Goal: Book appointment/travel/reservation

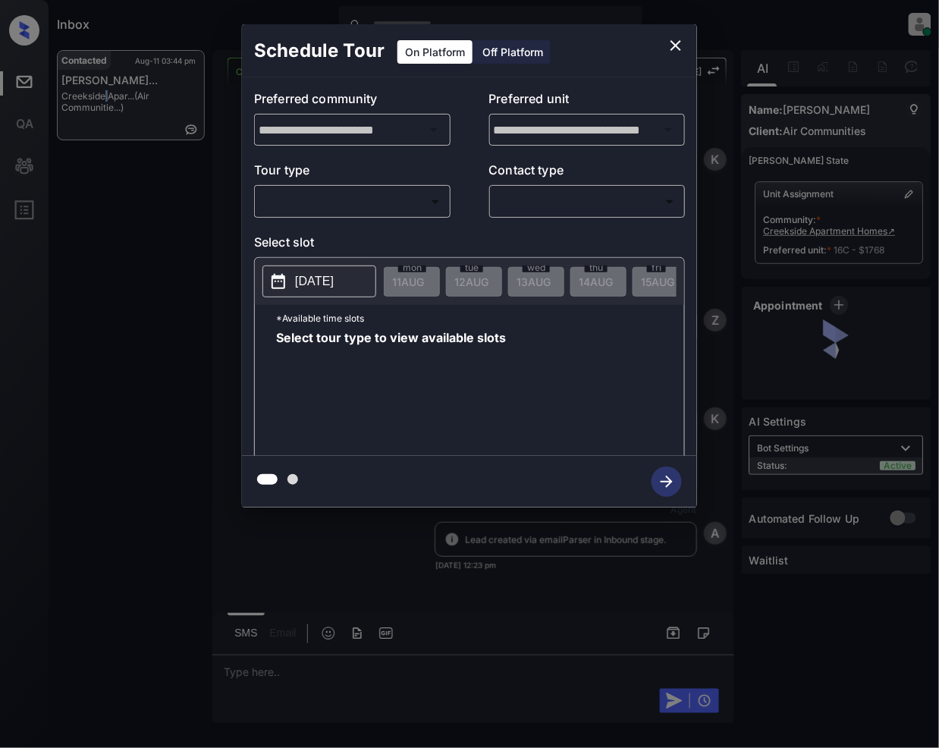
scroll to position [3097, 0]
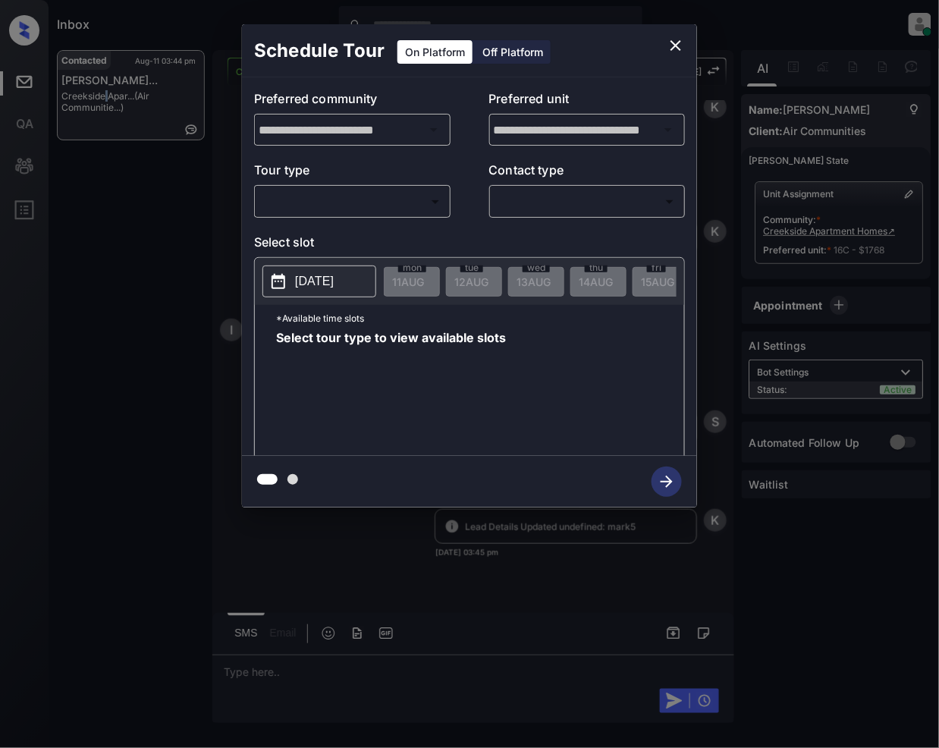
click at [365, 196] on body "Inbox [PERSON_NAME] Online Set yourself offline Set yourself on break Profile S…" at bounding box center [469, 374] width 939 height 748
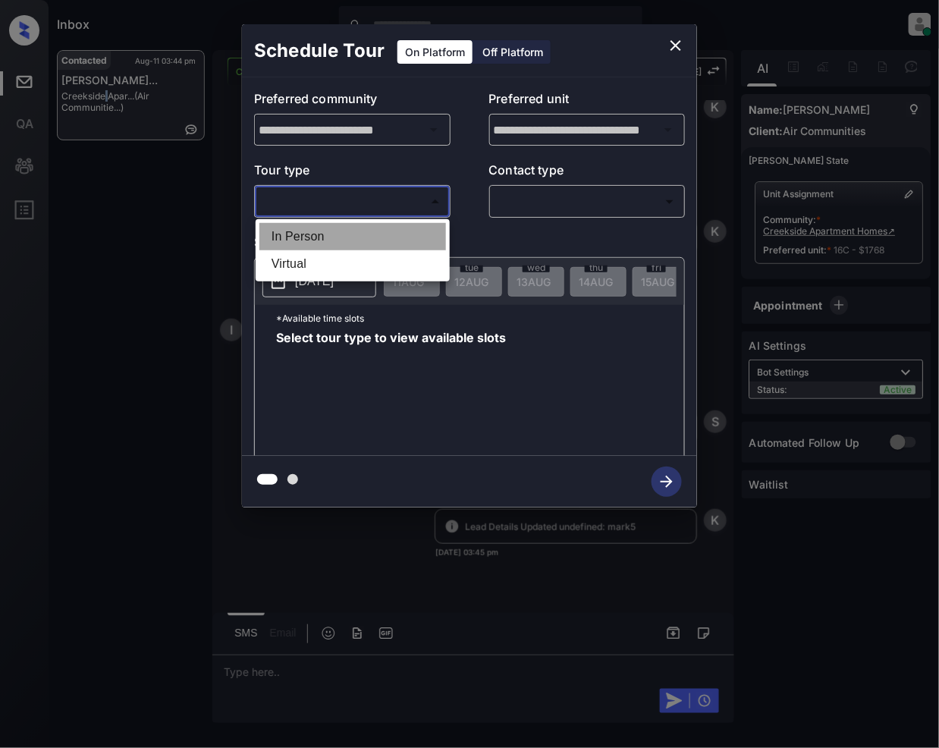
click at [309, 235] on li "In Person" at bounding box center [352, 236] width 187 height 27
type input "********"
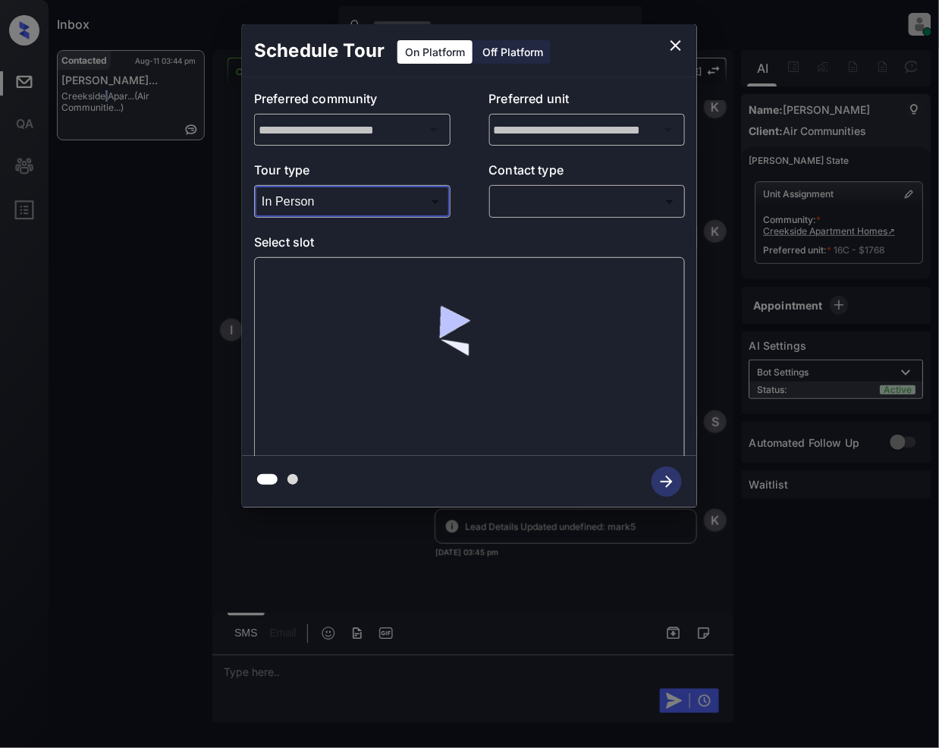
click at [529, 202] on body "Inbox Jeramie Castro Online Set yourself offline Set yourself on break Profile …" at bounding box center [469, 374] width 939 height 748
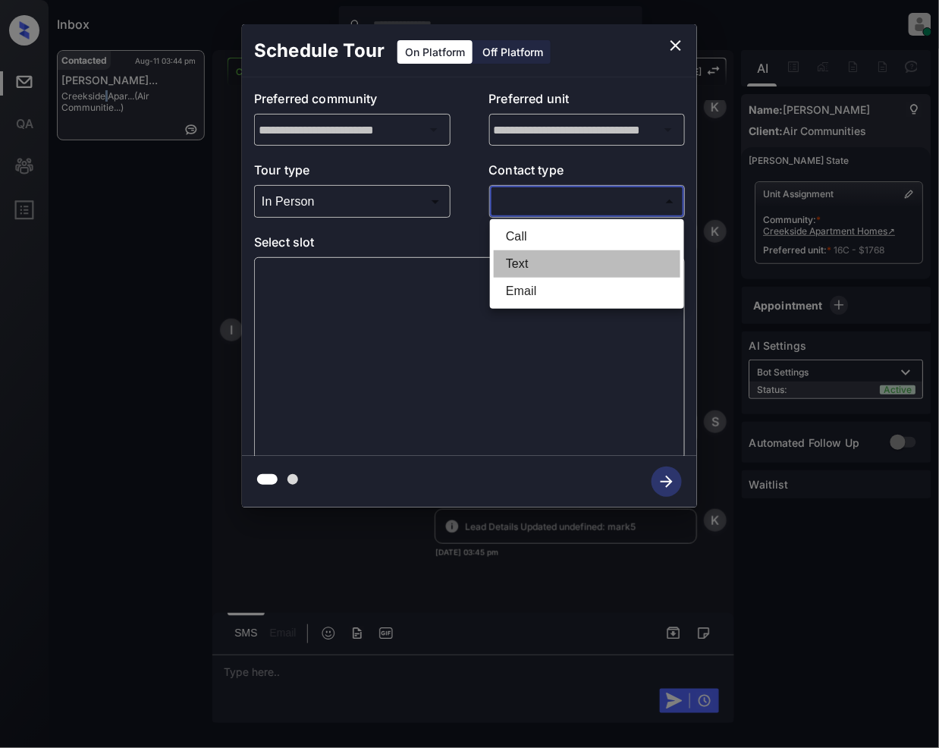
click at [522, 265] on li "Text" at bounding box center [587, 263] width 187 height 27
type input "****"
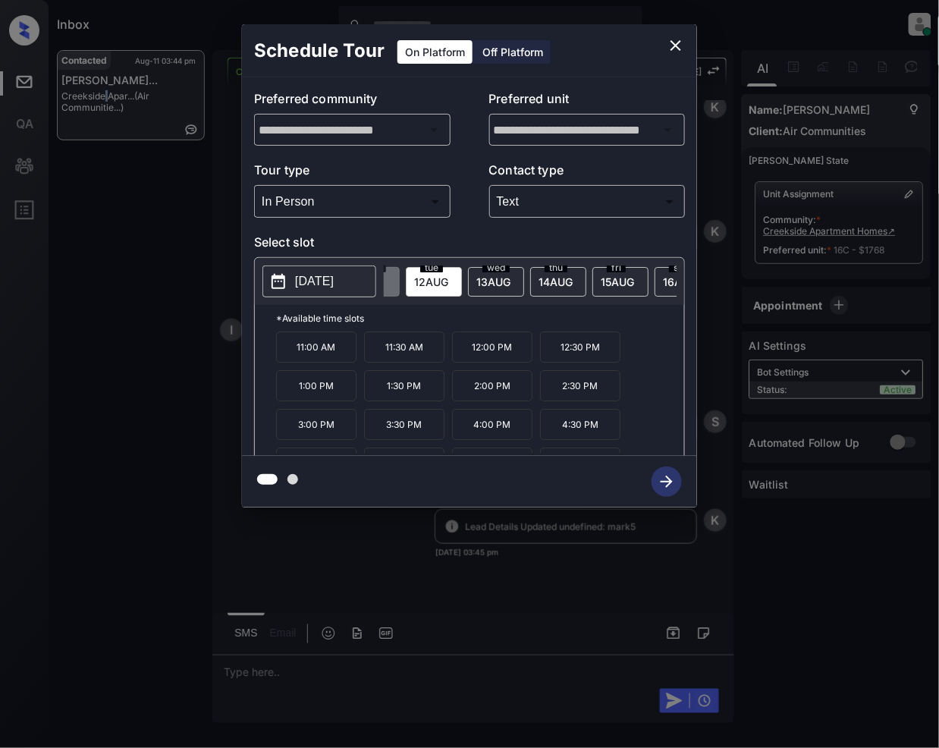
scroll to position [0, 80]
click at [346, 271] on span "sat" at bounding box center [332, 267] width 28 height 9
click at [322, 440] on p "2:00 PM" at bounding box center [316, 424] width 80 height 31
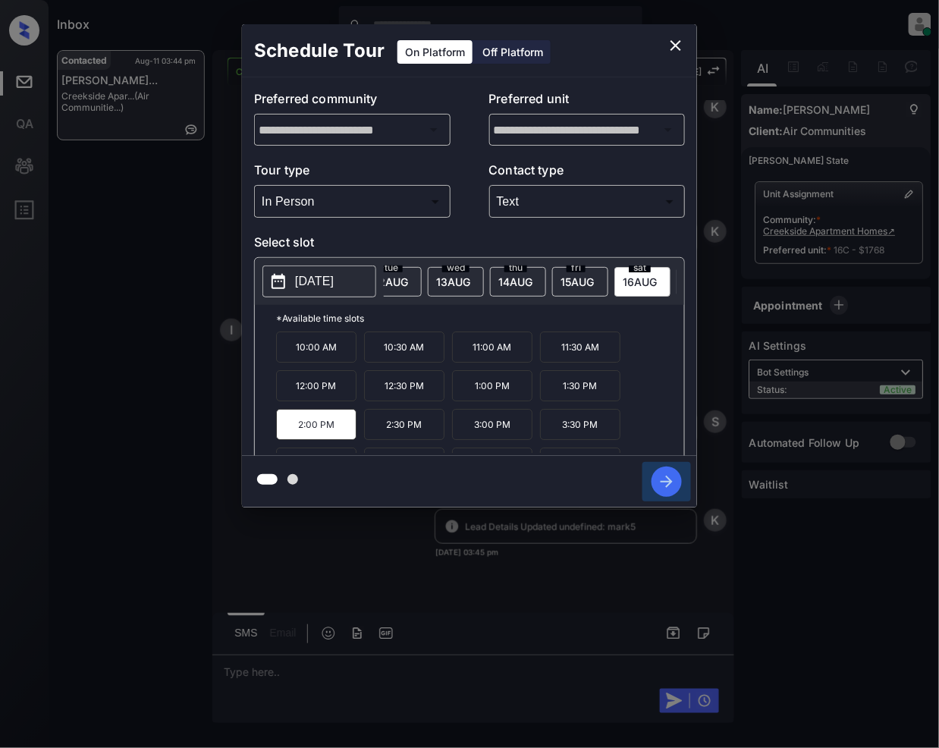
click at [680, 474] on icon "button" at bounding box center [666, 481] width 30 height 30
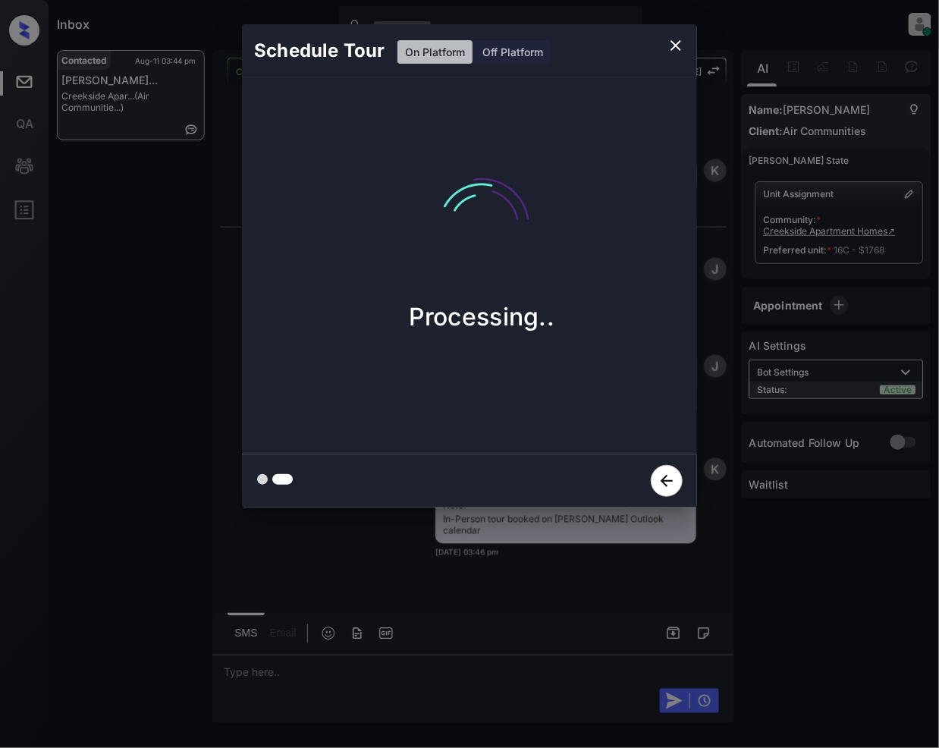
scroll to position [3446, 0]
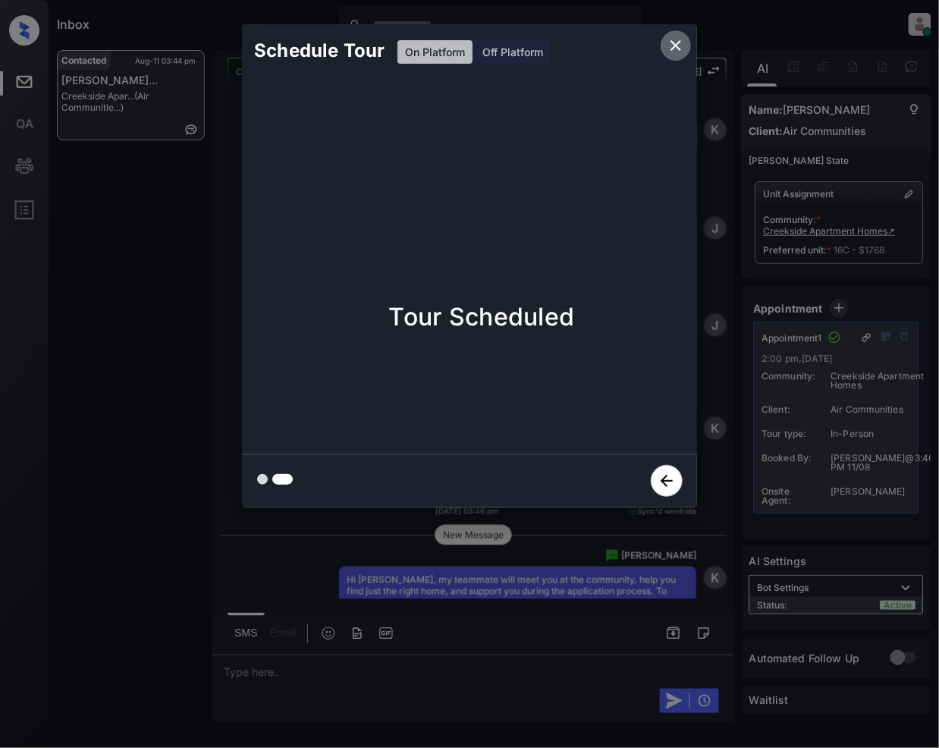
click at [676, 40] on icon "close" at bounding box center [676, 45] width 18 height 18
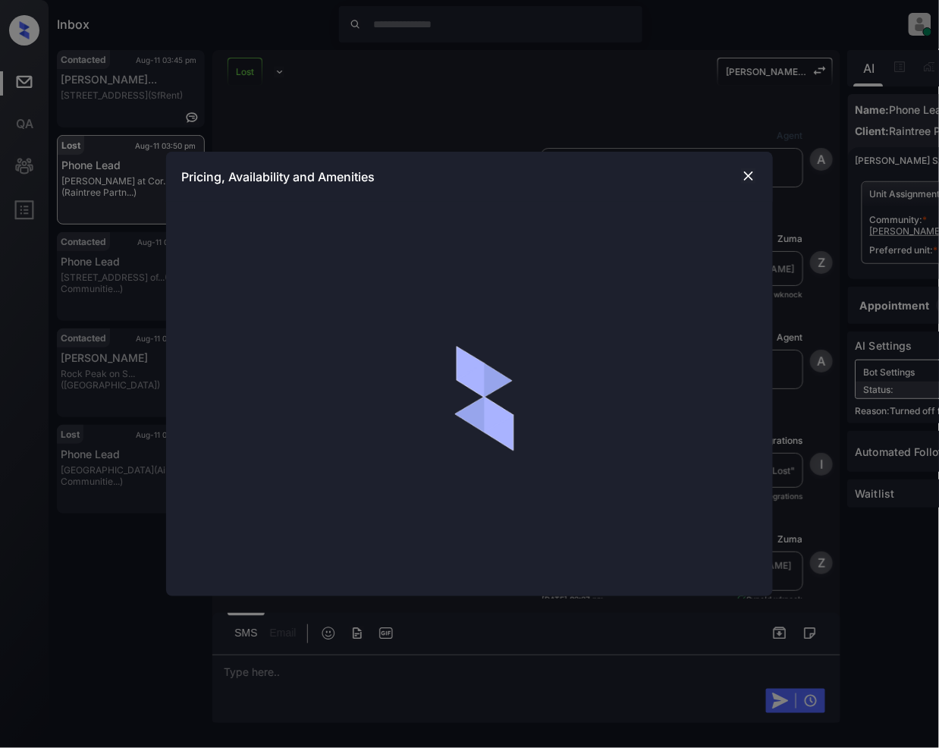
scroll to position [2734, 0]
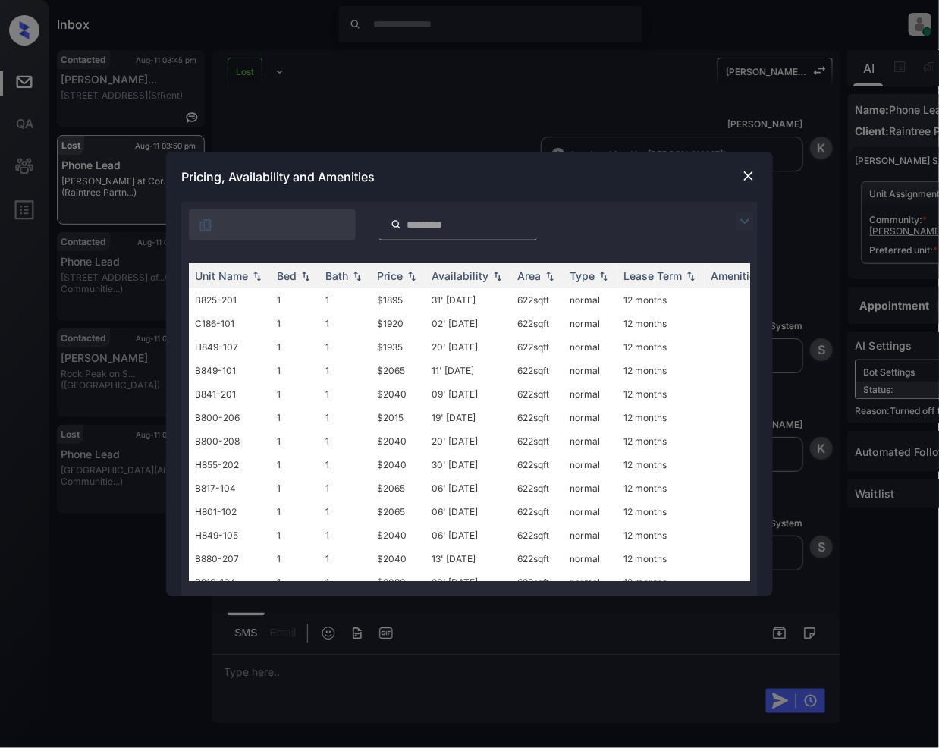
click at [740, 218] on img at bounding box center [745, 221] width 18 height 18
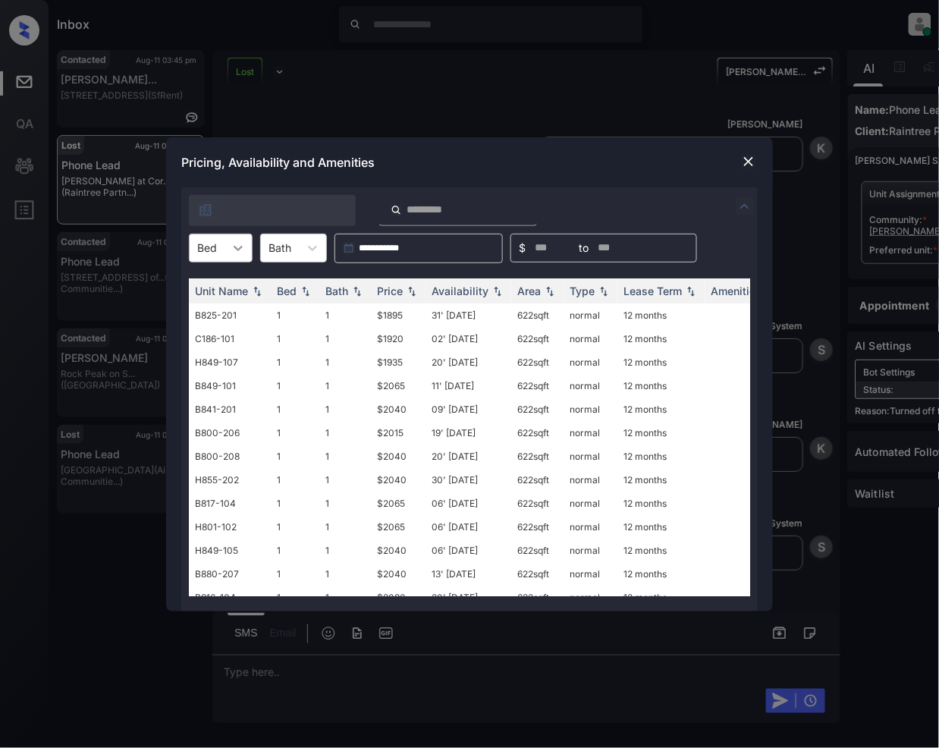
click at [232, 253] on icon at bounding box center [238, 247] width 15 height 15
click at [208, 307] on div "2" at bounding box center [221, 312] width 64 height 27
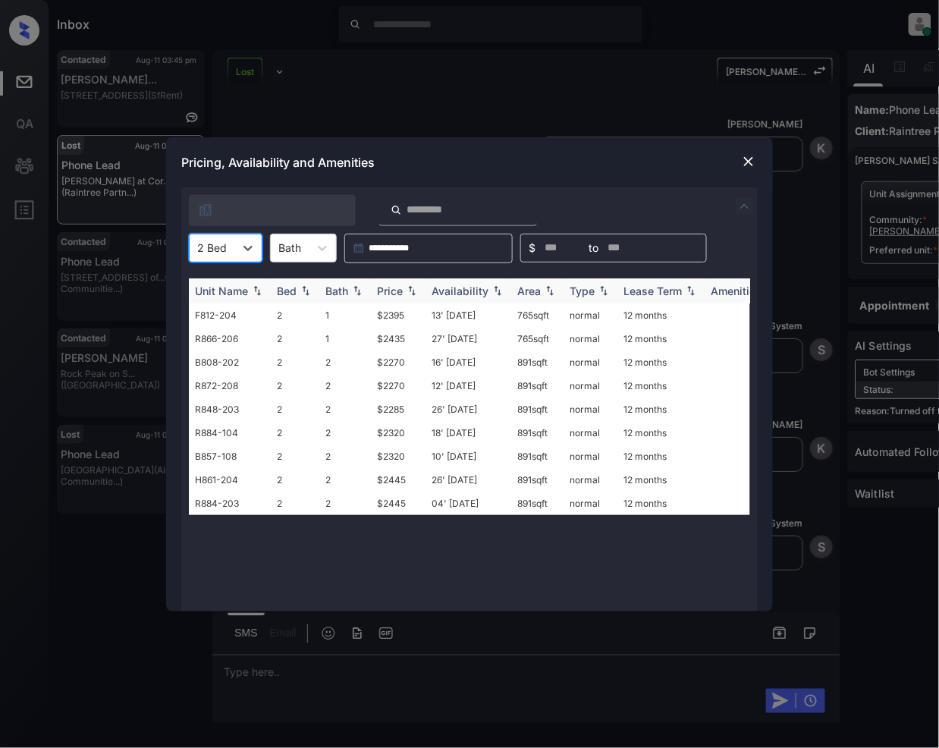
click at [416, 290] on img at bounding box center [411, 290] width 15 height 11
click at [746, 162] on img at bounding box center [748, 161] width 15 height 15
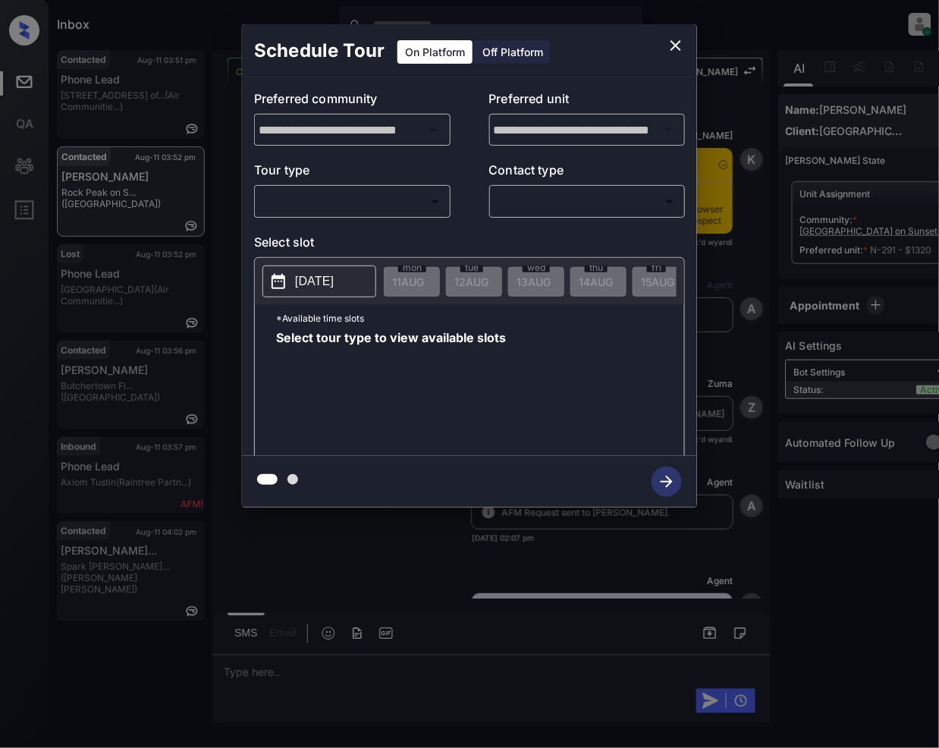
scroll to position [2227, 0]
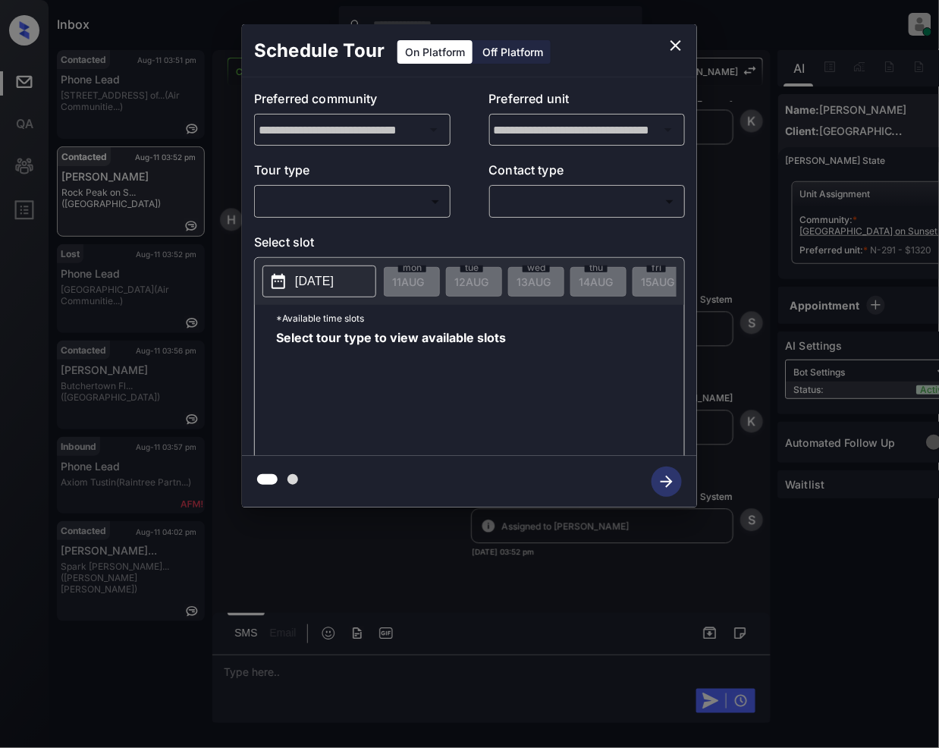
click at [314, 193] on body "Inbox Jeramie Castro Online Set yourself offline Set yourself on break Profile …" at bounding box center [469, 374] width 939 height 748
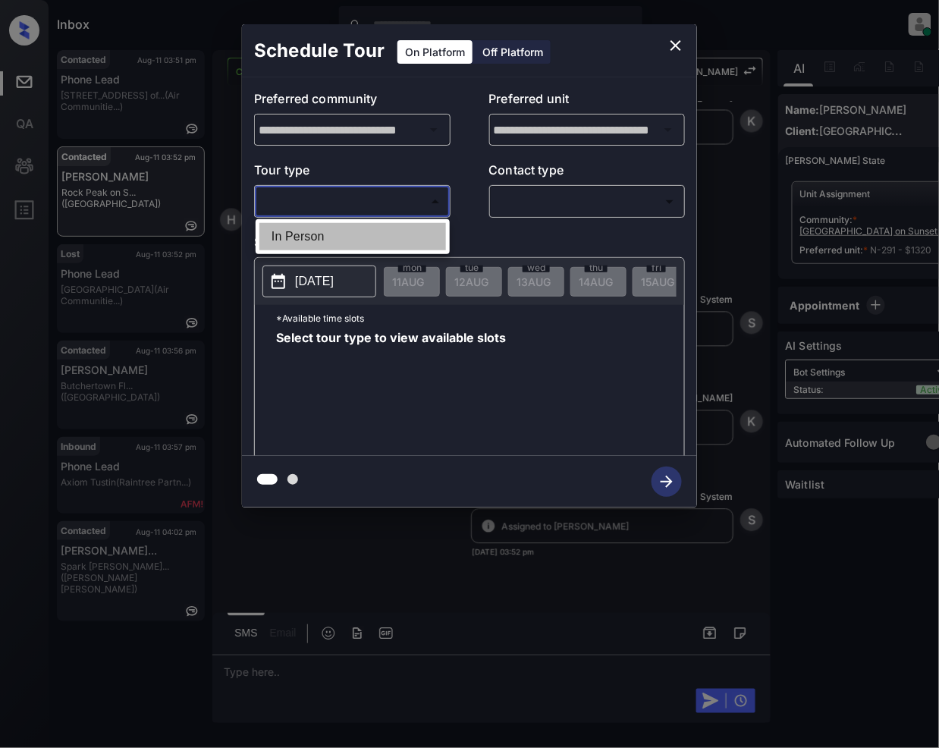
click at [328, 237] on li "In Person" at bounding box center [352, 236] width 187 height 27
type input "********"
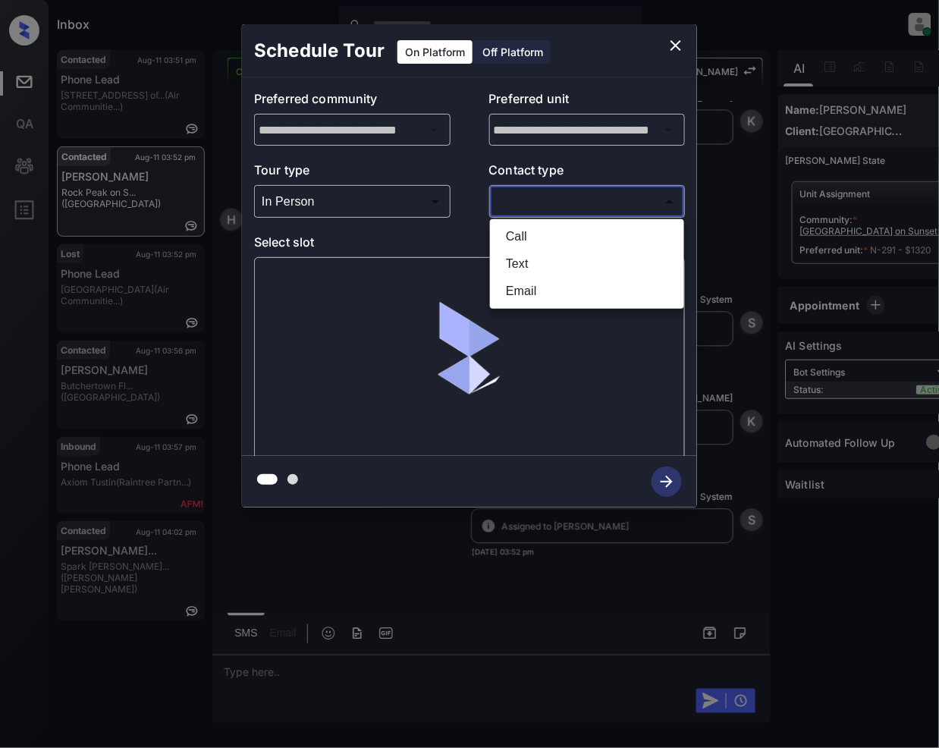
click at [566, 214] on body "Inbox Jeramie Castro Online Set yourself offline Set yourself on break Profile …" at bounding box center [469, 374] width 939 height 748
click at [532, 273] on li "Text" at bounding box center [587, 263] width 187 height 27
type input "****"
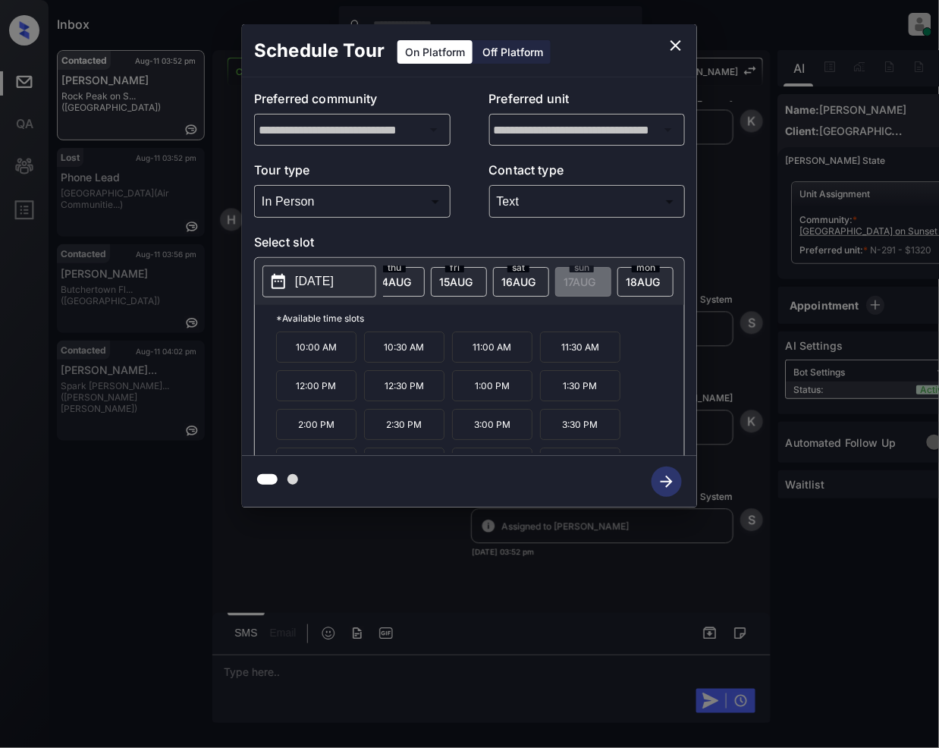
scroll to position [0, 243]
click at [181, 286] on span "18 AUG" at bounding box center [165, 281] width 32 height 13
click at [667, 33] on button "close" at bounding box center [675, 45] width 30 height 30
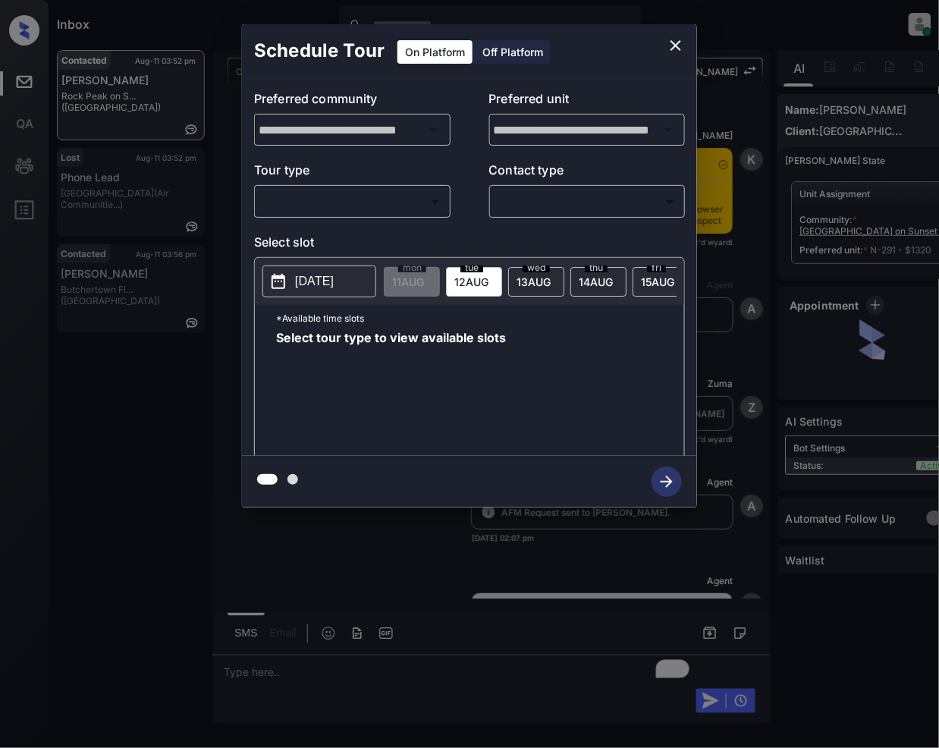
scroll to position [2328, 0]
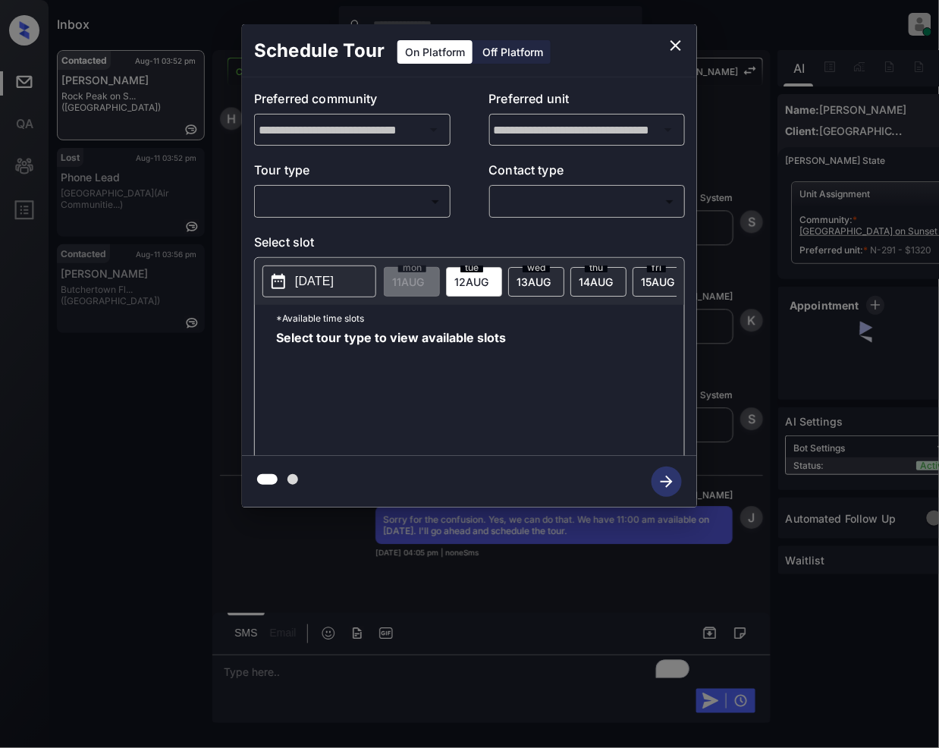
click at [374, 197] on body "Inbox Jeramie Castro Online Set yourself offline Set yourself on break Profile …" at bounding box center [469, 374] width 939 height 748
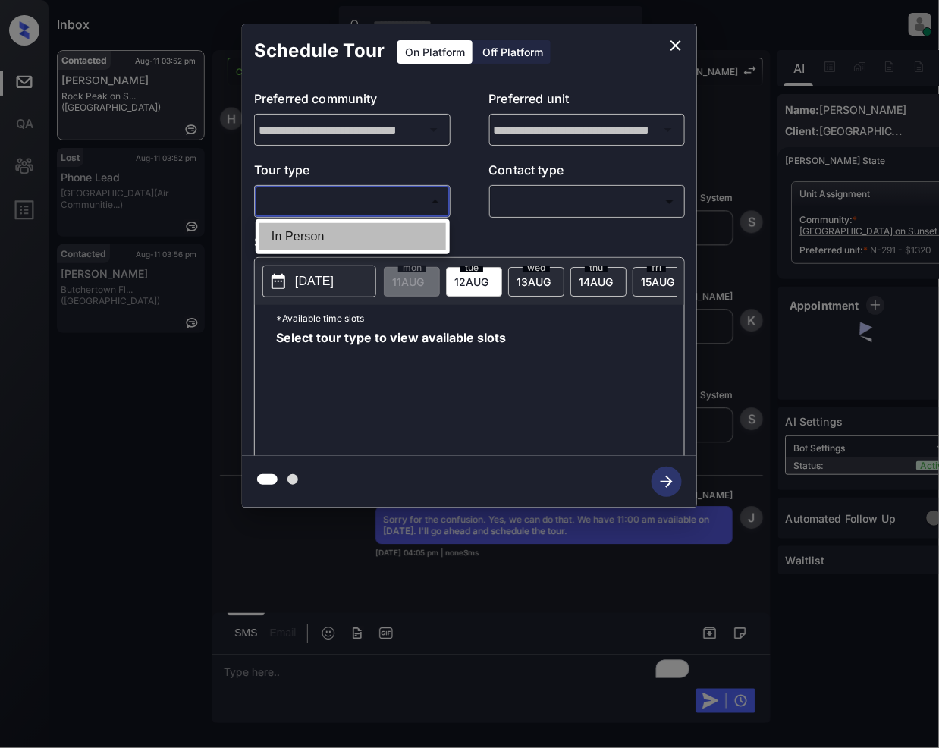
click at [331, 240] on li "In Person" at bounding box center [352, 236] width 187 height 27
type input "********"
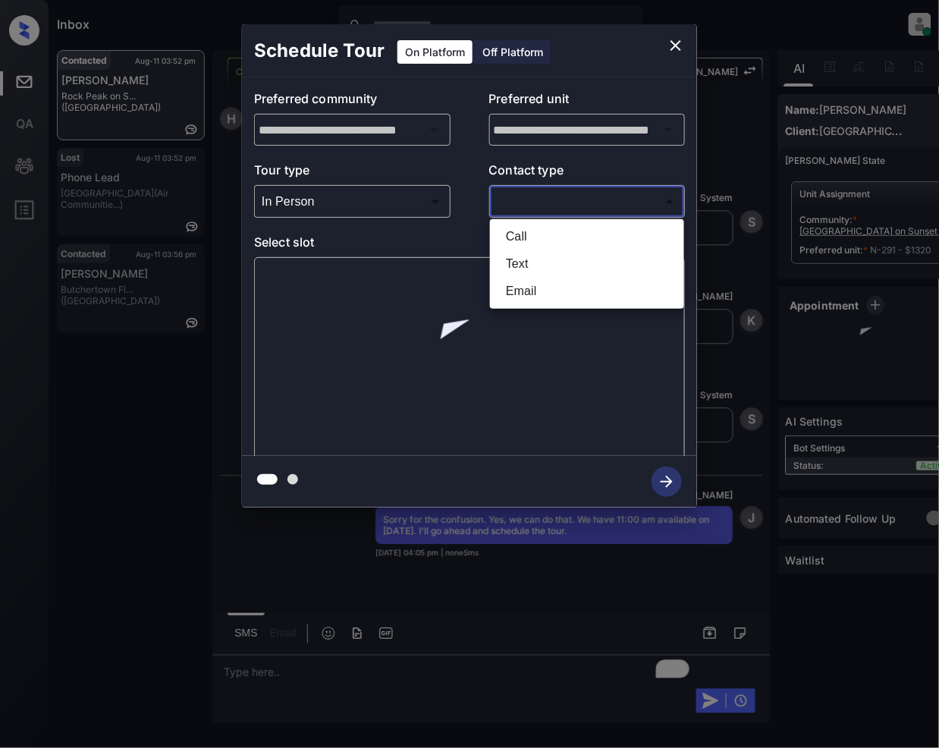
click at [559, 206] on body "Inbox Jeramie Castro Online Set yourself offline Set yourself on break Profile …" at bounding box center [469, 374] width 939 height 748
drag, startPoint x: 535, startPoint y: 262, endPoint x: 625, endPoint y: 383, distance: 151.2
click at [535, 261] on li "Text" at bounding box center [587, 263] width 187 height 27
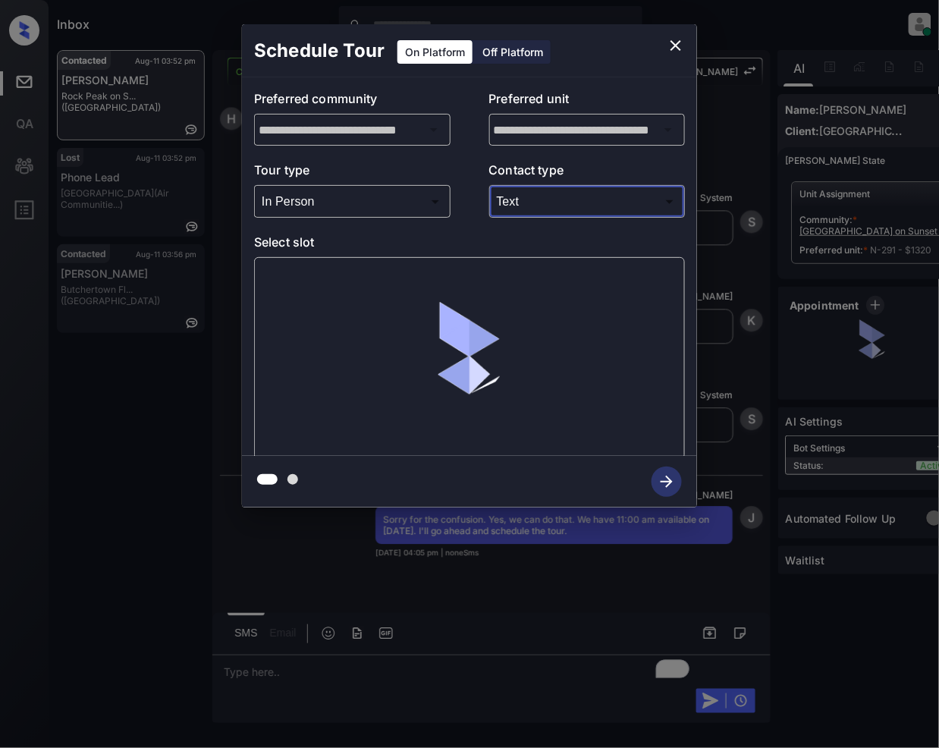
type input "****"
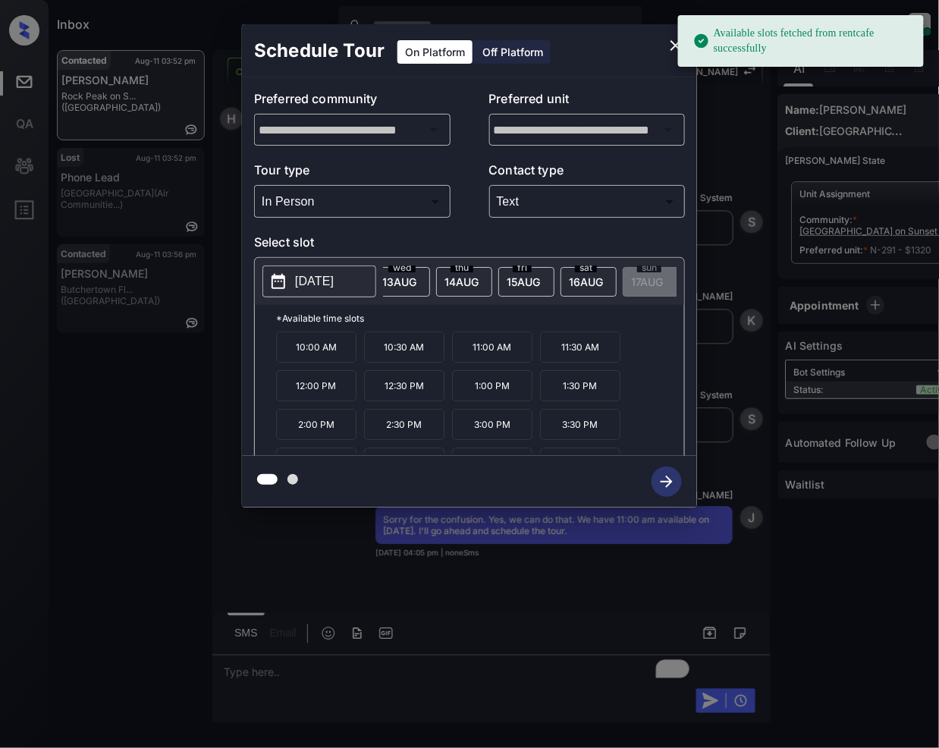
scroll to position [0, 202]
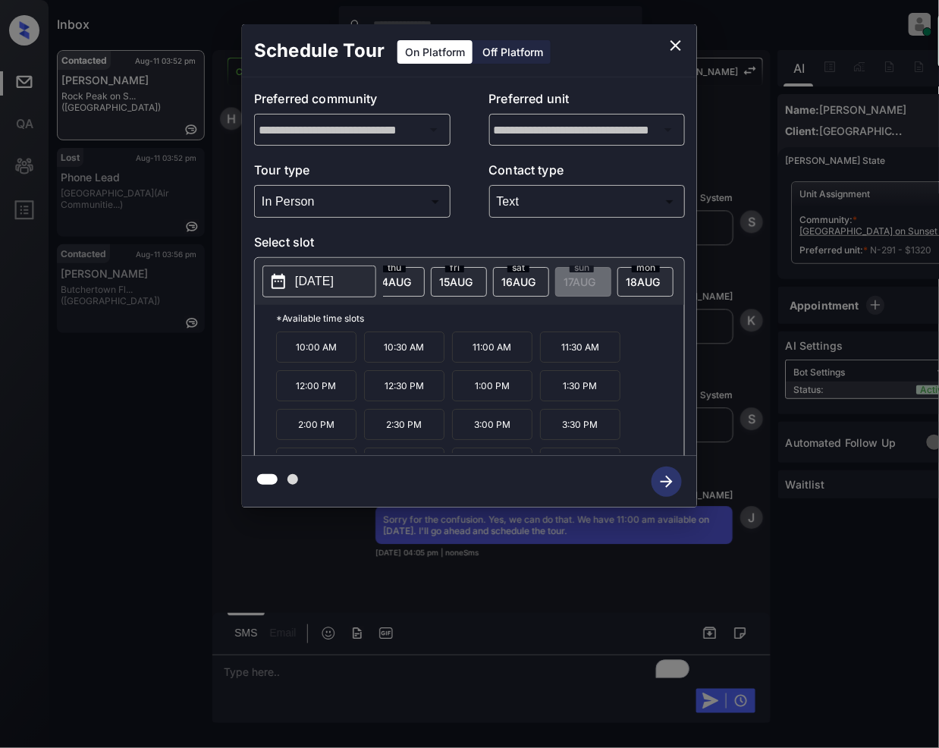
click at [222, 275] on span "18 AUG" at bounding box center [206, 281] width 32 height 13
click at [502, 362] on p "11:00 AM" at bounding box center [492, 346] width 80 height 31
click at [673, 485] on icon "button" at bounding box center [666, 481] width 30 height 30
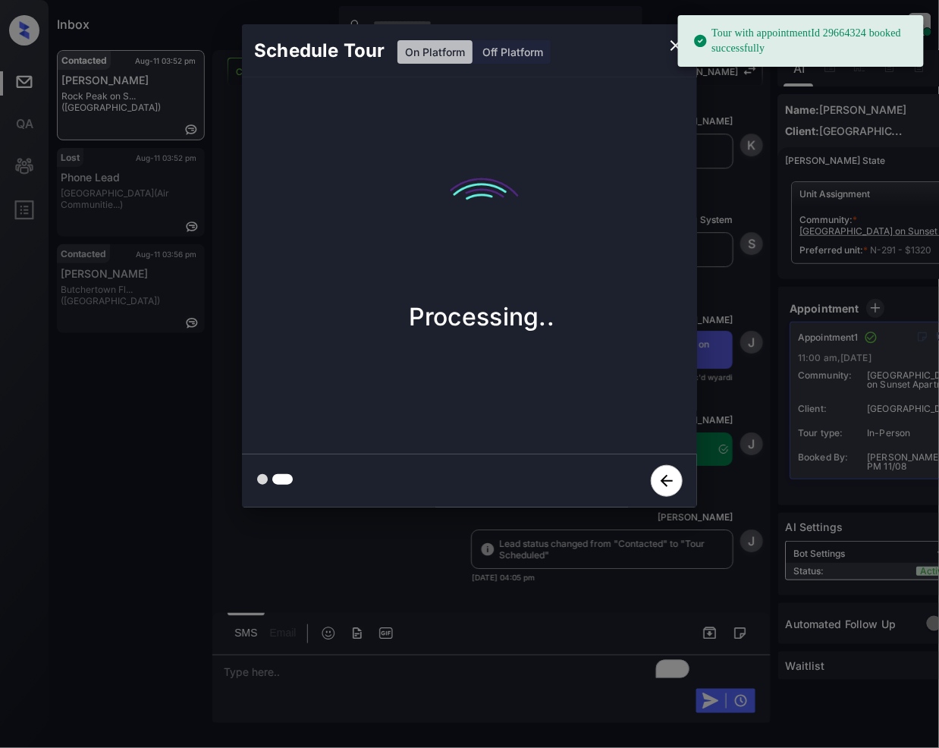
scroll to position [2788, 0]
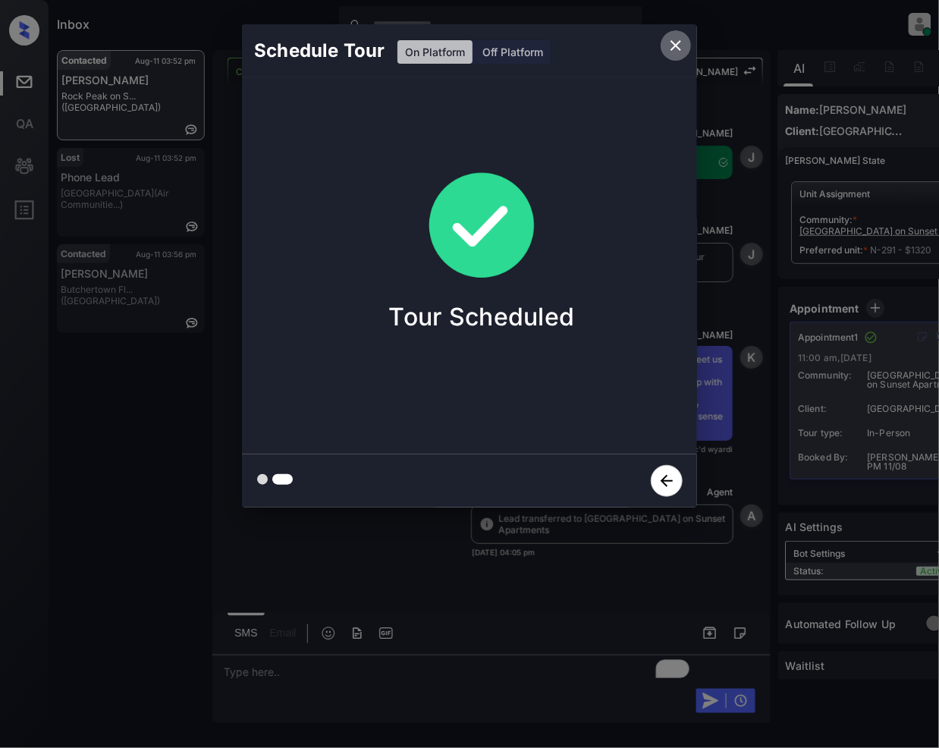
click at [680, 46] on icon "close" at bounding box center [676, 45] width 18 height 18
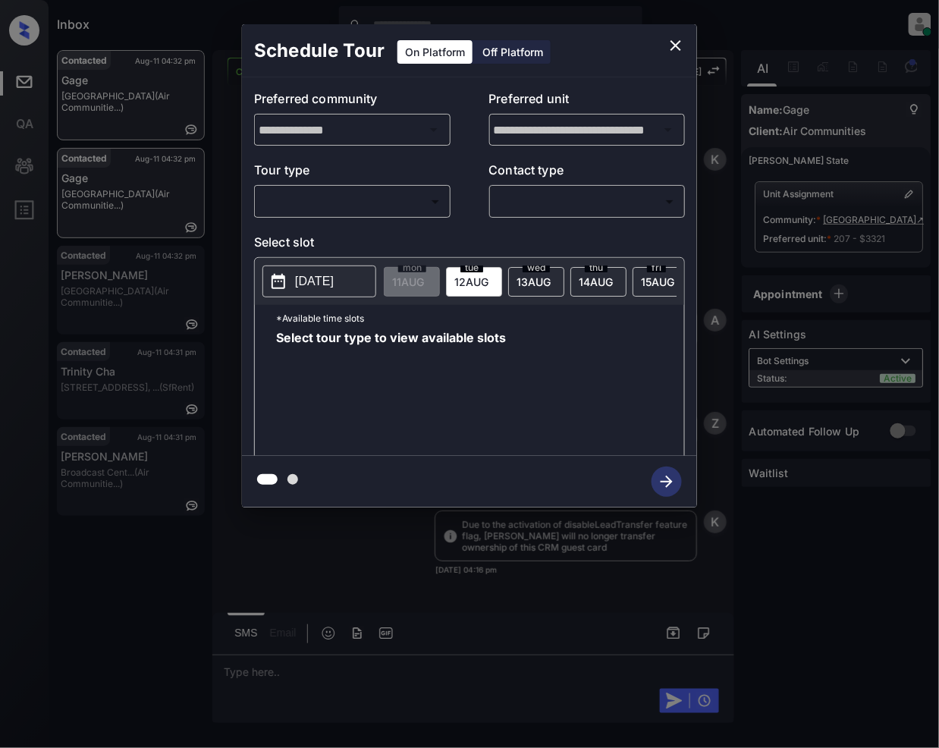
scroll to position [3455, 0]
click at [367, 207] on body "Inbox [PERSON_NAME] Online Set yourself offline Set yourself on break Profile S…" at bounding box center [469, 374] width 939 height 748
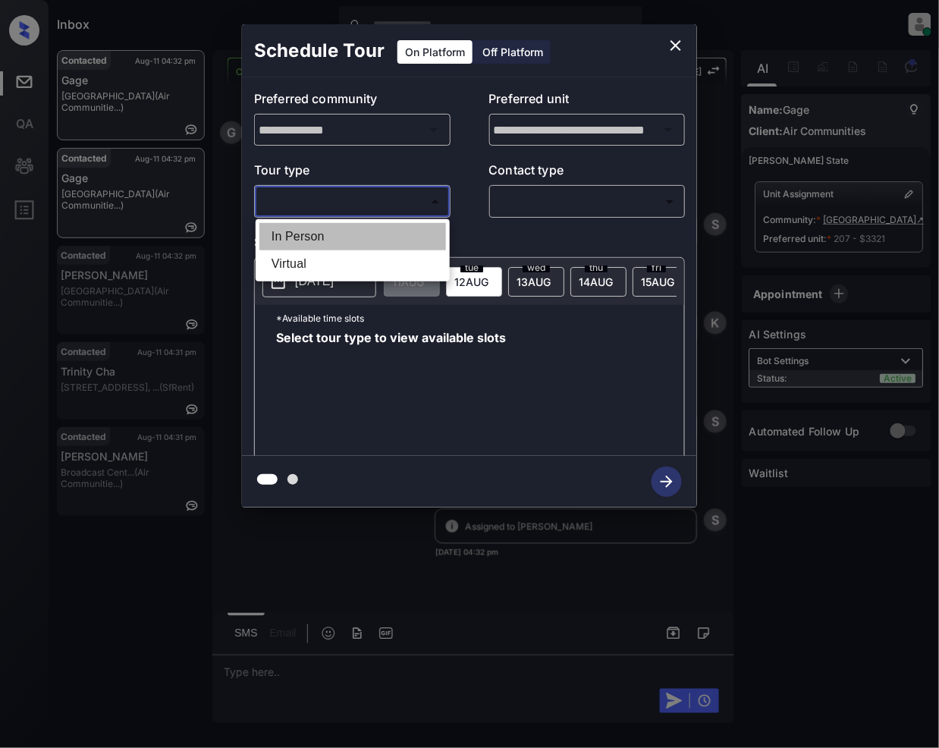
click at [317, 238] on li "In Person" at bounding box center [352, 236] width 187 height 27
type input "********"
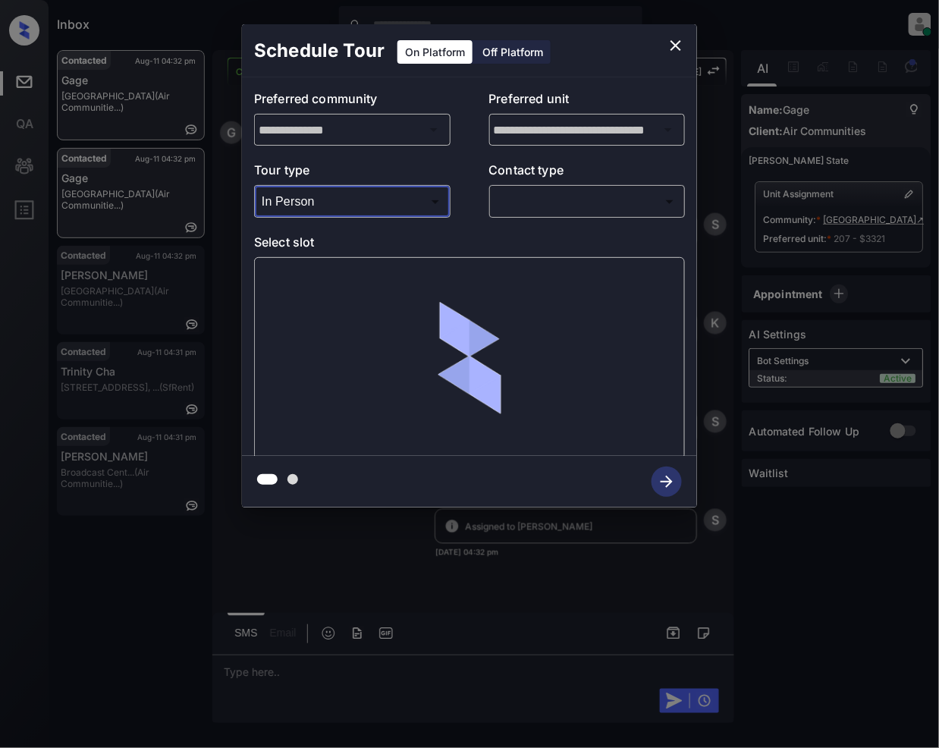
click at [557, 213] on body "Inbox [PERSON_NAME] Online Set yourself offline Set yourself on break Profile S…" at bounding box center [469, 374] width 939 height 748
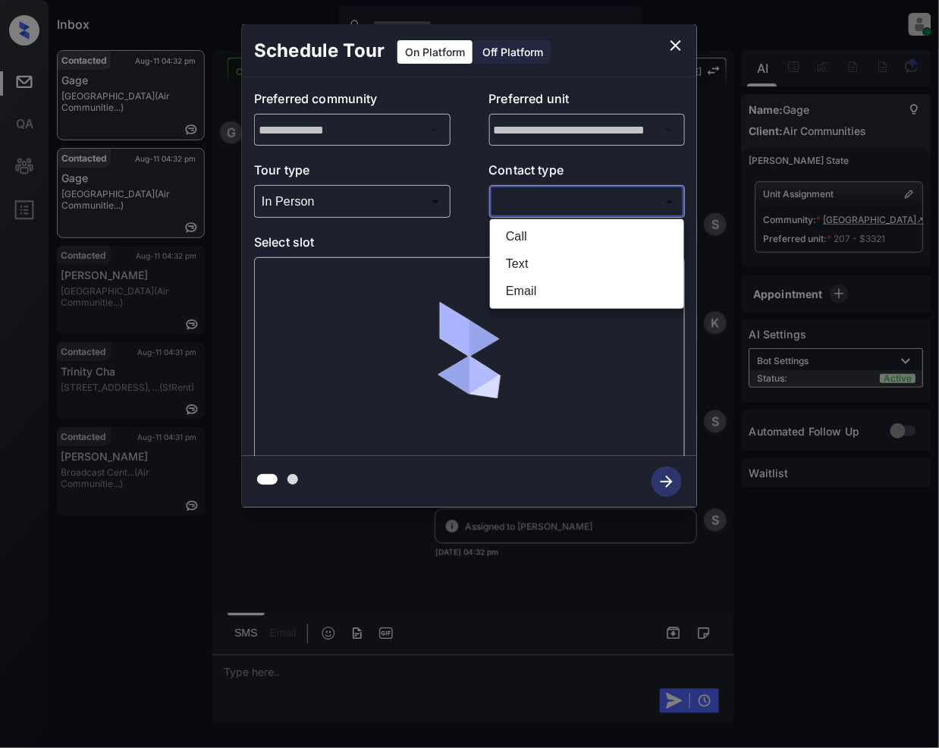
click at [523, 256] on li "Text" at bounding box center [587, 263] width 187 height 27
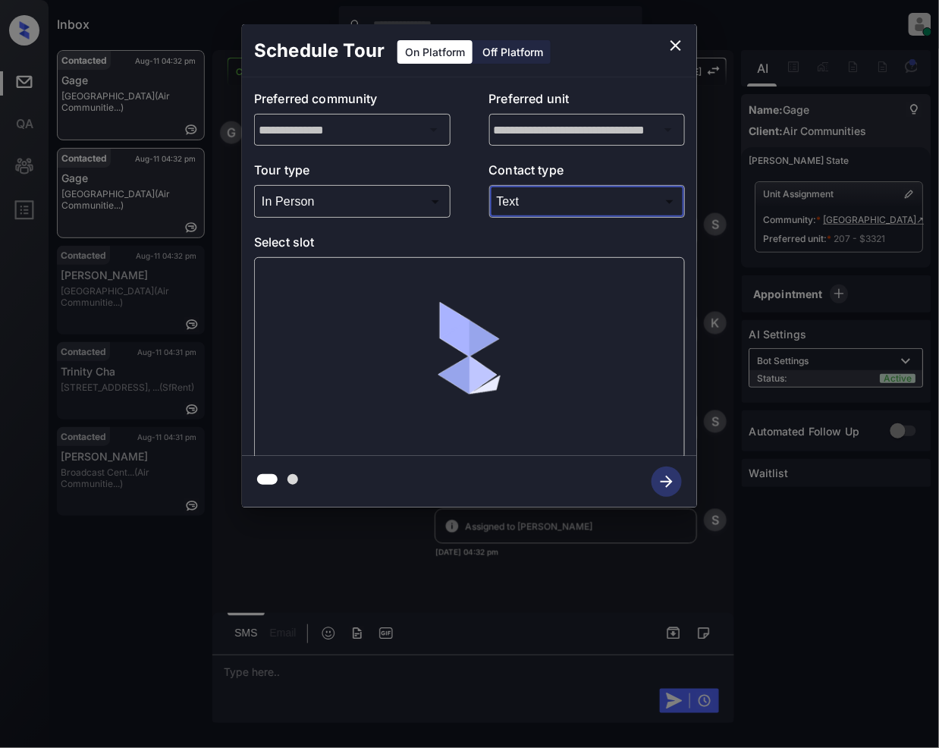
type input "****"
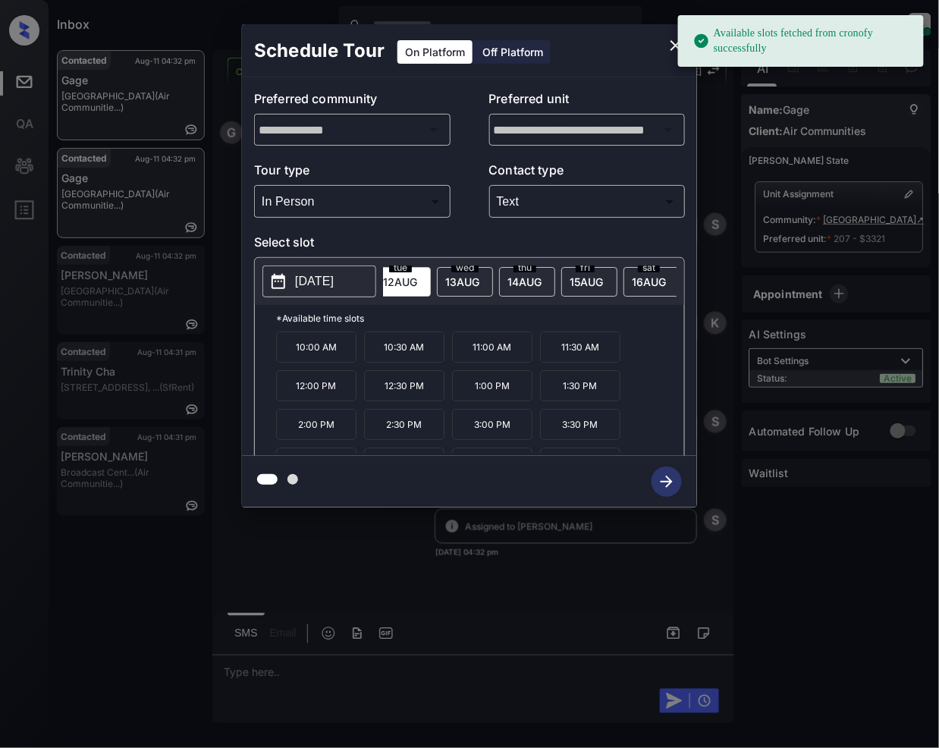
scroll to position [0, 80]
click at [343, 285] on span "[DATE]" at bounding box center [328, 281] width 32 height 13
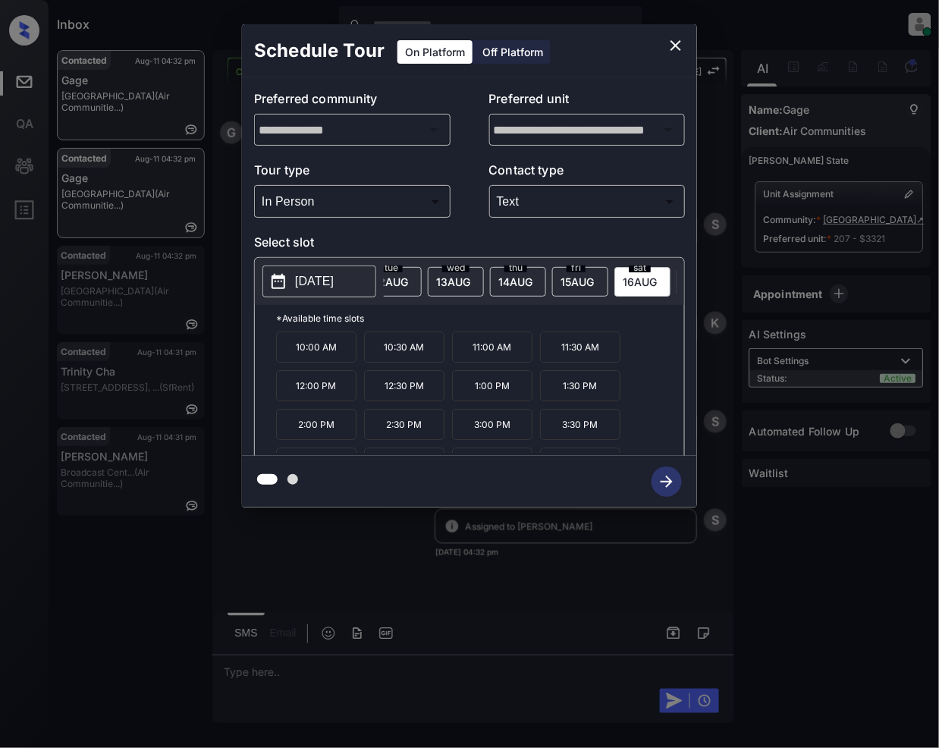
drag, startPoint x: 561, startPoint y: 393, endPoint x: 568, endPoint y: 441, distance: 48.3
click at [562, 393] on p "1:30 PM" at bounding box center [580, 385] width 80 height 31
click at [673, 474] on icon "button" at bounding box center [666, 481] width 30 height 30
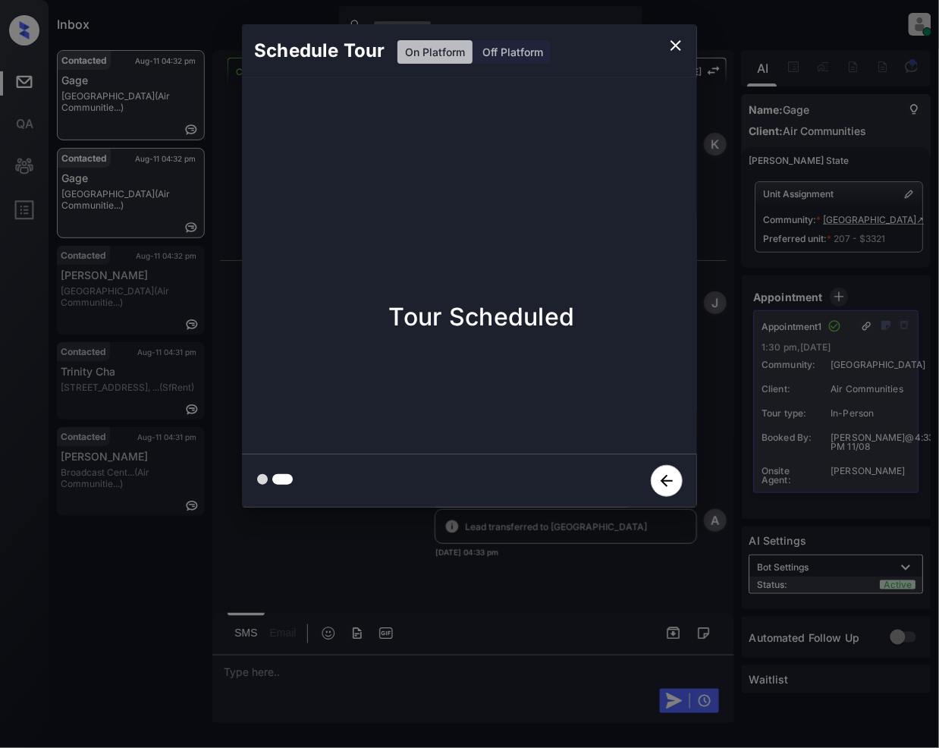
scroll to position [4274, 0]
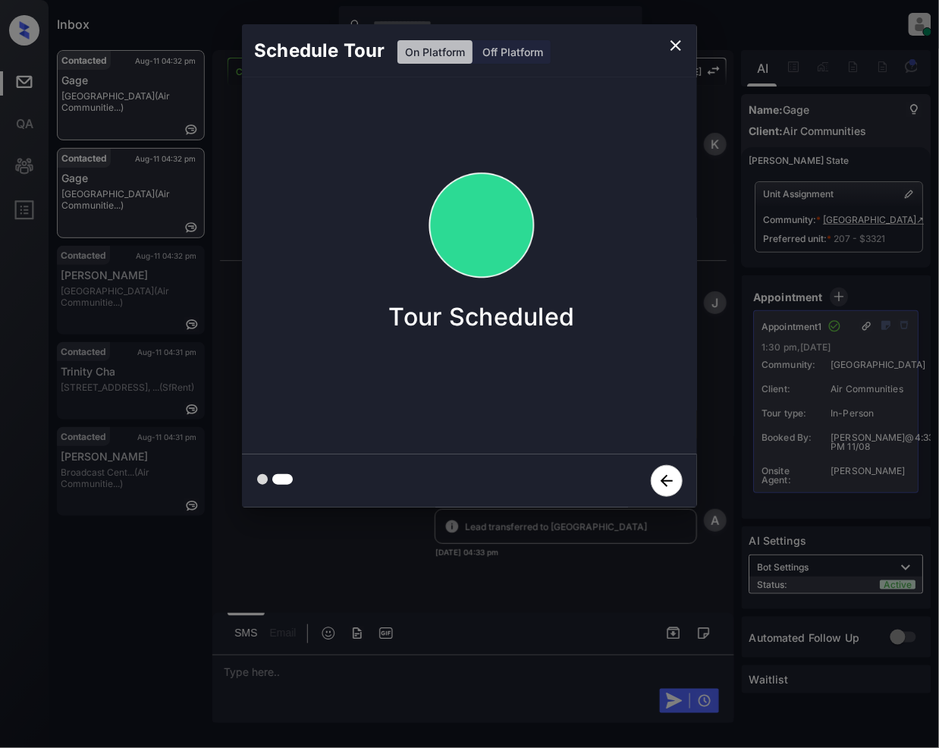
click at [686, 41] on button "close" at bounding box center [675, 45] width 30 height 30
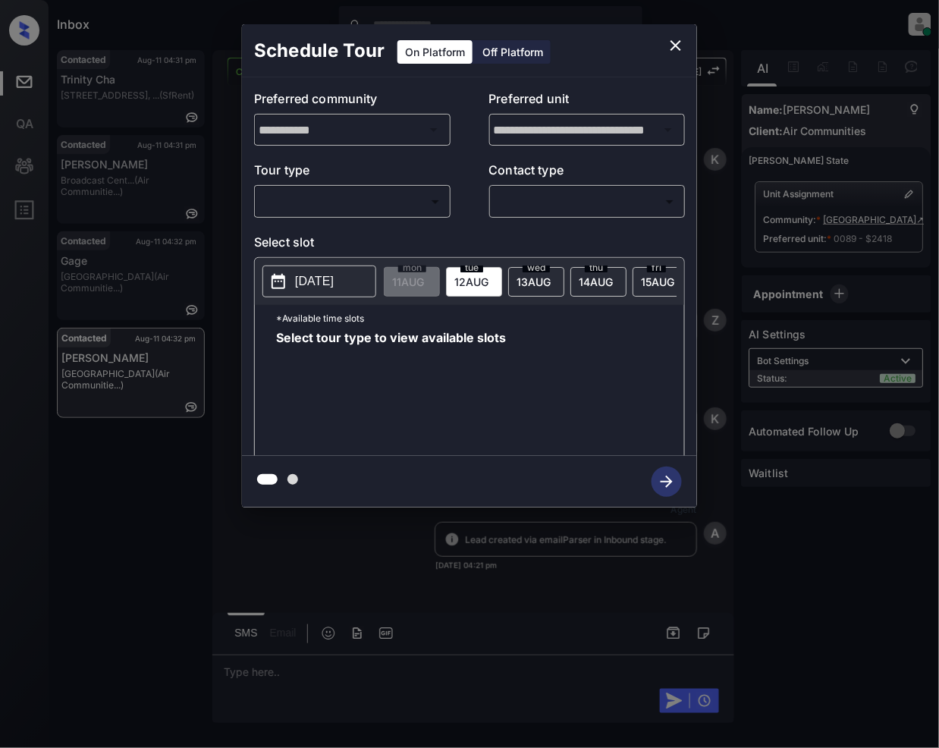
scroll to position [4244, 0]
click at [334, 194] on body "Inbox [PERSON_NAME] Online Set yourself offline Set yourself on break Profile S…" at bounding box center [469, 374] width 939 height 748
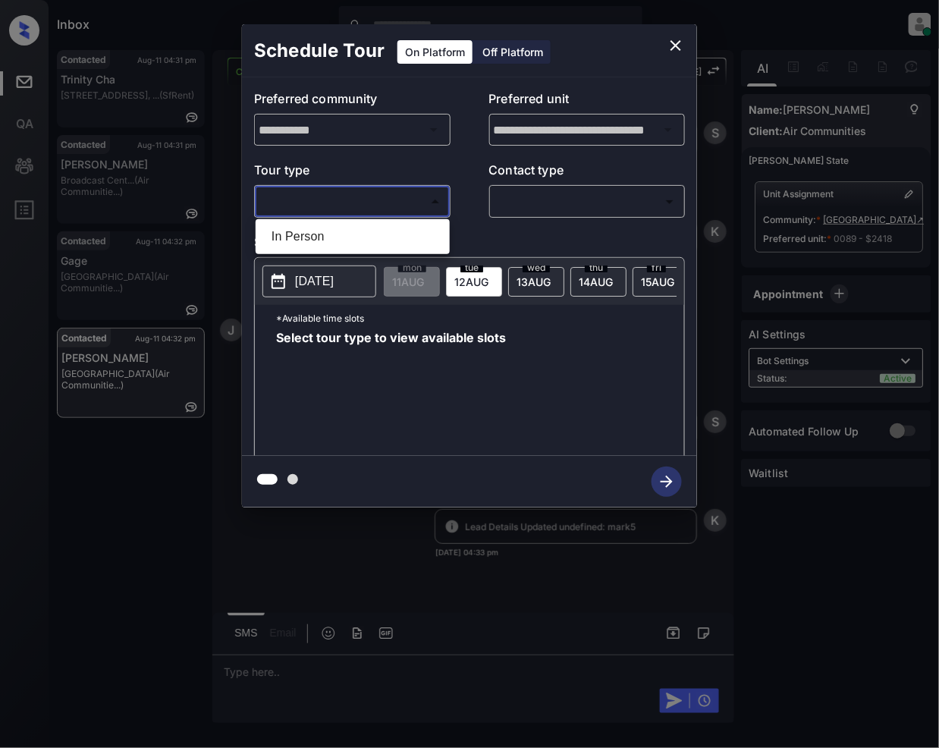
click at [323, 232] on li "In Person" at bounding box center [352, 236] width 187 height 27
type input "********"
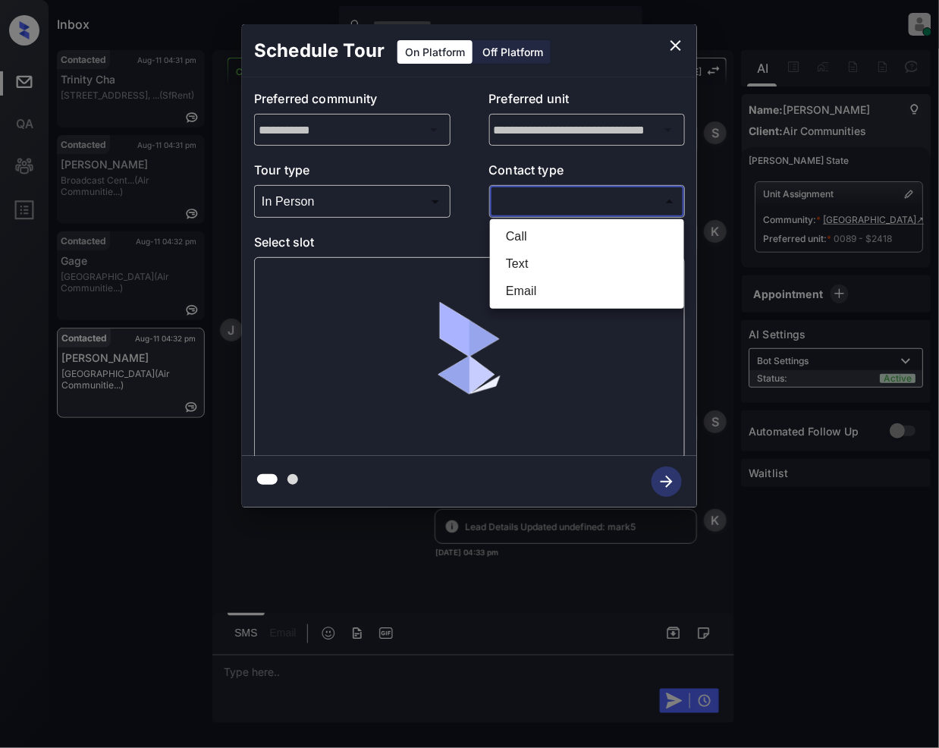
click at [555, 209] on body "Inbox Jeramie Castro Online Set yourself offline Set yourself on break Profile …" at bounding box center [469, 374] width 939 height 748
click at [544, 268] on li "Text" at bounding box center [587, 263] width 187 height 27
type input "****"
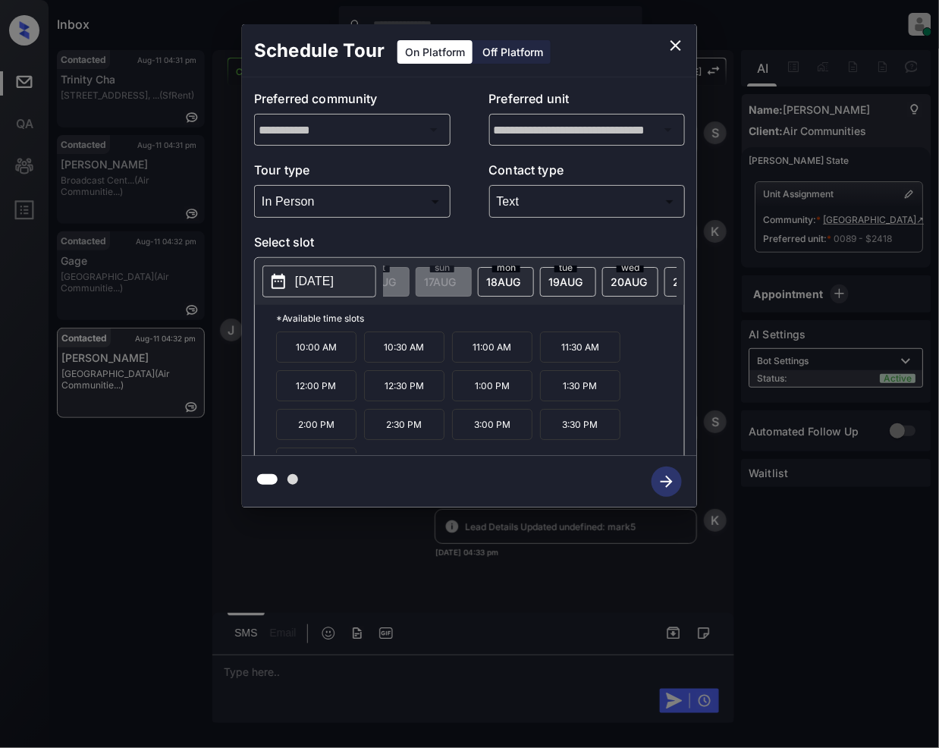
scroll to position [0, 350]
click at [74, 284] on span "20 AUG" at bounding box center [58, 281] width 32 height 13
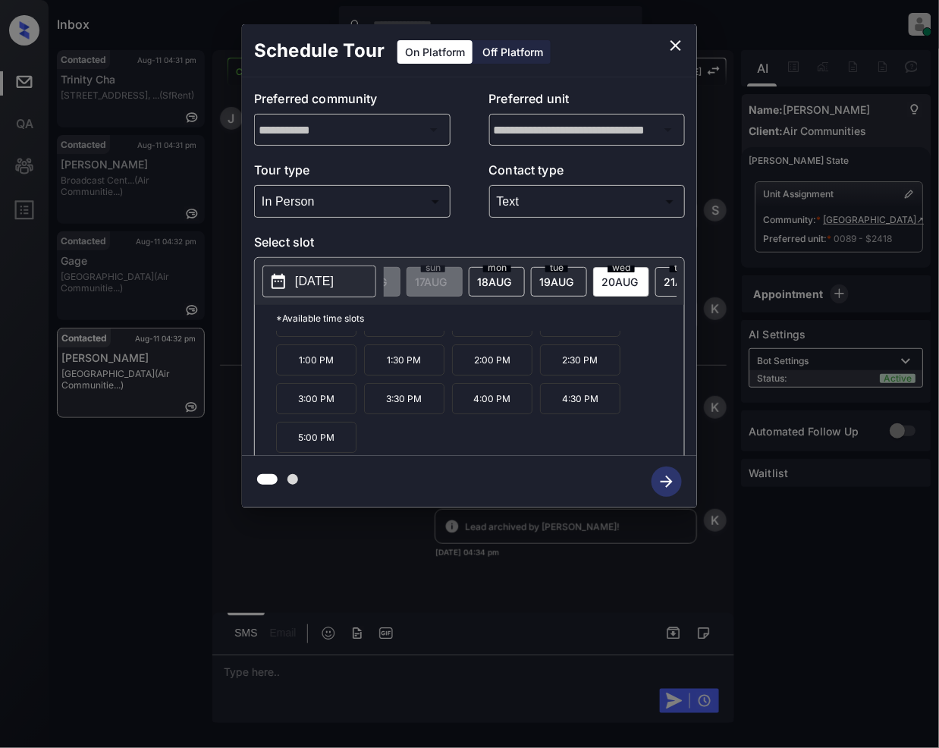
click at [669, 45] on icon "close" at bounding box center [676, 45] width 18 height 18
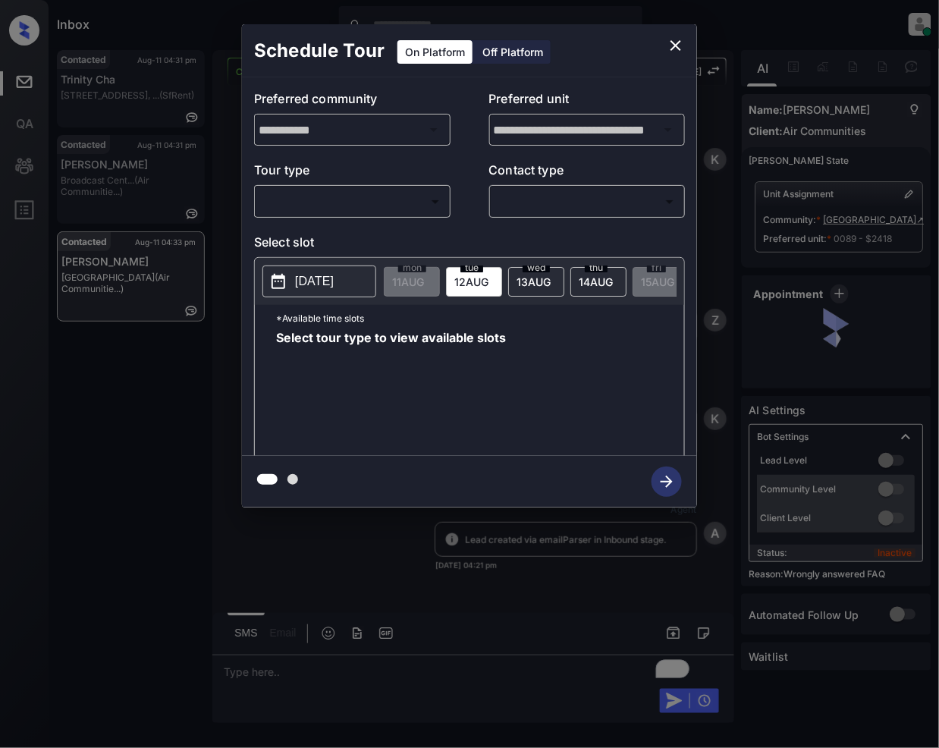
scroll to position [5427, 0]
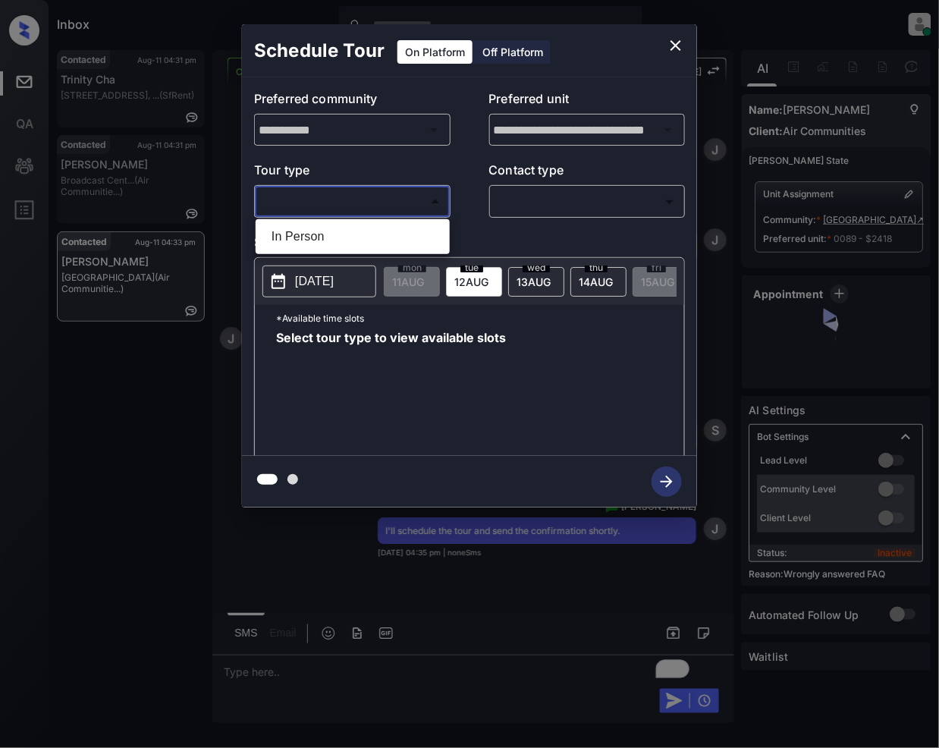
click at [358, 210] on body "Inbox Jeramie Castro Online Set yourself offline Set yourself on break Profile …" at bounding box center [469, 374] width 939 height 748
click at [306, 240] on li "In Person" at bounding box center [352, 236] width 187 height 27
type input "********"
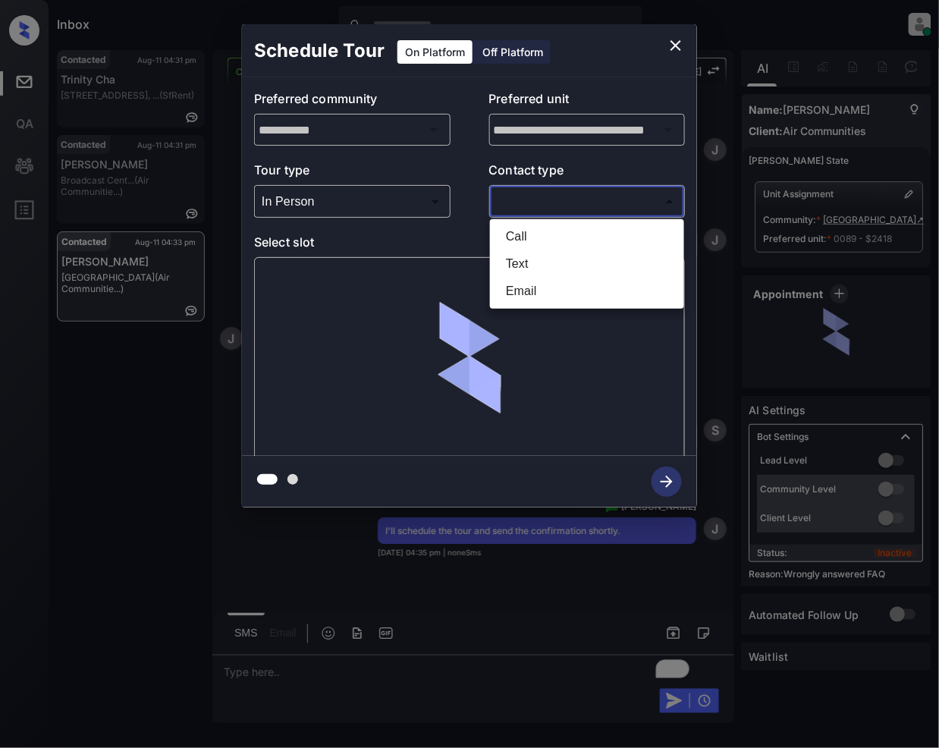
drag, startPoint x: 549, startPoint y: 198, endPoint x: 522, endPoint y: 234, distance: 45.0
click at [550, 200] on body "Inbox Jeramie Castro Online Set yourself offline Set yourself on break Profile …" at bounding box center [469, 374] width 939 height 748
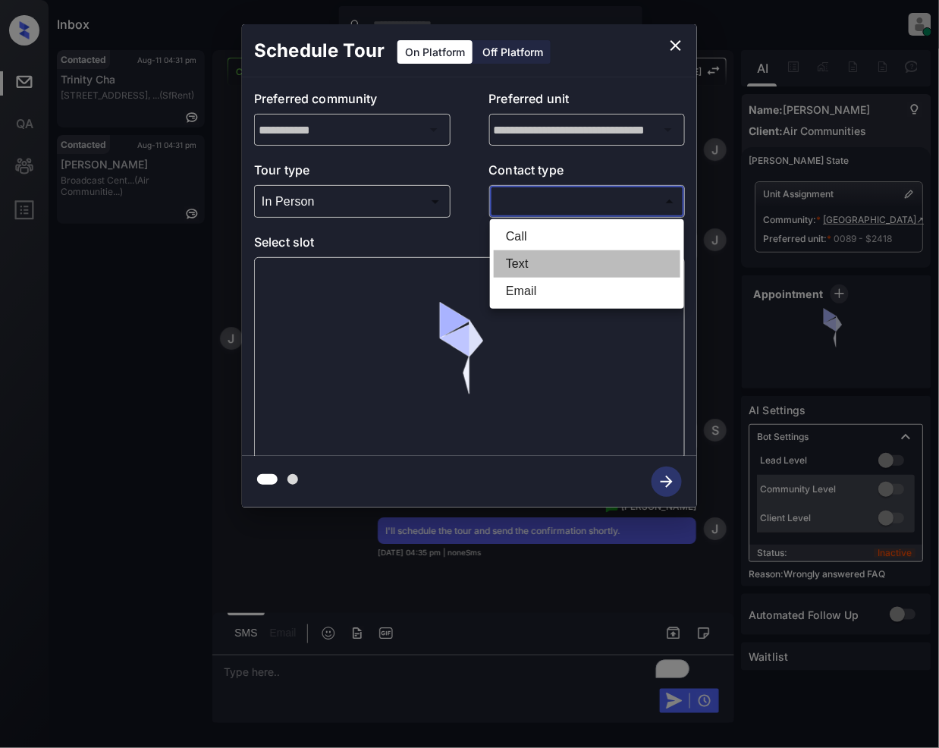
click at [531, 273] on li "Text" at bounding box center [587, 263] width 187 height 27
type input "****"
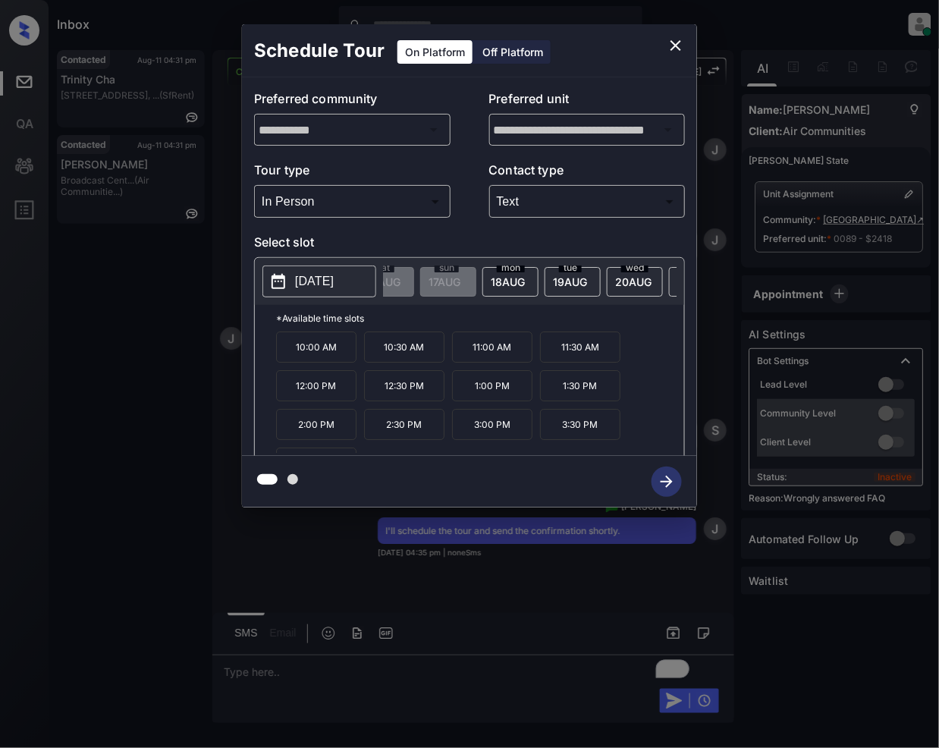
scroll to position [0, 472]
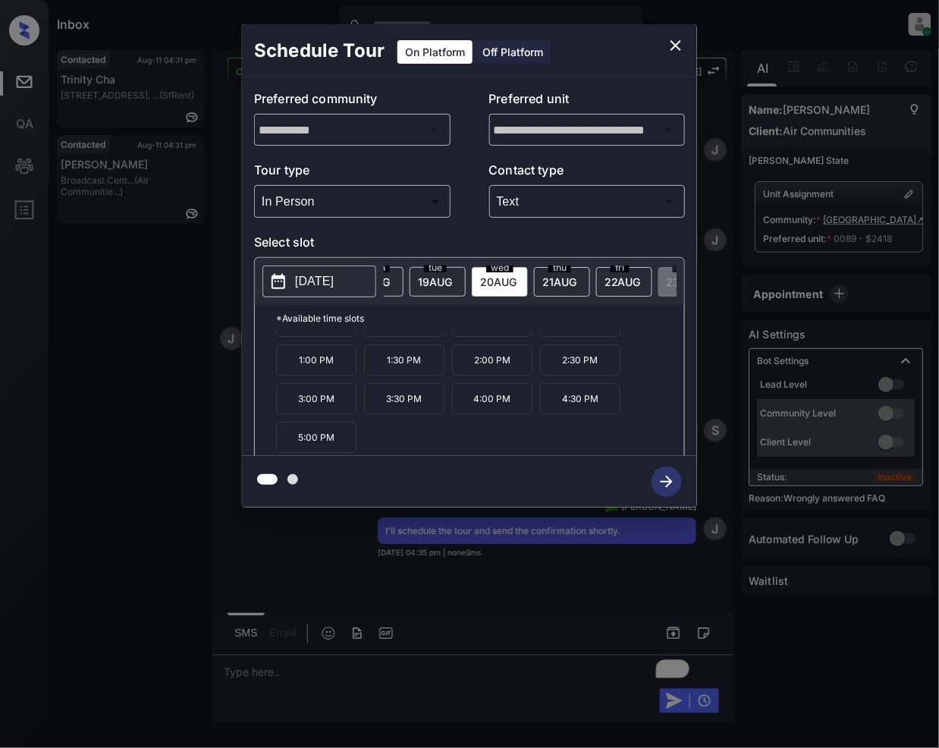
click at [315, 440] on p "5:00 PM" at bounding box center [316, 437] width 80 height 31
click at [680, 478] on icon "button" at bounding box center [666, 481] width 30 height 30
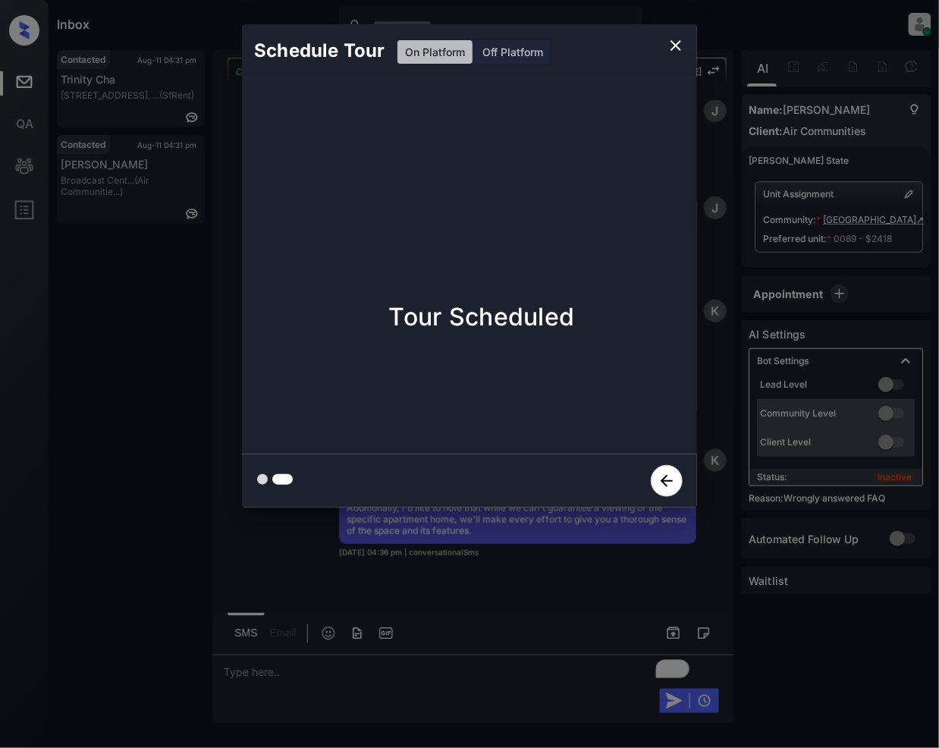
scroll to position [5933, 0]
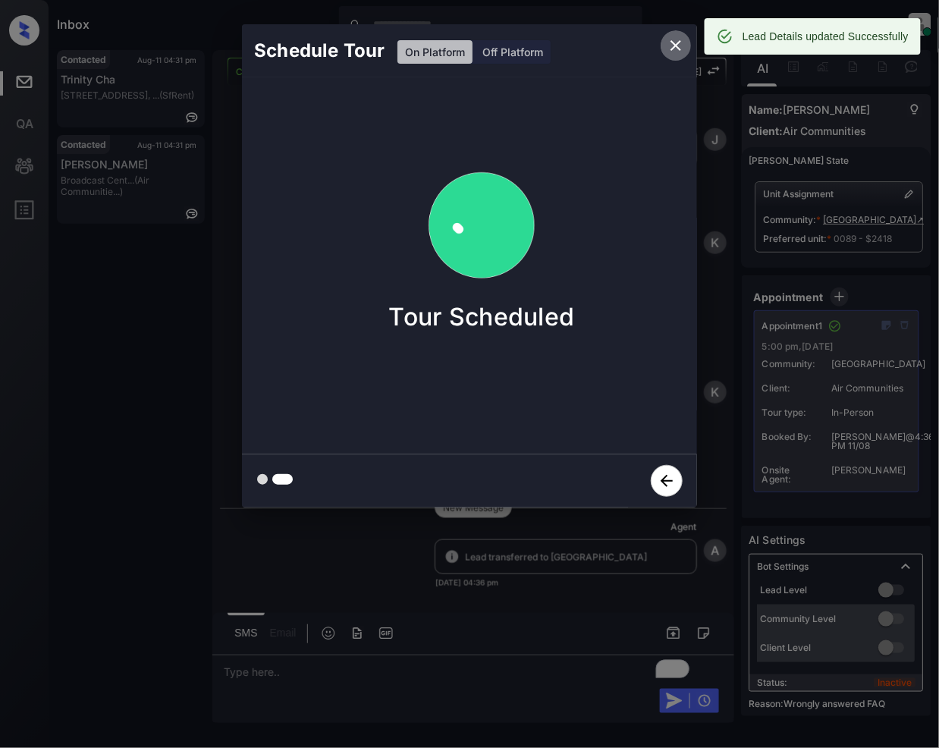
click at [669, 47] on icon "close" at bounding box center [676, 45] width 18 height 18
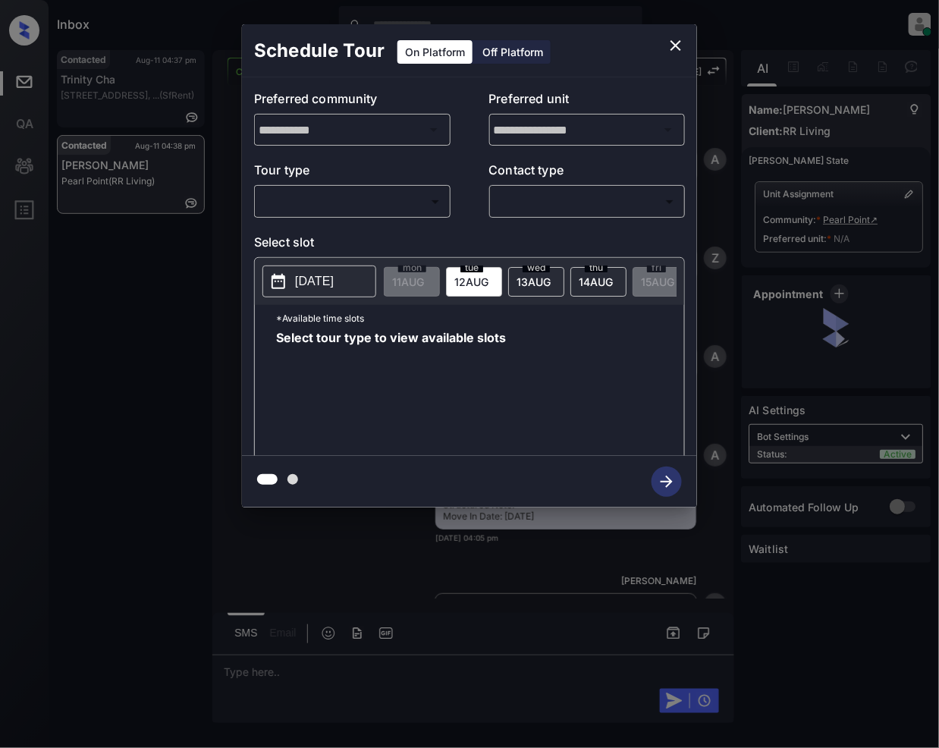
scroll to position [5515, 0]
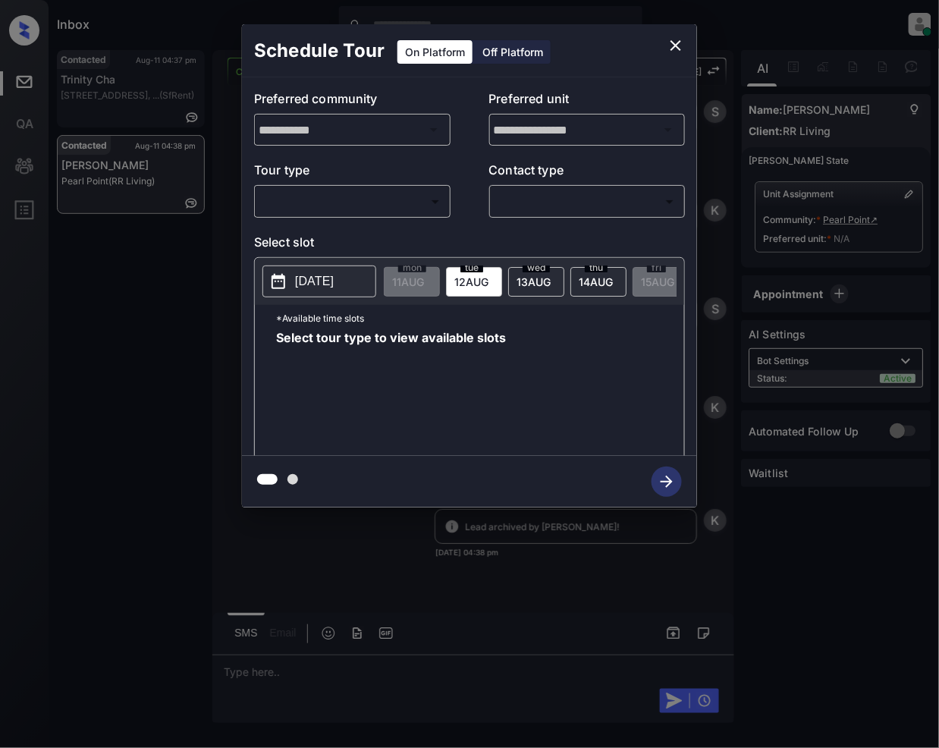
click at [386, 203] on body "Inbox [PERSON_NAME] Online Set yourself offline Set yourself on break Profile S…" at bounding box center [469, 374] width 939 height 748
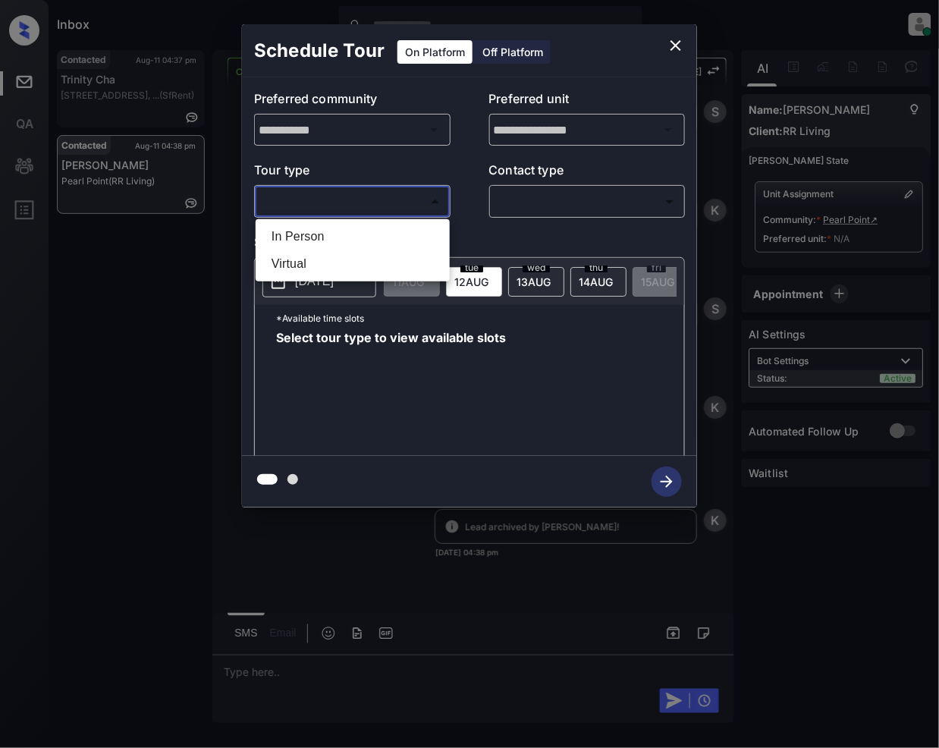
click at [349, 228] on li "In Person" at bounding box center [352, 236] width 187 height 27
type input "********"
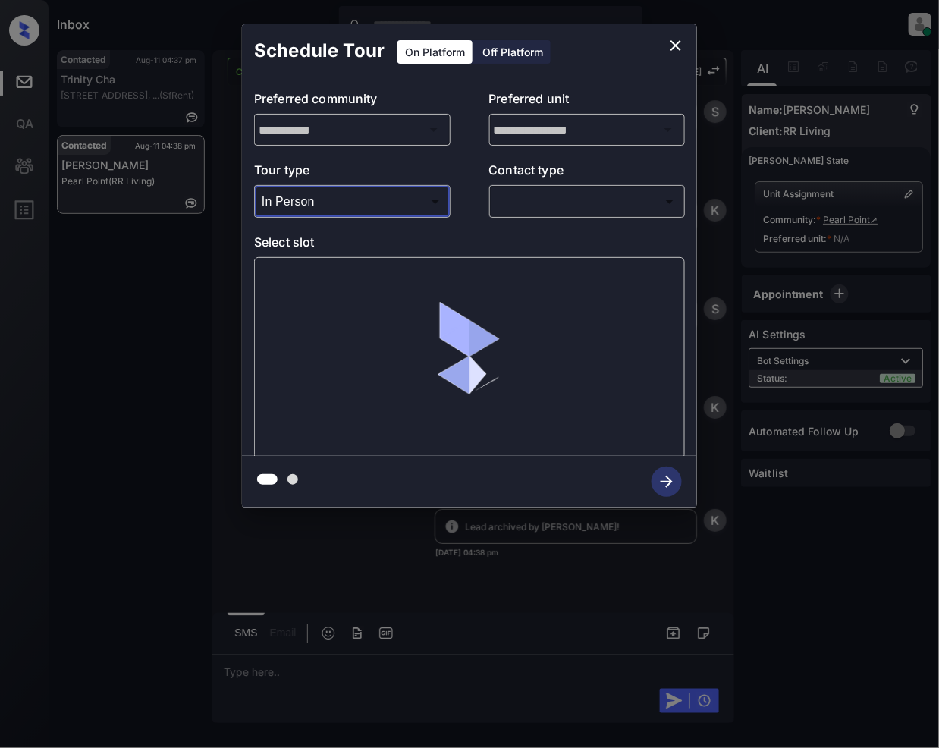
click at [538, 208] on body "Inbox [PERSON_NAME] Online Set yourself offline Set yourself on break Profile S…" at bounding box center [469, 374] width 939 height 748
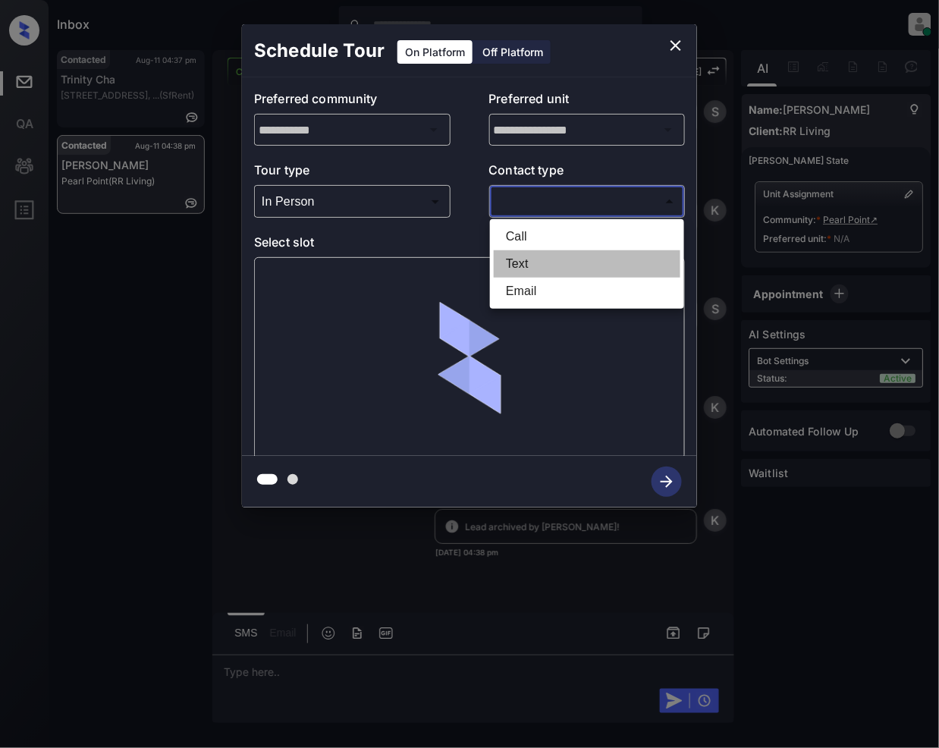
click at [526, 261] on li "Text" at bounding box center [587, 263] width 187 height 27
type input "****"
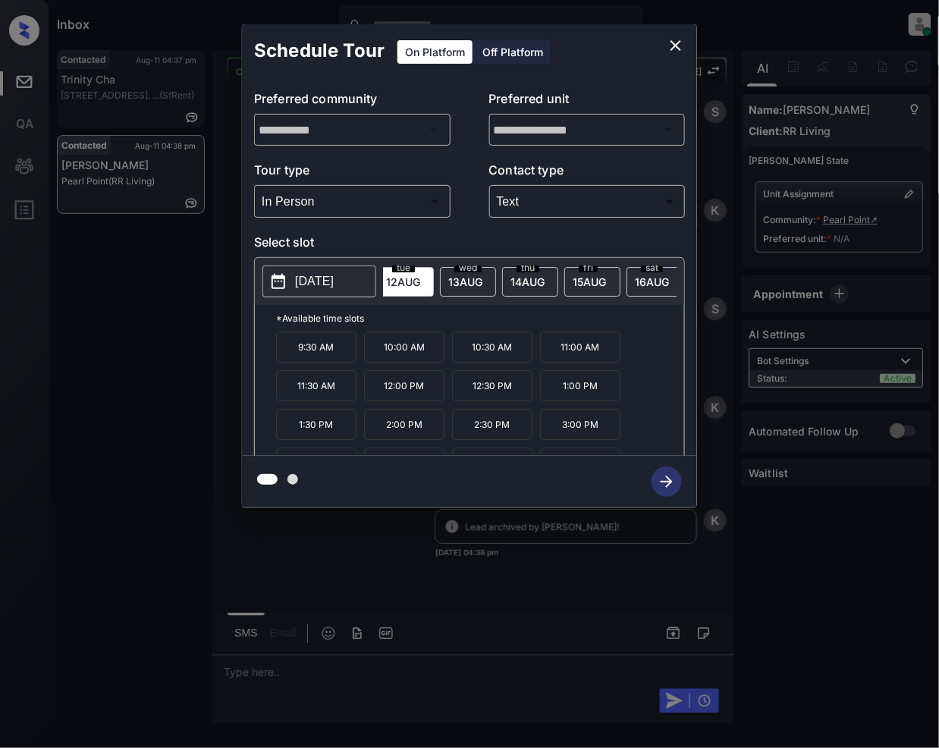
scroll to position [0, 80]
click at [343, 282] on span "[DATE]" at bounding box center [328, 281] width 32 height 13
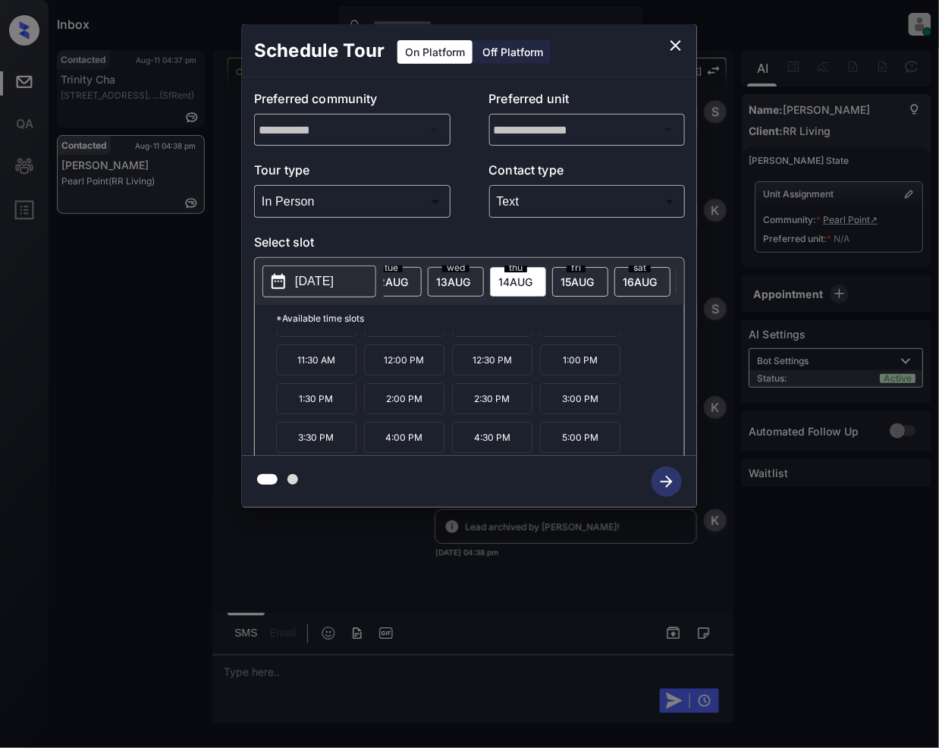
click at [685, 45] on button "close" at bounding box center [675, 45] width 30 height 30
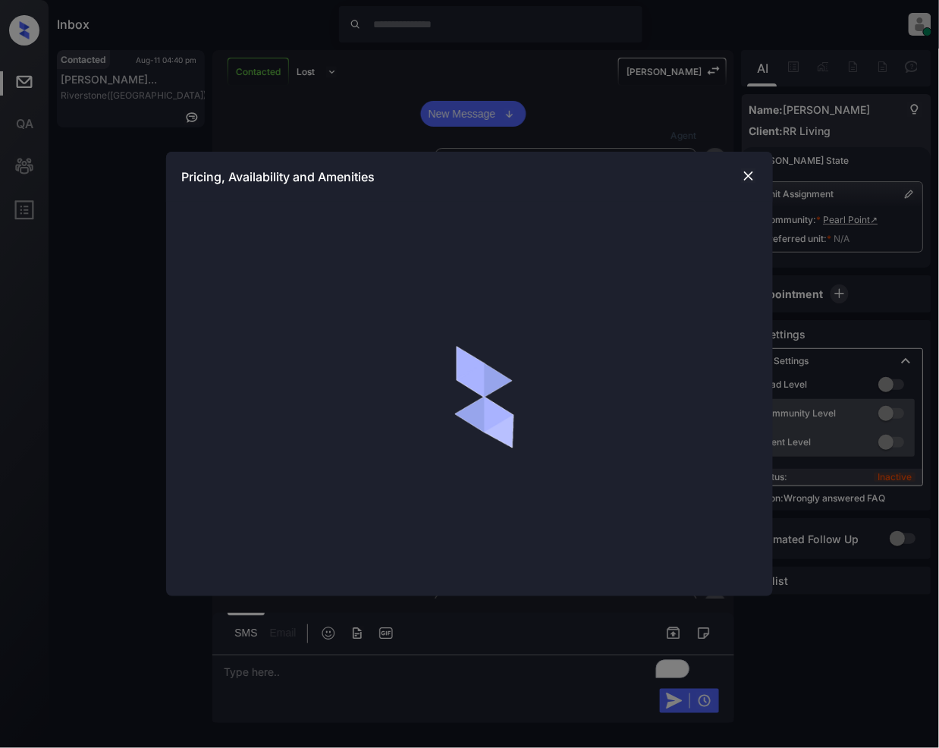
scroll to position [1961, 0]
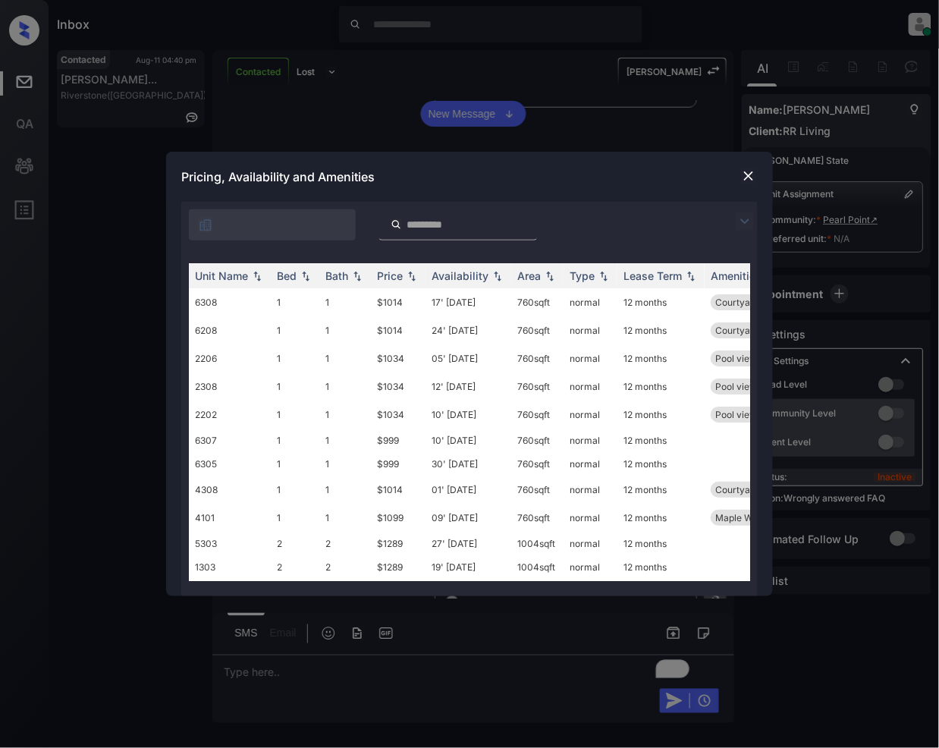
click at [749, 219] on img at bounding box center [745, 221] width 18 height 18
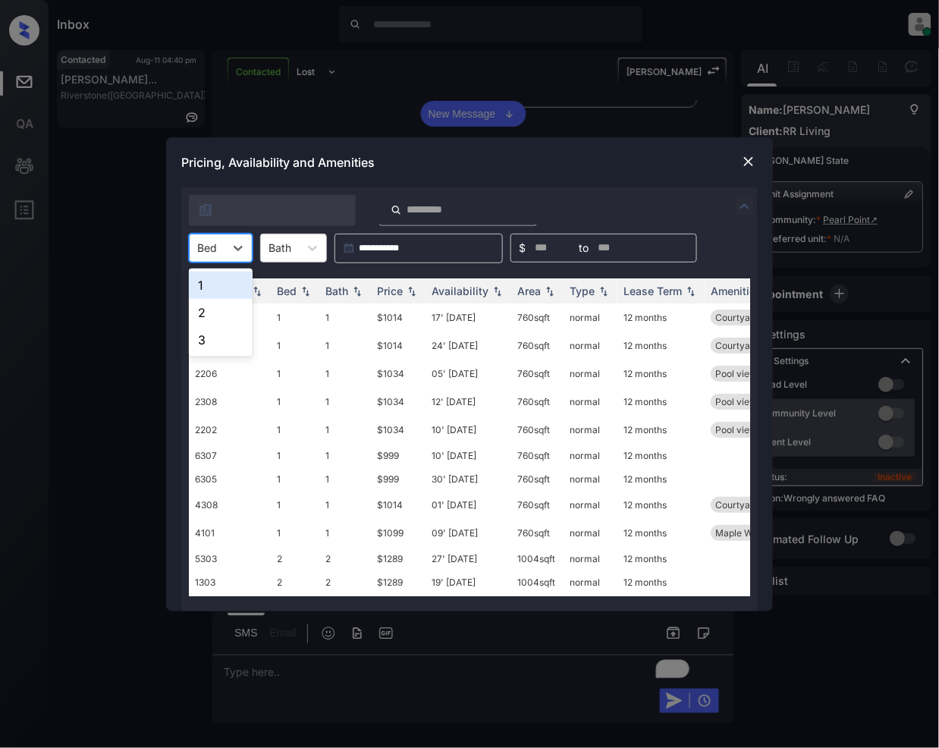
click at [203, 252] on div at bounding box center [207, 248] width 20 height 16
click at [211, 287] on div "1" at bounding box center [221, 284] width 64 height 27
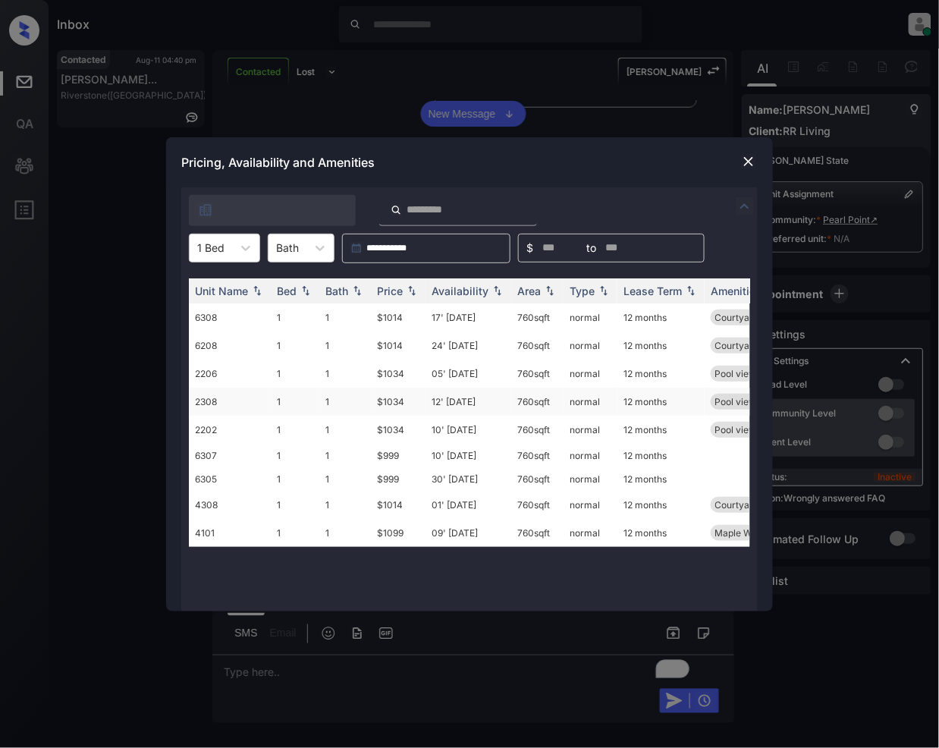
click at [391, 403] on td "$1034" at bounding box center [398, 401] width 55 height 28
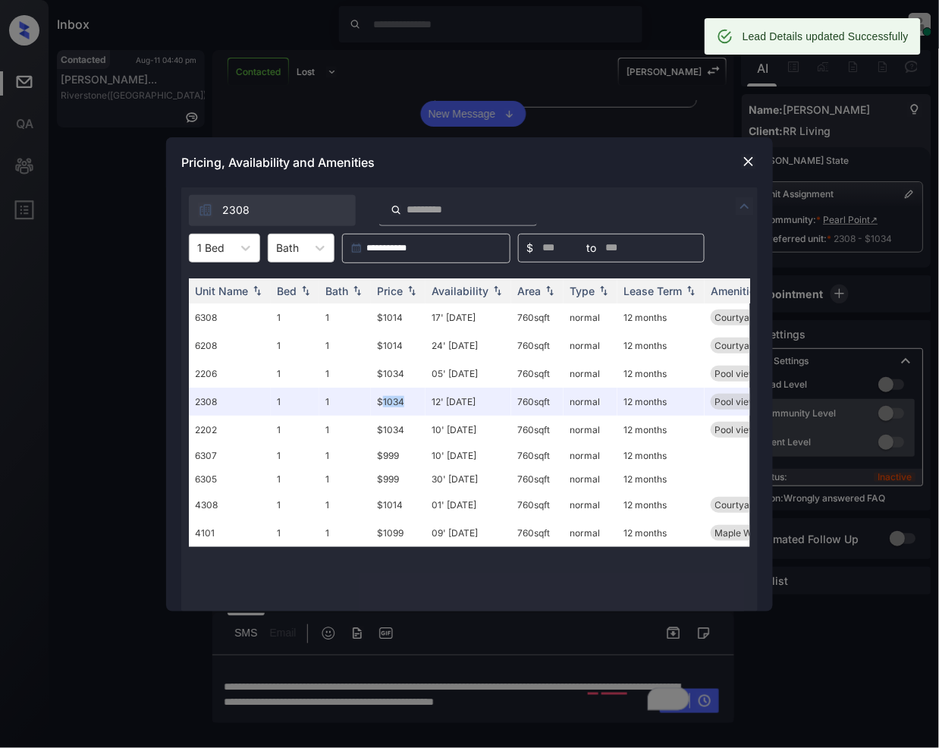
click at [753, 155] on img at bounding box center [748, 161] width 15 height 15
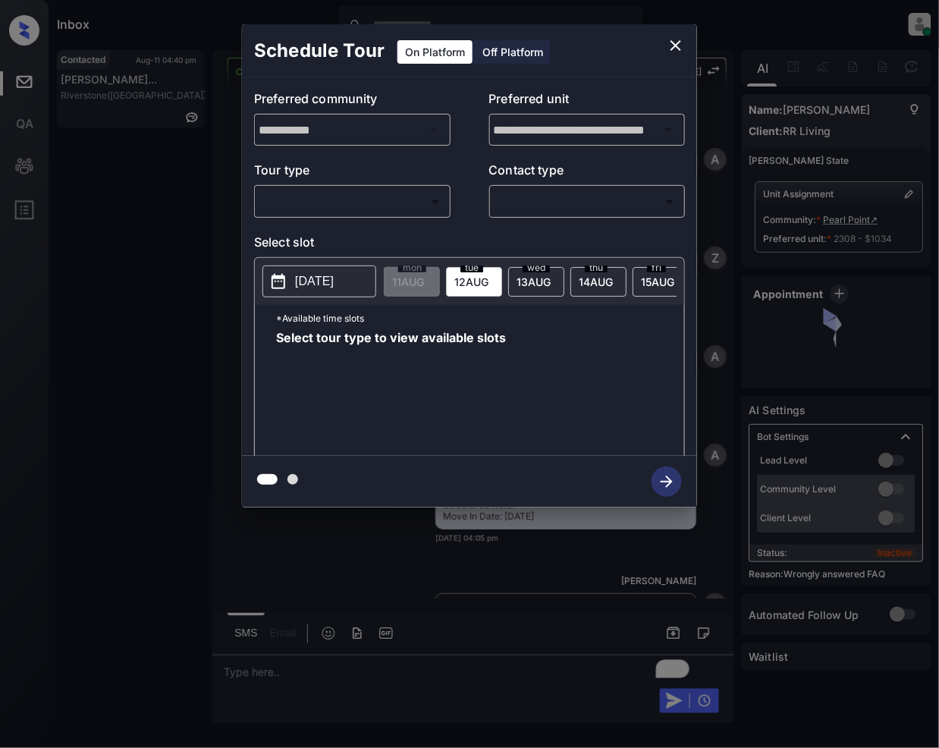
scroll to position [6115, 0]
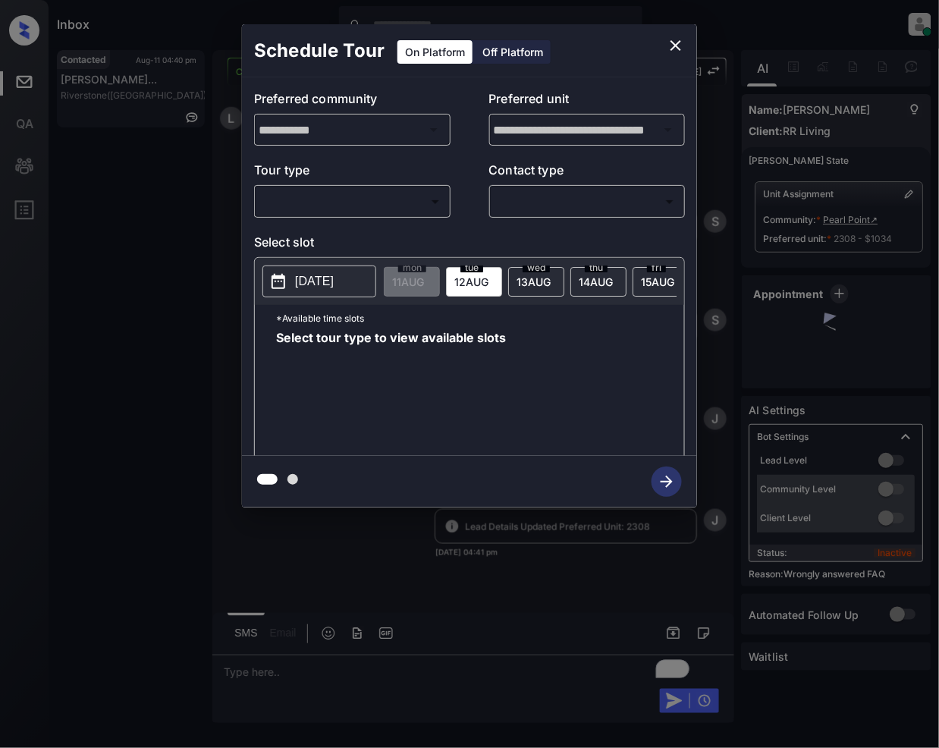
click at [349, 204] on body "Inbox Jeramie Castro Online Set yourself offline Set yourself on break Profile …" at bounding box center [469, 374] width 939 height 748
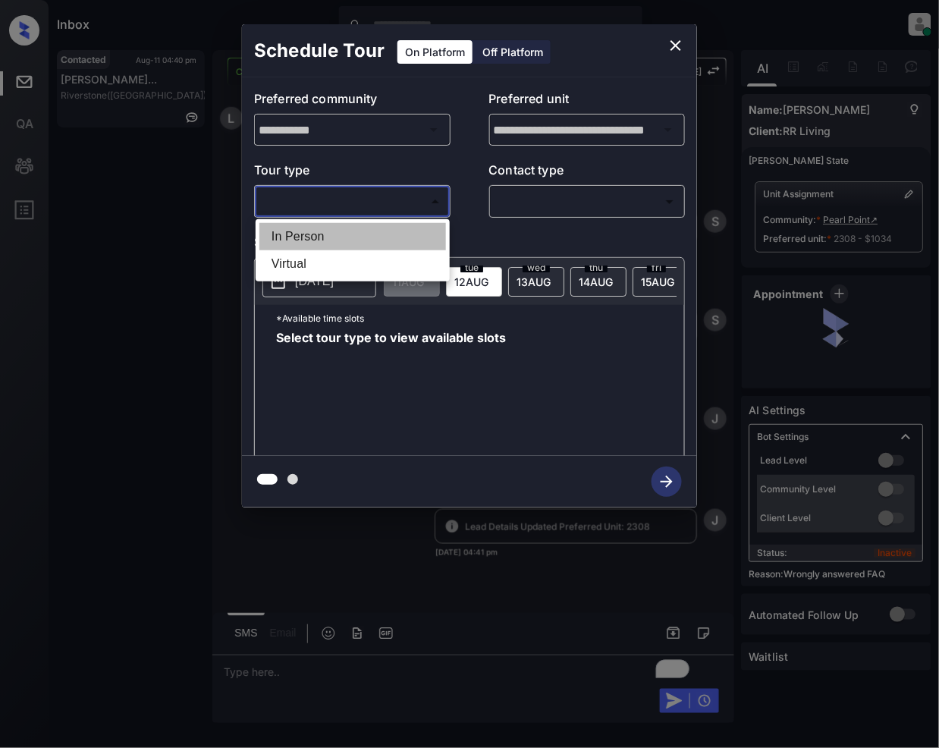
click at [314, 237] on li "In Person" at bounding box center [352, 236] width 187 height 27
type input "********"
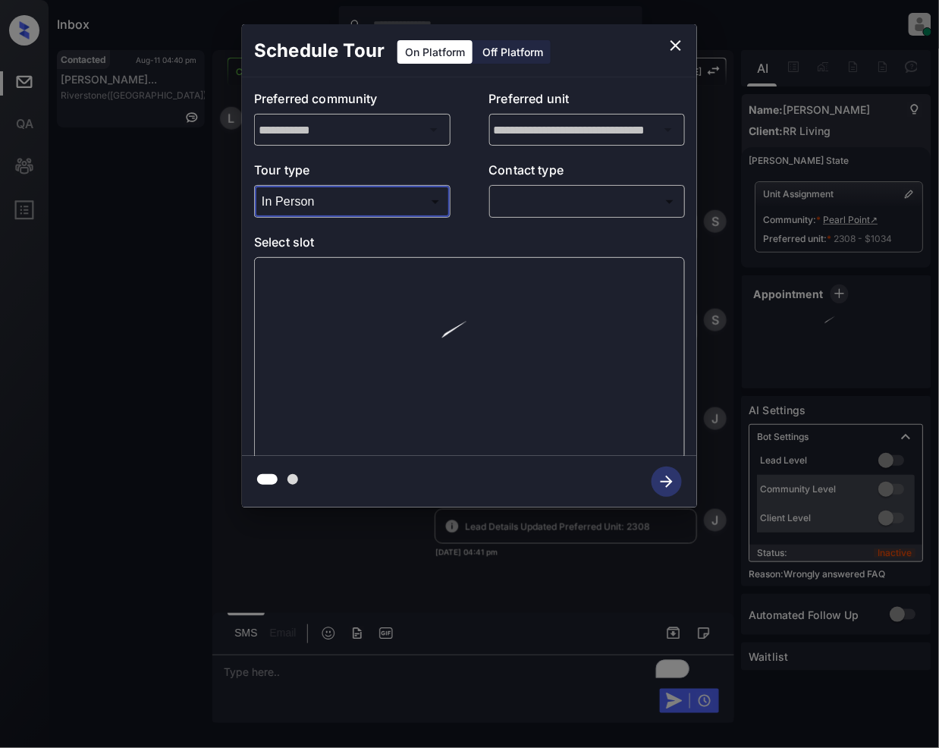
click at [575, 193] on body "Inbox Jeramie Castro Online Set yourself offline Set yourself on break Profile …" at bounding box center [469, 374] width 939 height 748
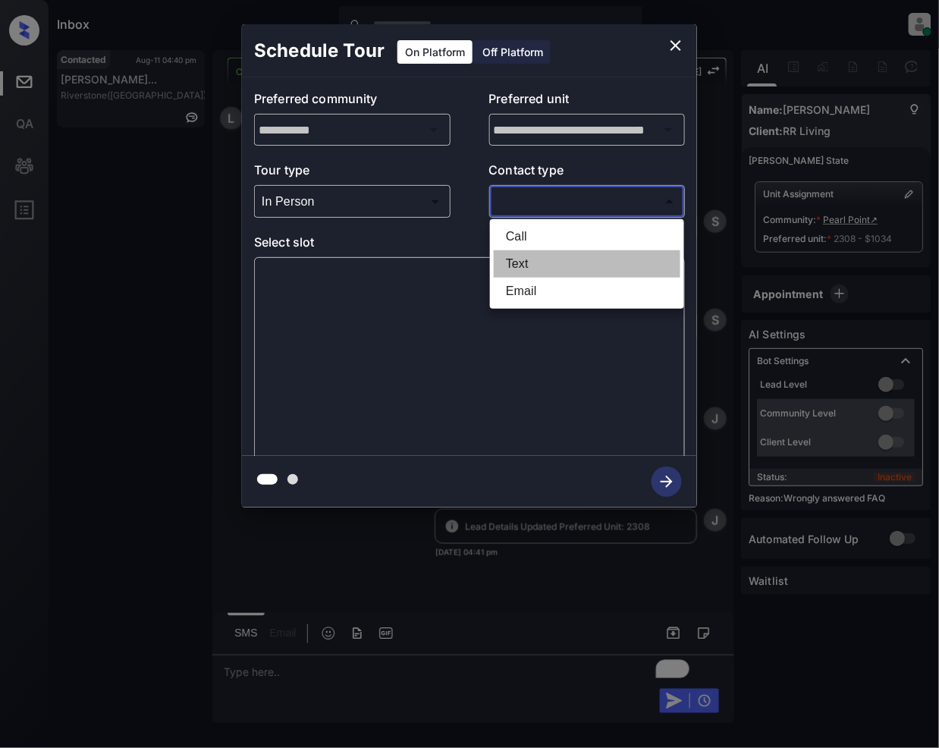
click at [510, 267] on li "Text" at bounding box center [587, 263] width 187 height 27
type input "****"
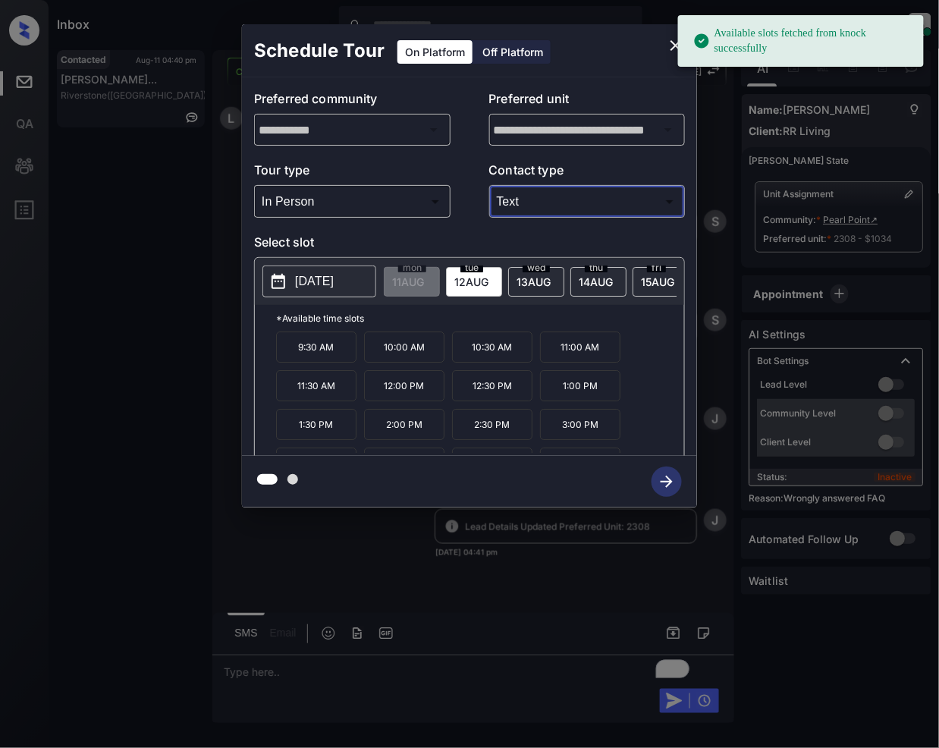
click at [424, 280] on span "14 AUG" at bounding box center [408, 281] width 32 height 13
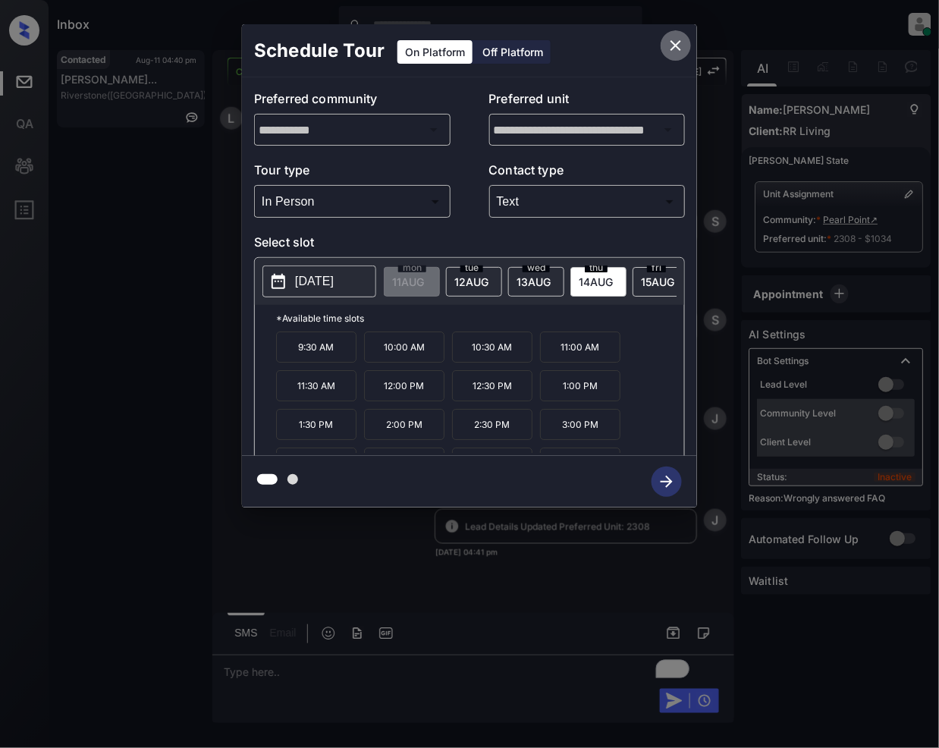
click at [676, 45] on icon "close" at bounding box center [675, 45] width 11 height 11
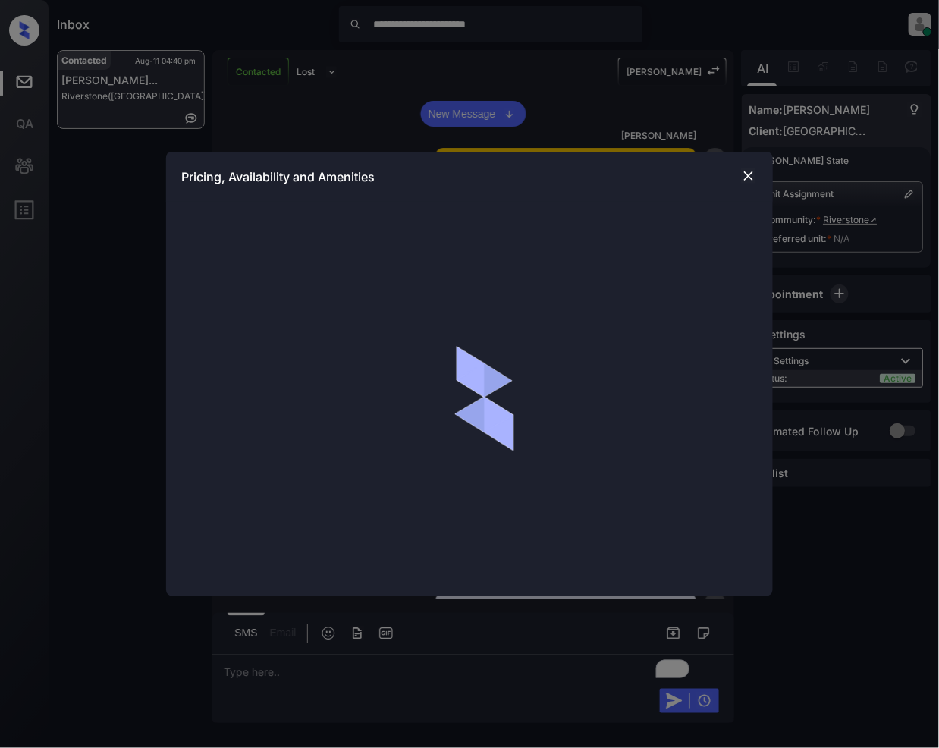
scroll to position [3368, 0]
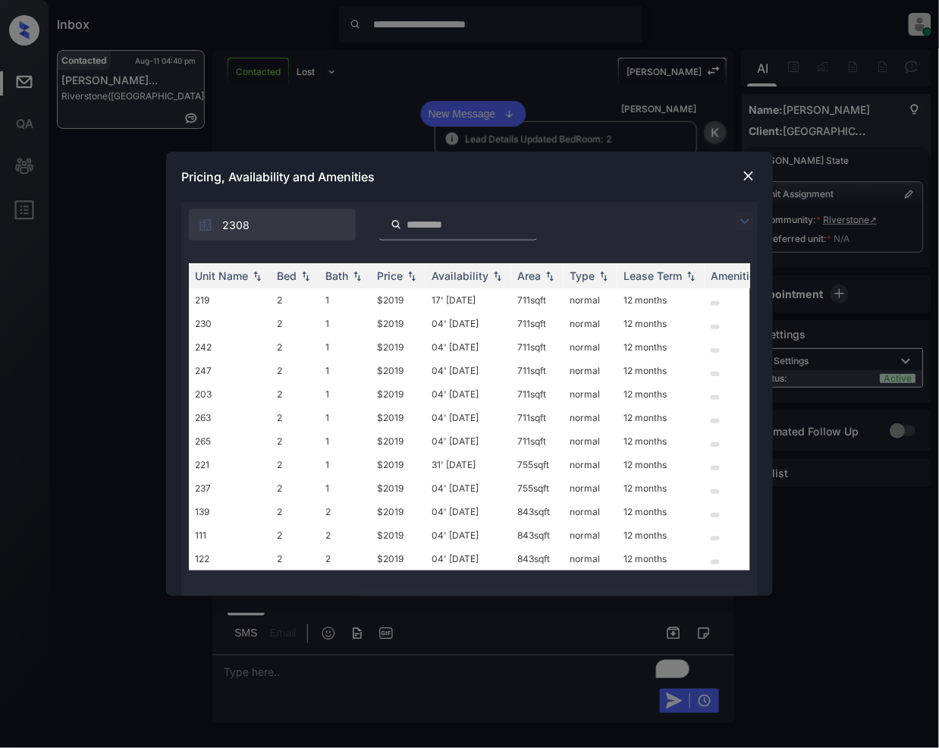
click at [747, 217] on img at bounding box center [745, 221] width 18 height 18
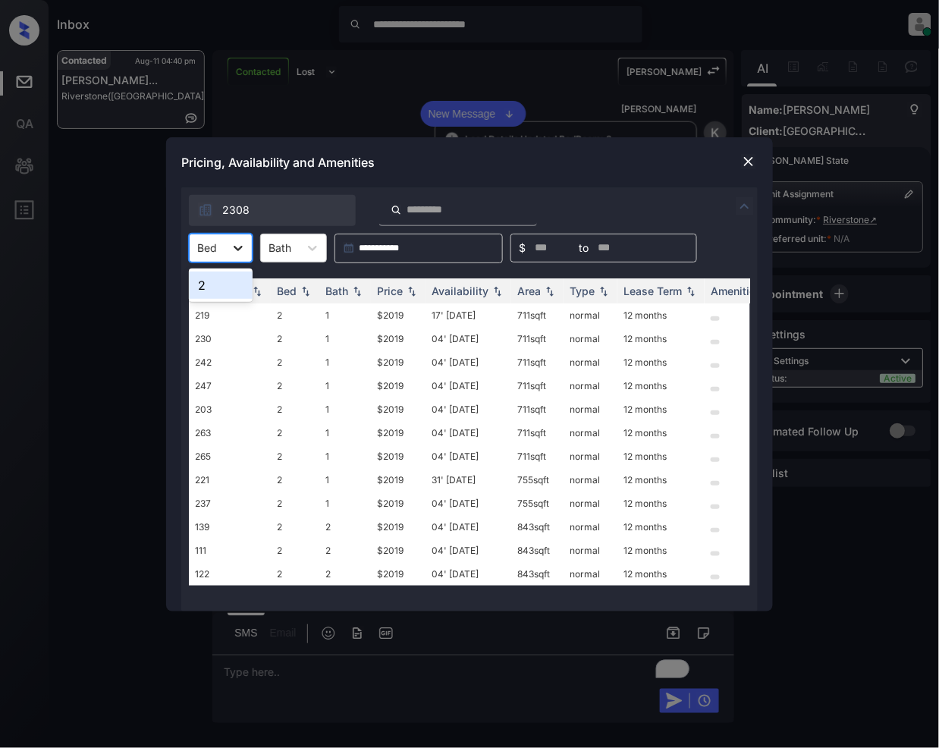
click at [240, 250] on icon at bounding box center [238, 247] width 15 height 15
drag, startPoint x: 225, startPoint y: 292, endPoint x: 265, endPoint y: 362, distance: 80.1
click at [225, 292] on div "2" at bounding box center [221, 284] width 64 height 27
click at [411, 292] on img at bounding box center [411, 290] width 15 height 11
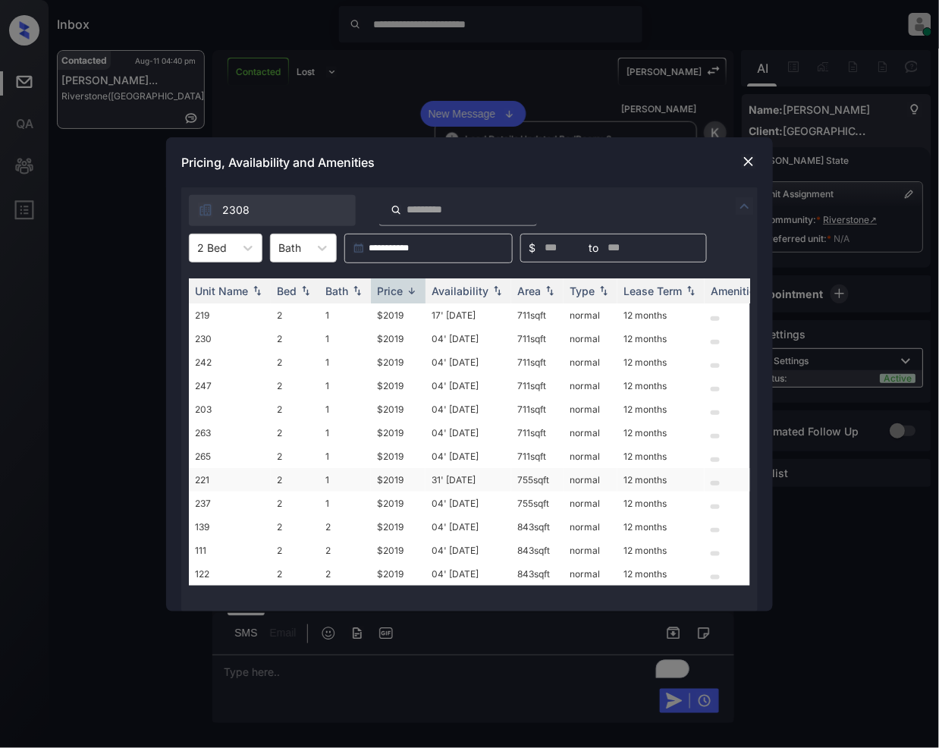
click at [384, 477] on td "$2019" at bounding box center [398, 480] width 55 height 24
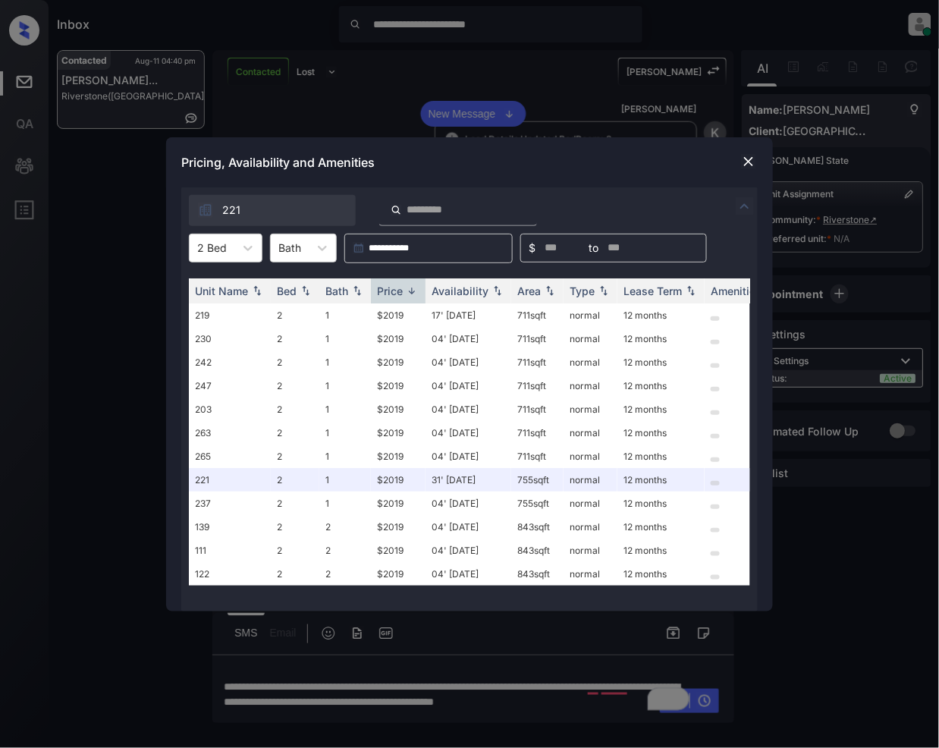
click at [757, 161] on div at bounding box center [748, 161] width 18 height 18
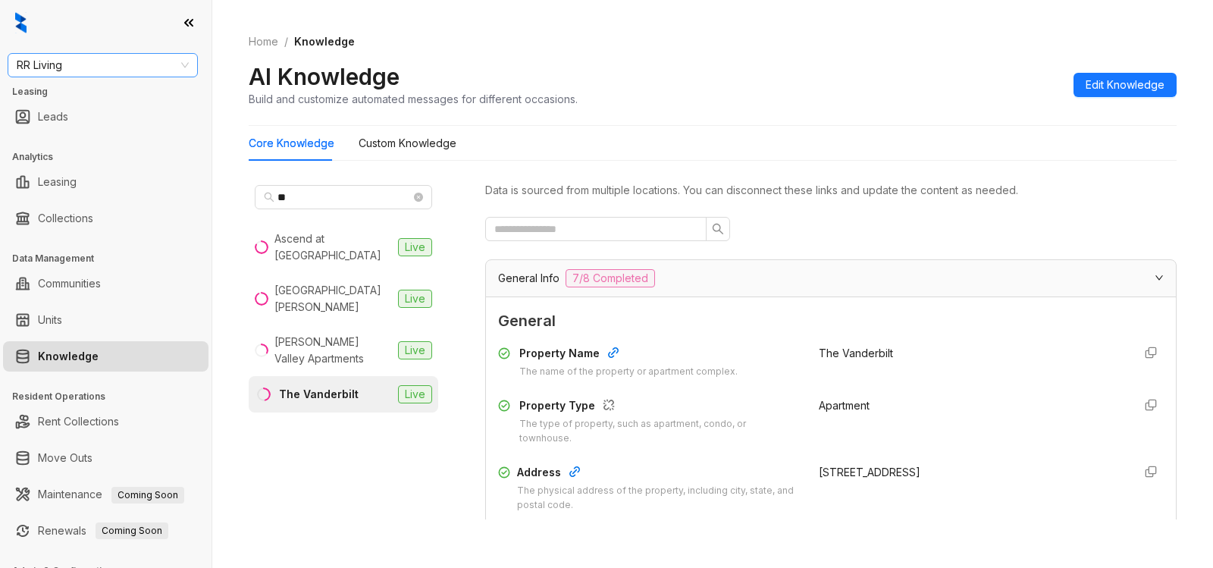
scroll to position [1379, 0]
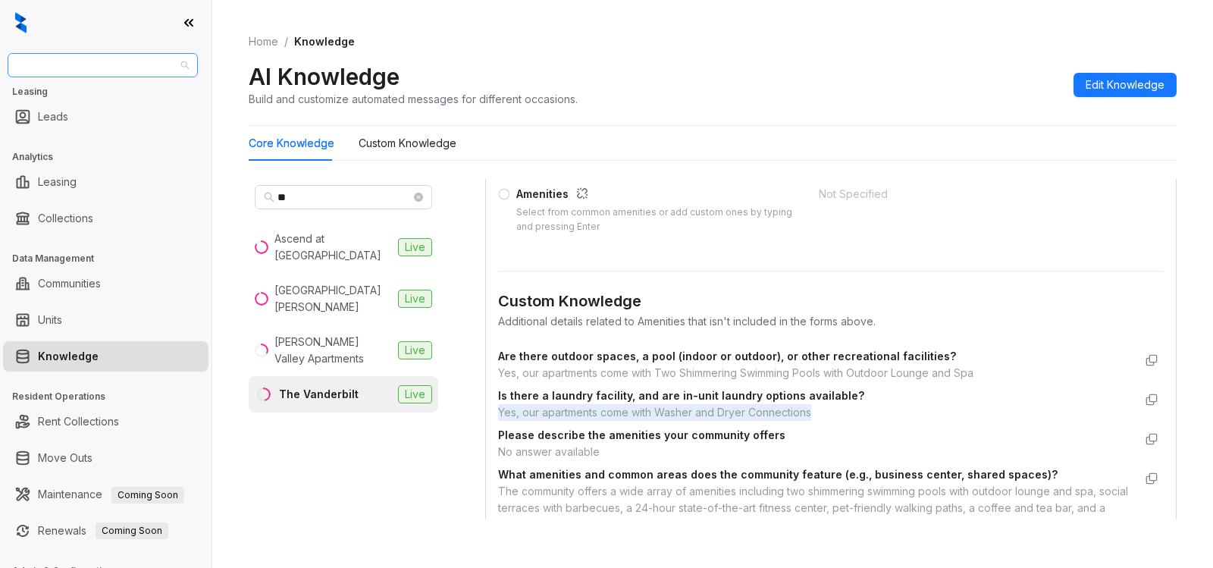
click at [116, 67] on span "RR Living" at bounding box center [103, 65] width 172 height 23
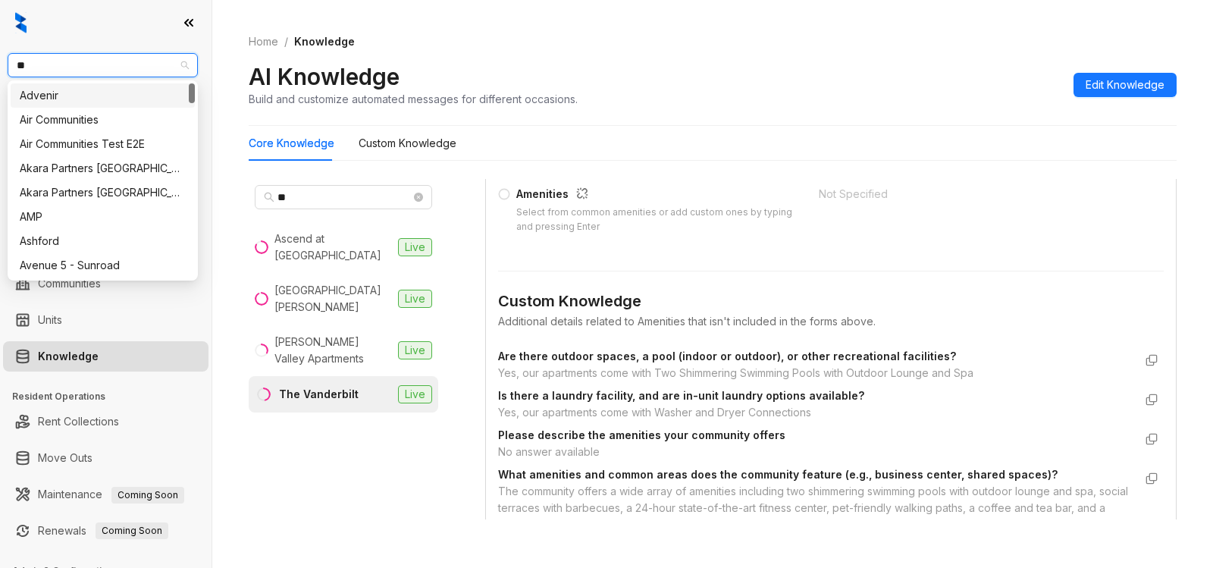
type input "***"
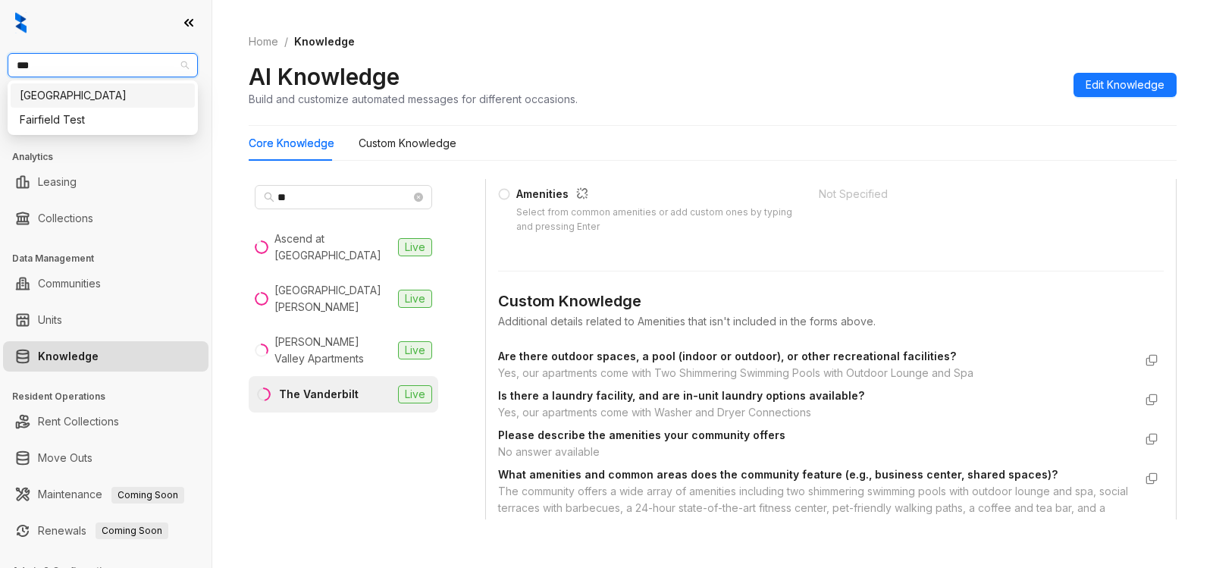
click at [83, 95] on div "[GEOGRAPHIC_DATA]" at bounding box center [103, 95] width 166 height 17
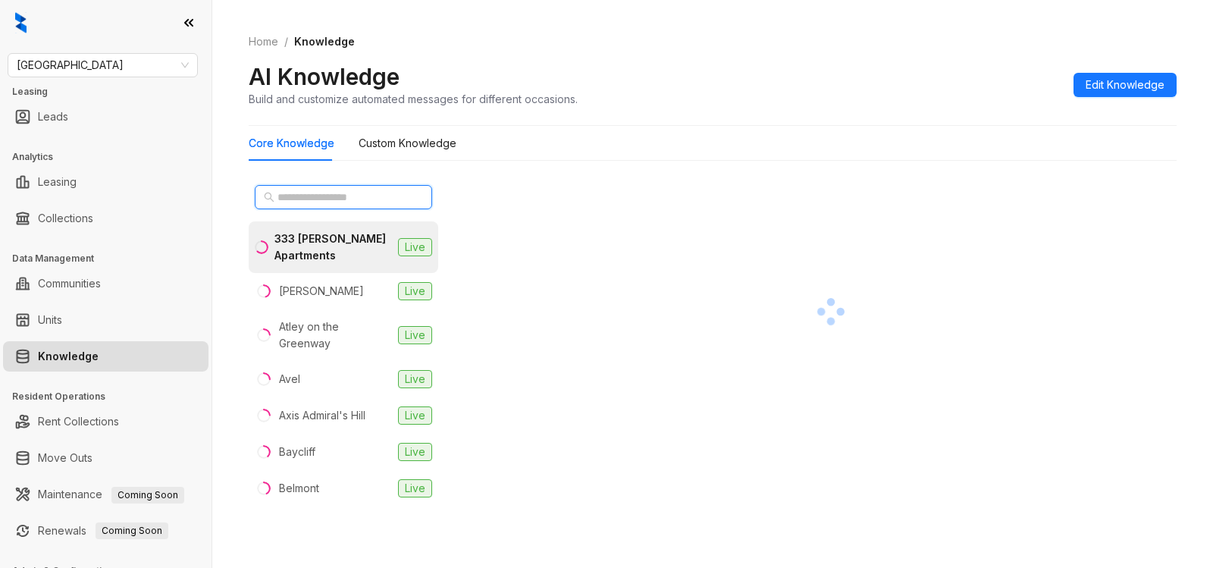
click at [351, 194] on input "text" at bounding box center [344, 197] width 133 height 17
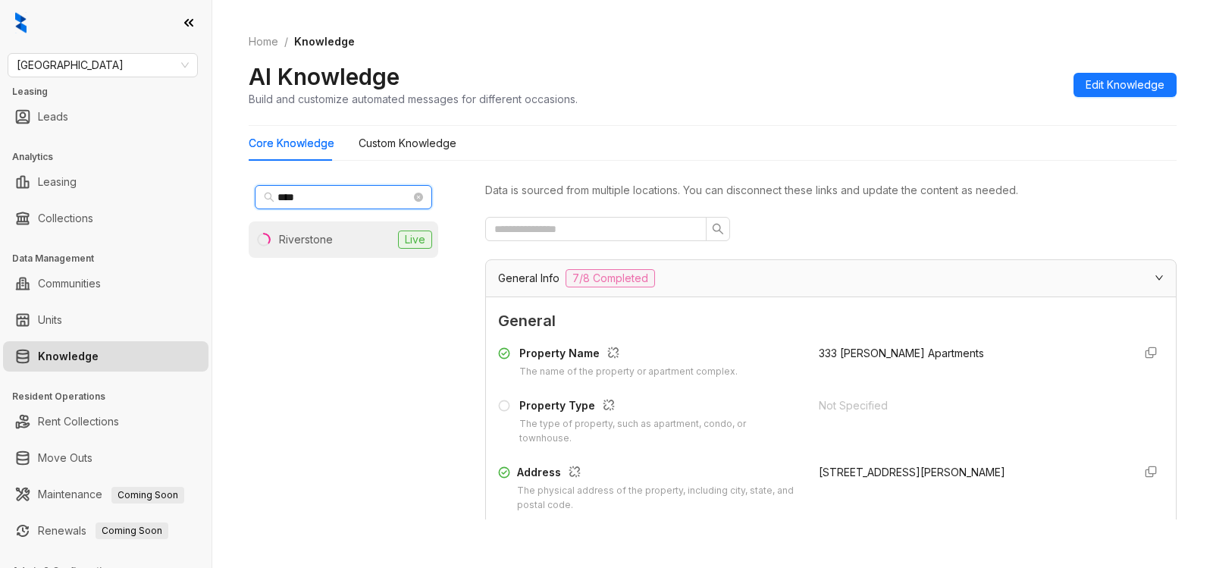
type input "****"
click at [325, 234] on div "Riverstone" at bounding box center [306, 239] width 54 height 17
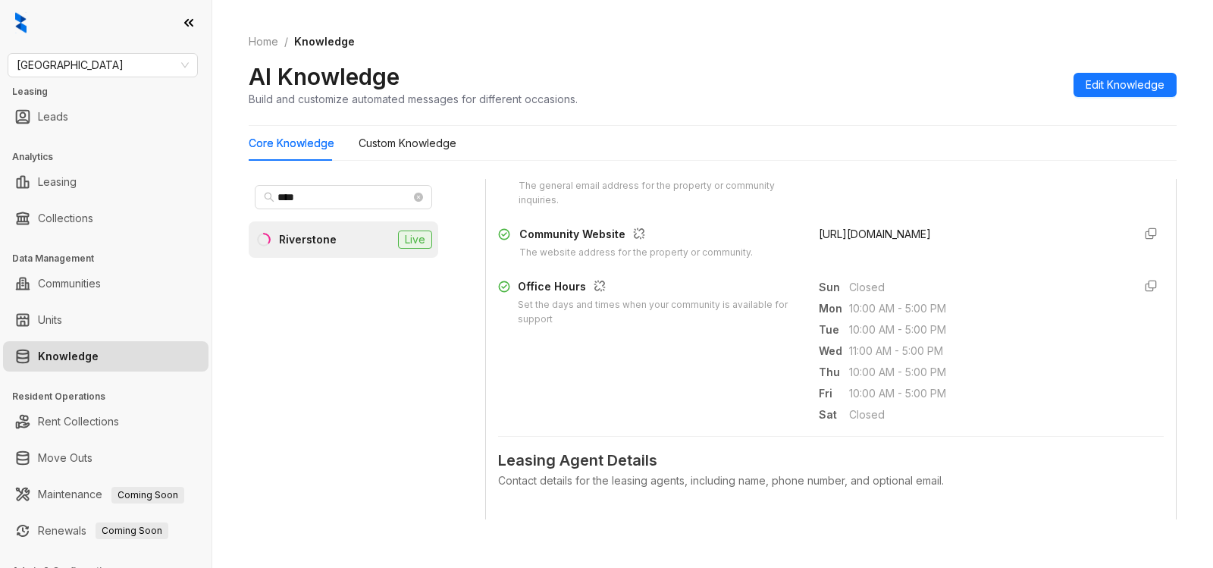
scroll to position [412, 0]
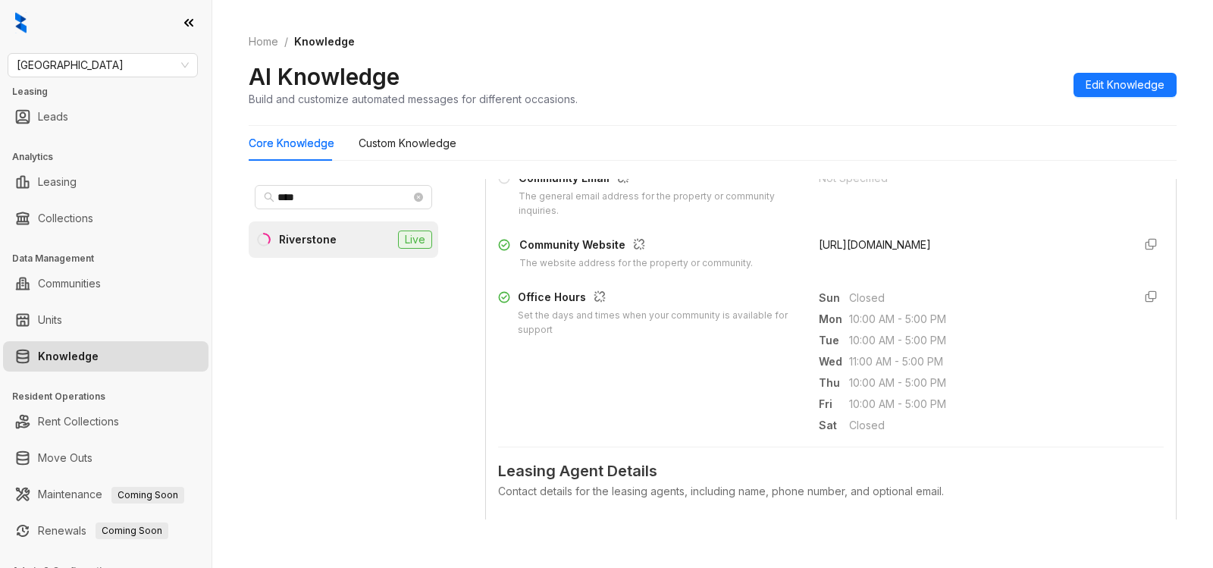
drag, startPoint x: 800, startPoint y: 243, endPoint x: 1040, endPoint y: 241, distance: 239.6
click at [1040, 241] on div "Community Website The website address for the property or community. https://ww…" at bounding box center [831, 254] width 666 height 34
copy span "https://www.riverstoneapartmentliving.com/"
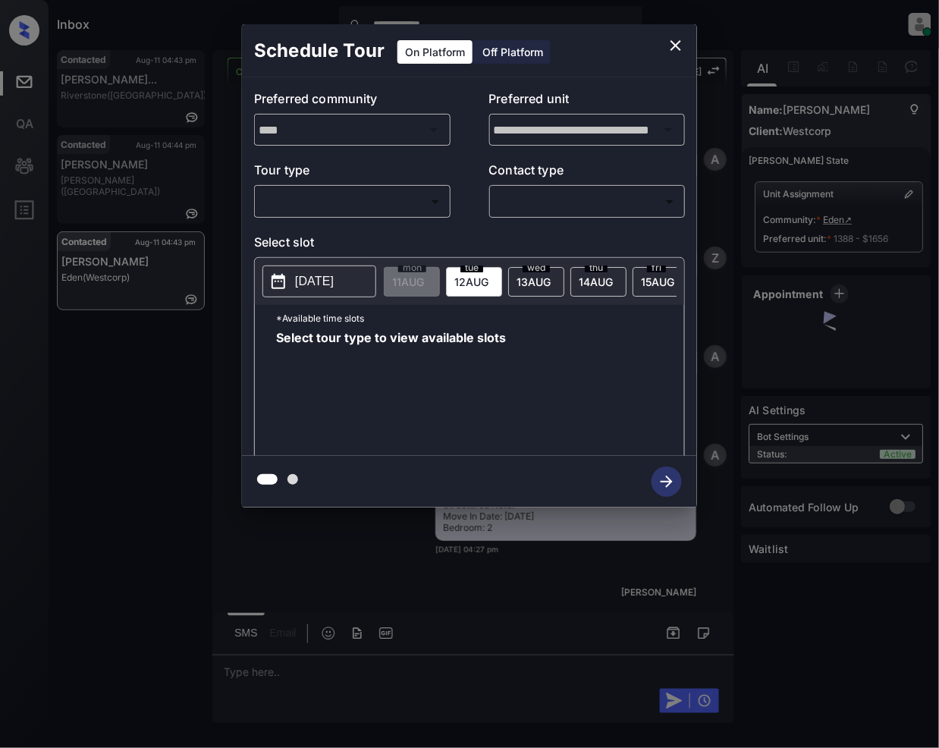
scroll to position [3070, 0]
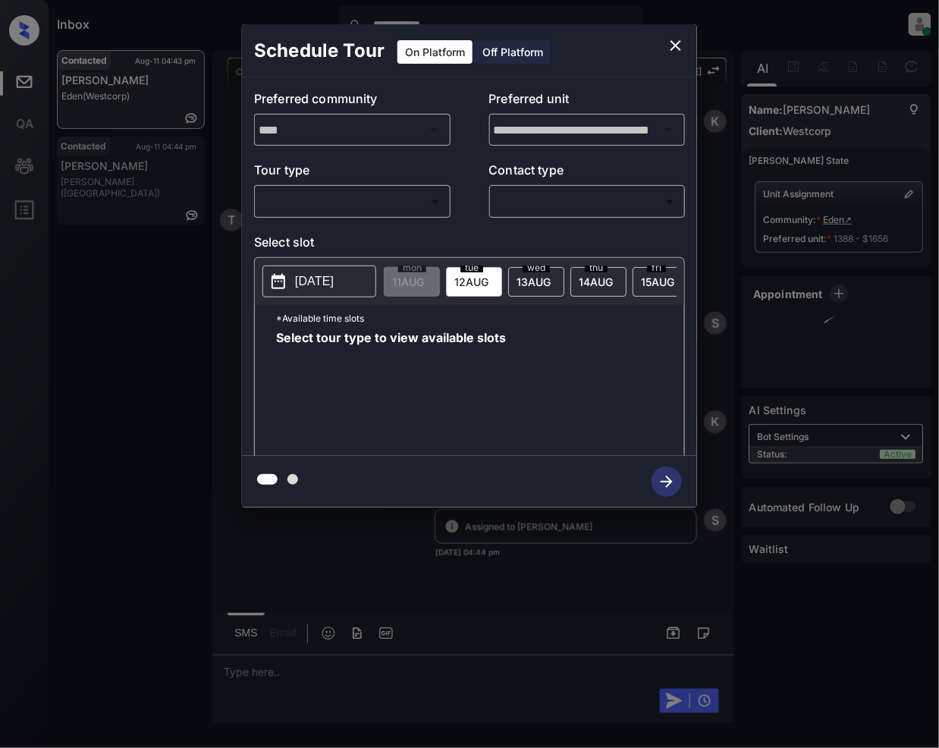
click at [328, 195] on body "**********" at bounding box center [469, 374] width 939 height 748
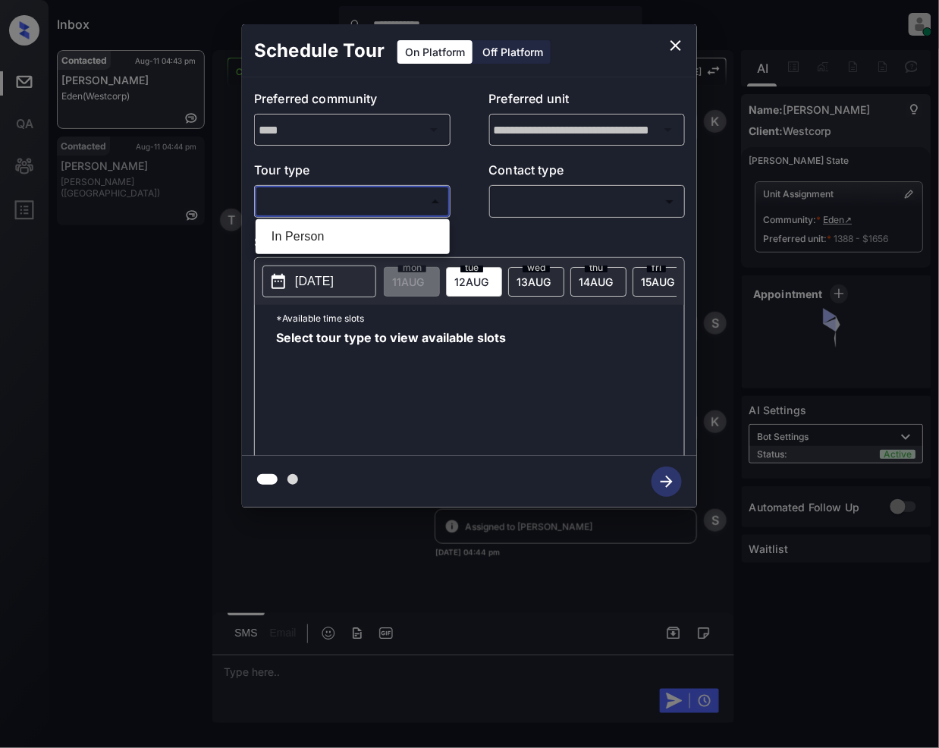
click at [276, 228] on li "In Person" at bounding box center [352, 236] width 187 height 27
type input "********"
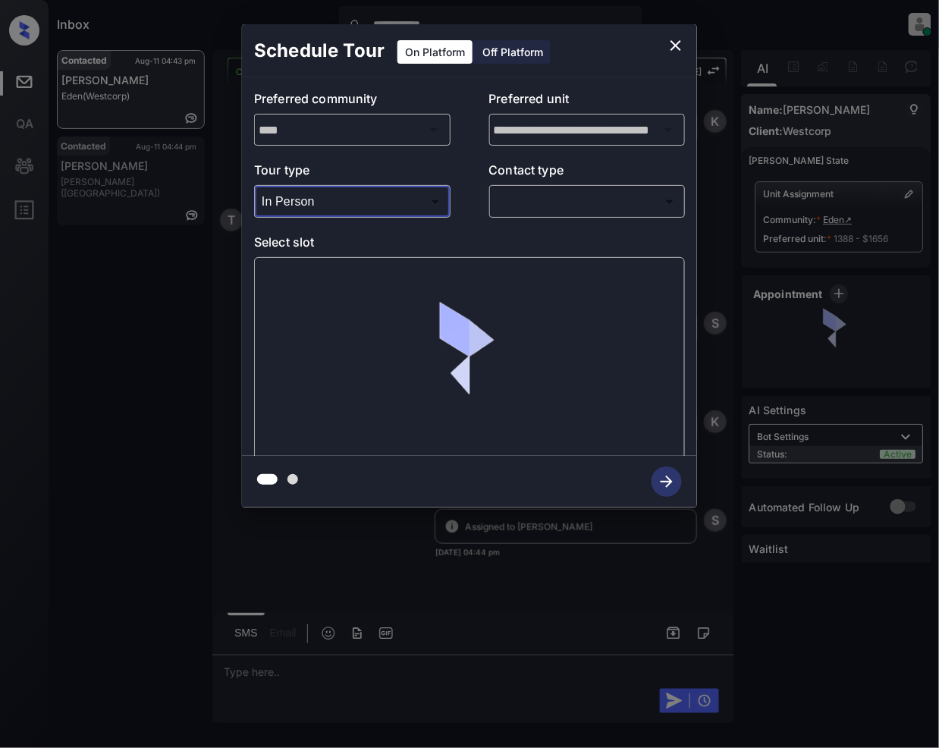
click at [529, 203] on body "**********" at bounding box center [469, 374] width 939 height 748
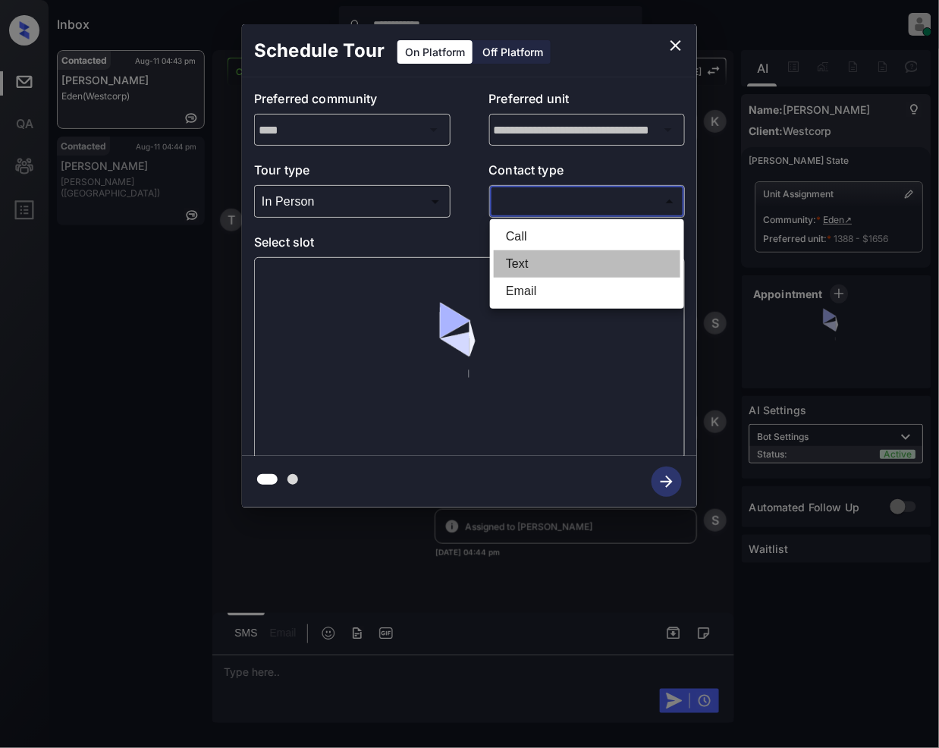
click at [529, 262] on li "Text" at bounding box center [587, 263] width 187 height 27
type input "****"
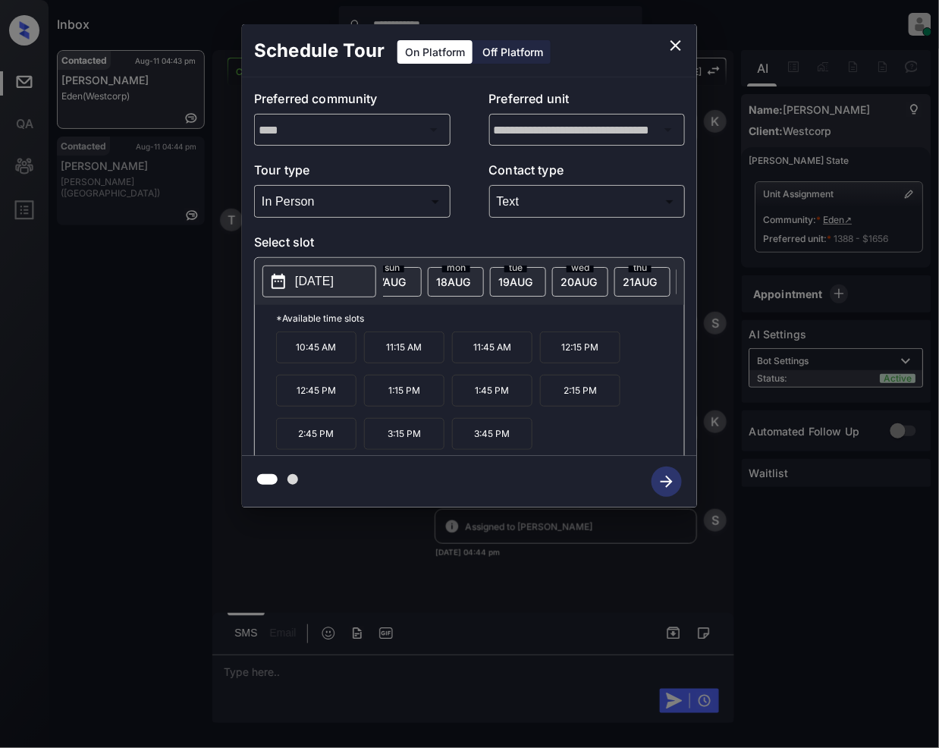
scroll to position [0, 431]
drag, startPoint x: 617, startPoint y: 278, endPoint x: 608, endPoint y: 293, distance: 17.7
click at [668, 46] on icon "close" at bounding box center [676, 45] width 18 height 18
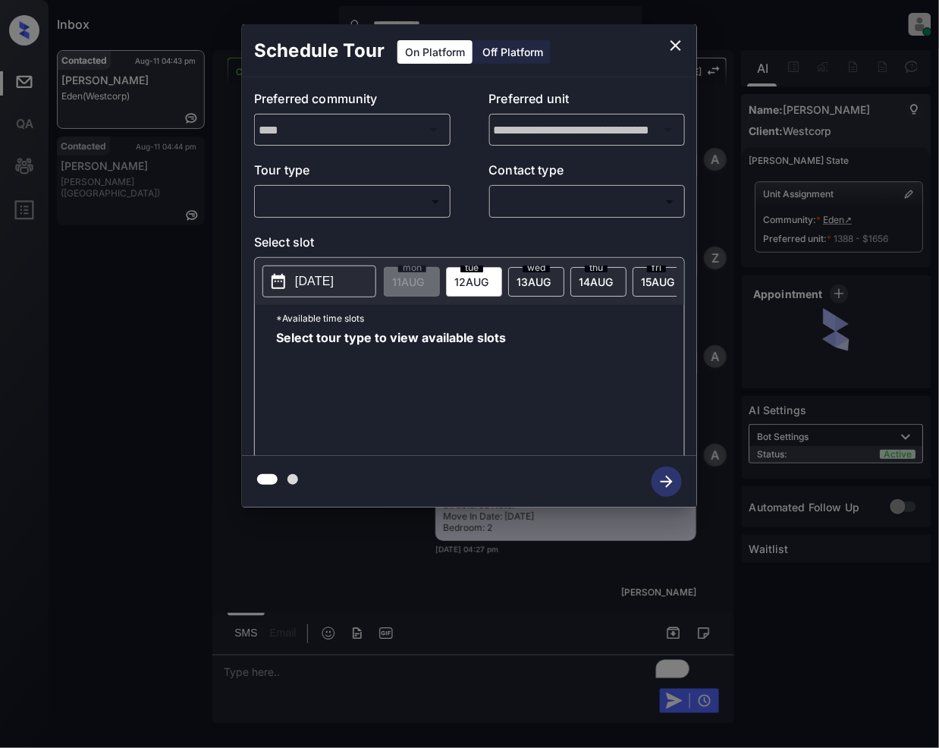
scroll to position [3070, 0]
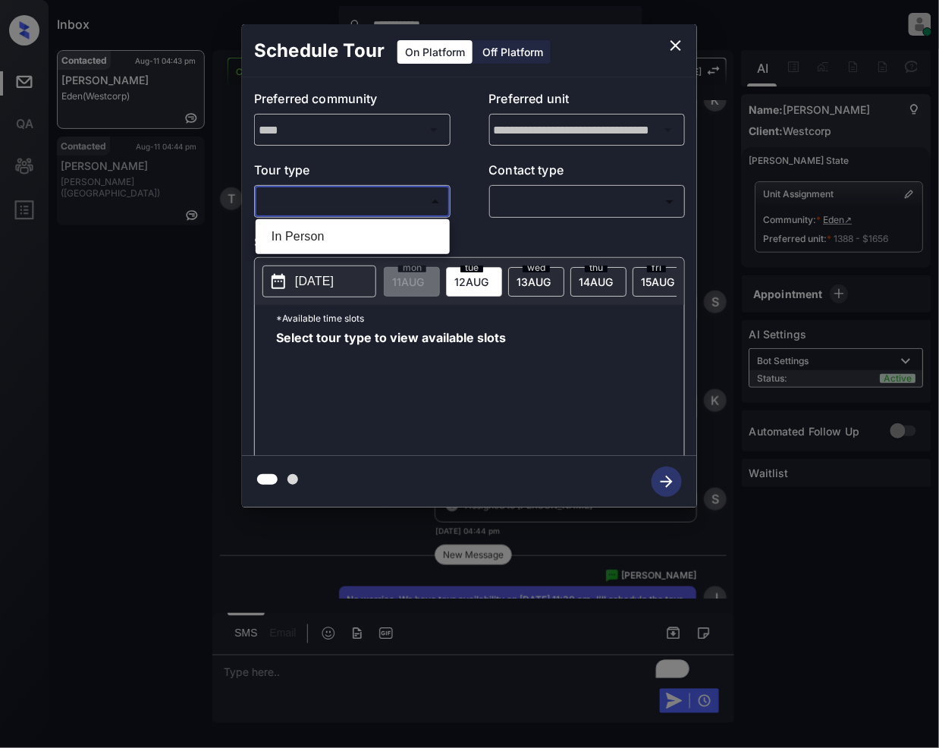
click at [387, 202] on body "**********" at bounding box center [469, 374] width 939 height 748
click at [365, 244] on li "In Person" at bounding box center [352, 236] width 187 height 27
type input "********"
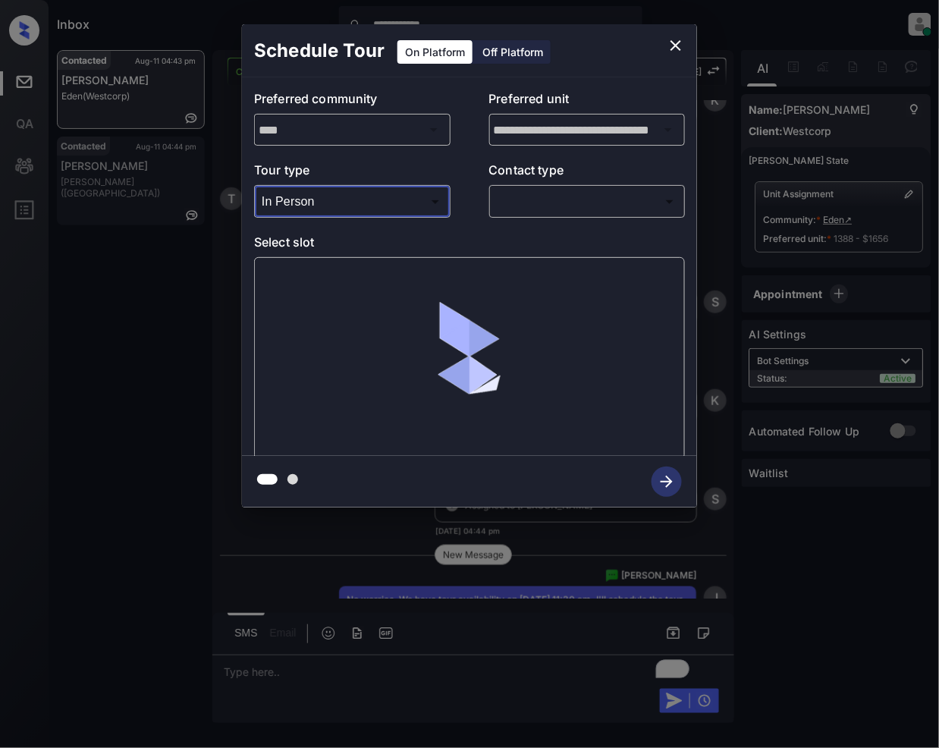
click at [544, 197] on body "**********" at bounding box center [469, 374] width 939 height 748
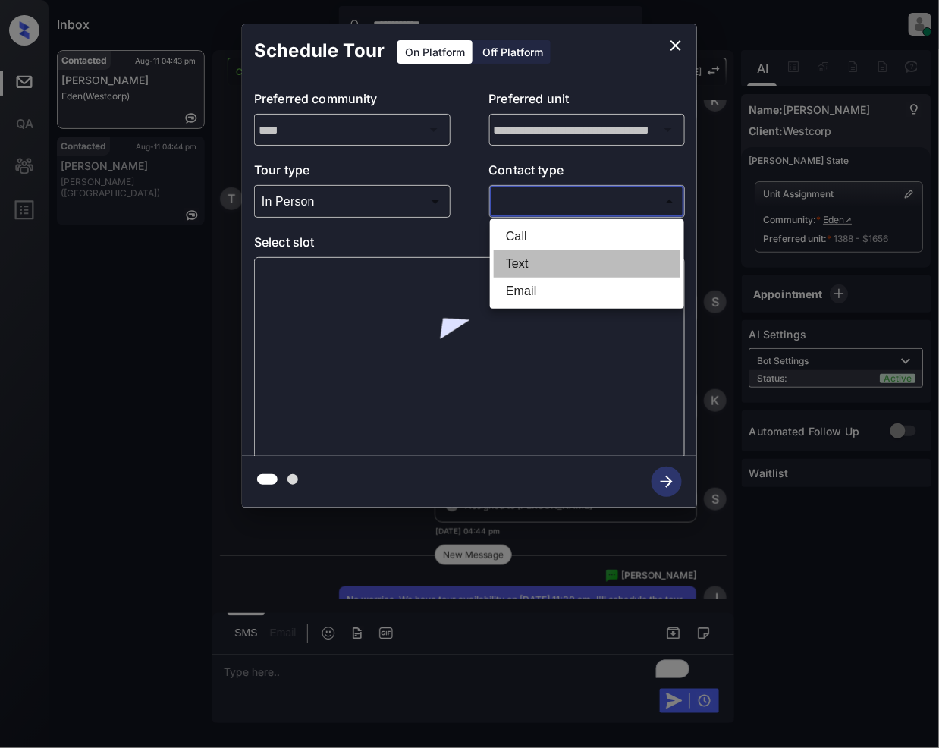
click at [552, 267] on li "Text" at bounding box center [587, 263] width 187 height 27
type input "****"
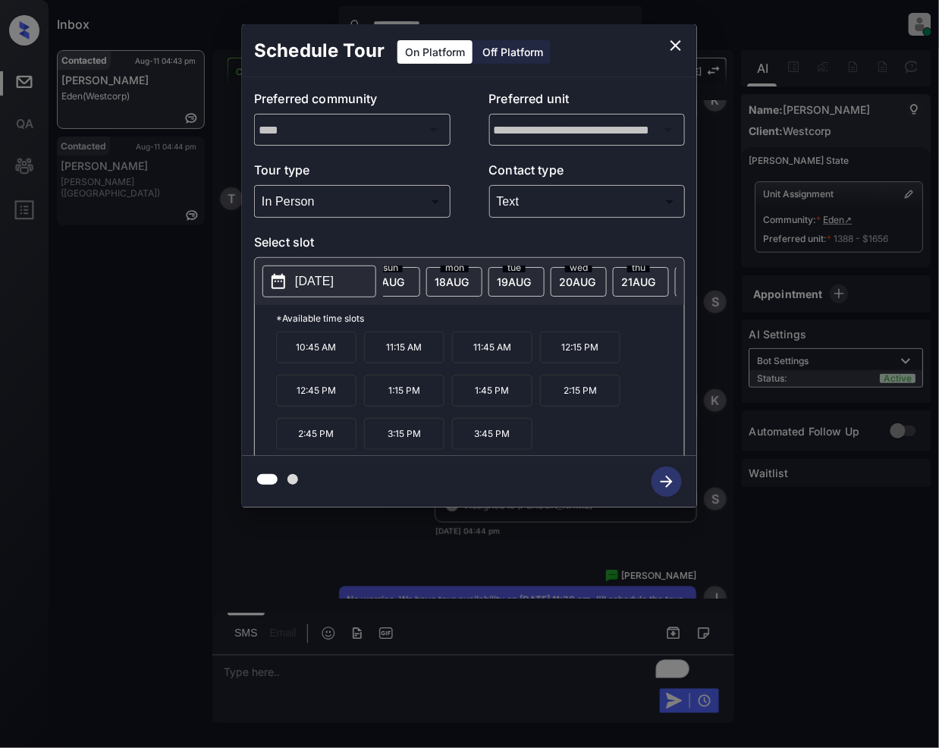
scroll to position [0, 404]
click at [20, 275] on span "21 AUG" at bounding box center [4, 281] width 32 height 13
click at [344, 396] on p "11:30 AM" at bounding box center [316, 385] width 80 height 31
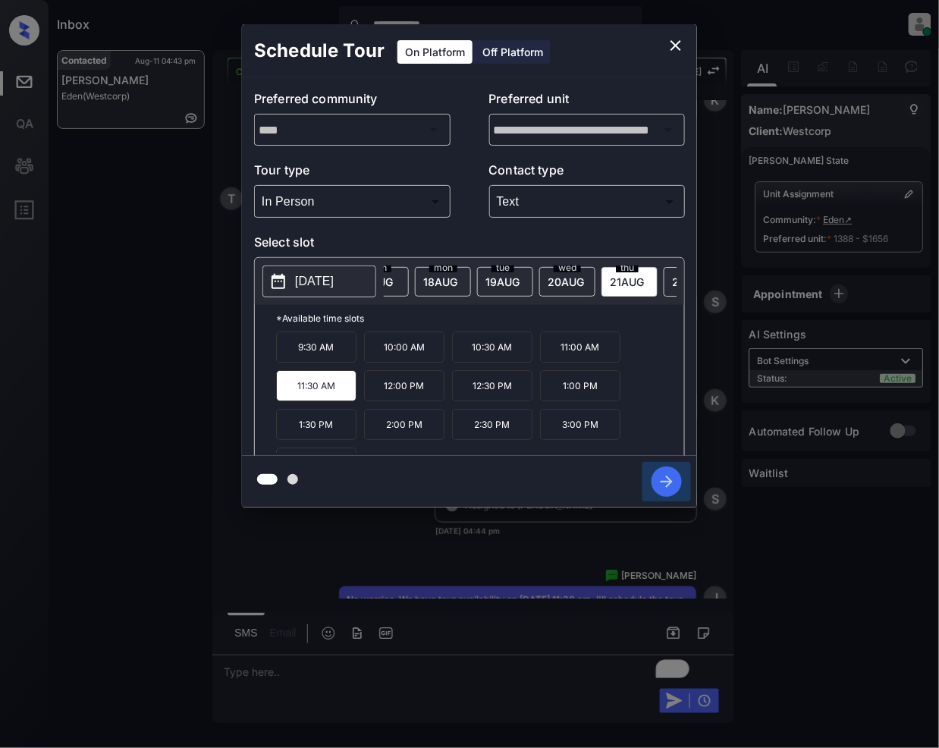
click at [668, 479] on icon "button" at bounding box center [666, 481] width 30 height 30
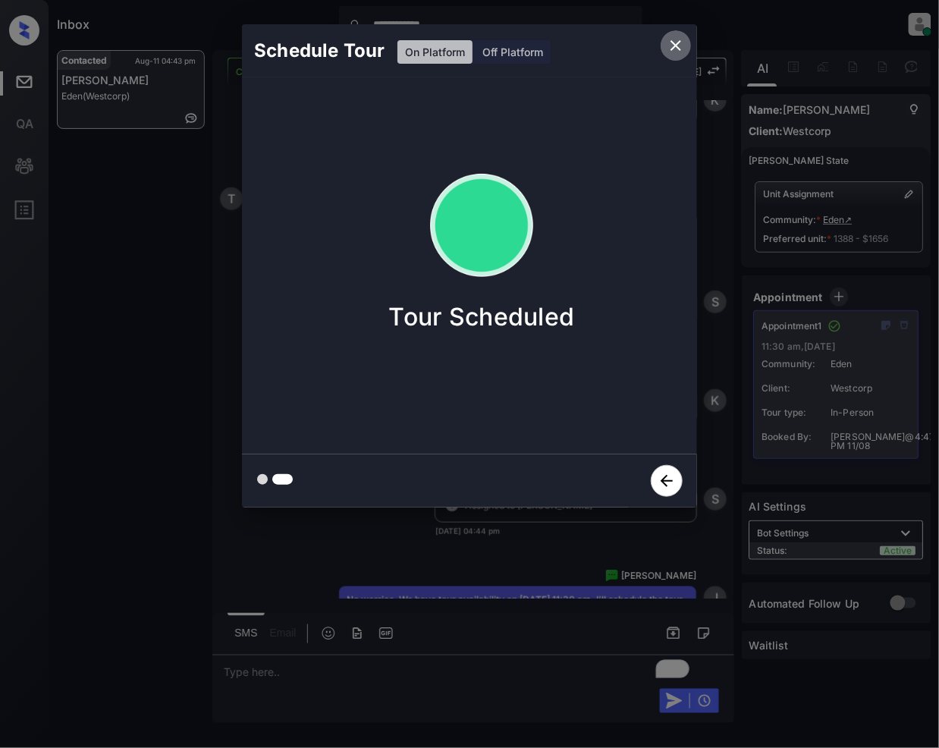
click at [677, 50] on icon "close" at bounding box center [676, 45] width 18 height 18
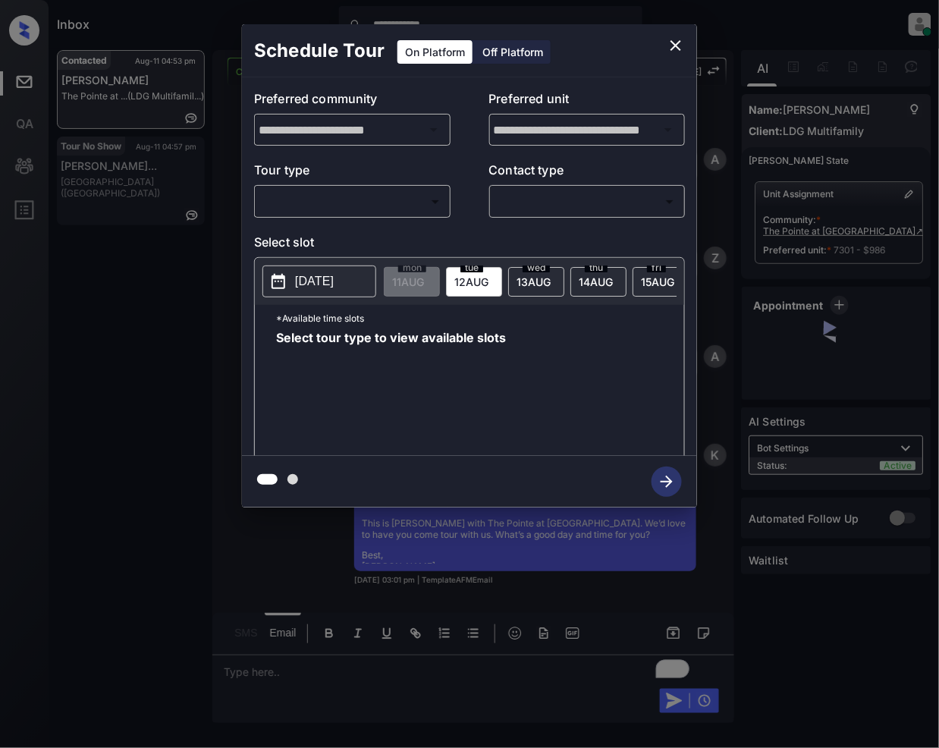
scroll to position [6033, 0]
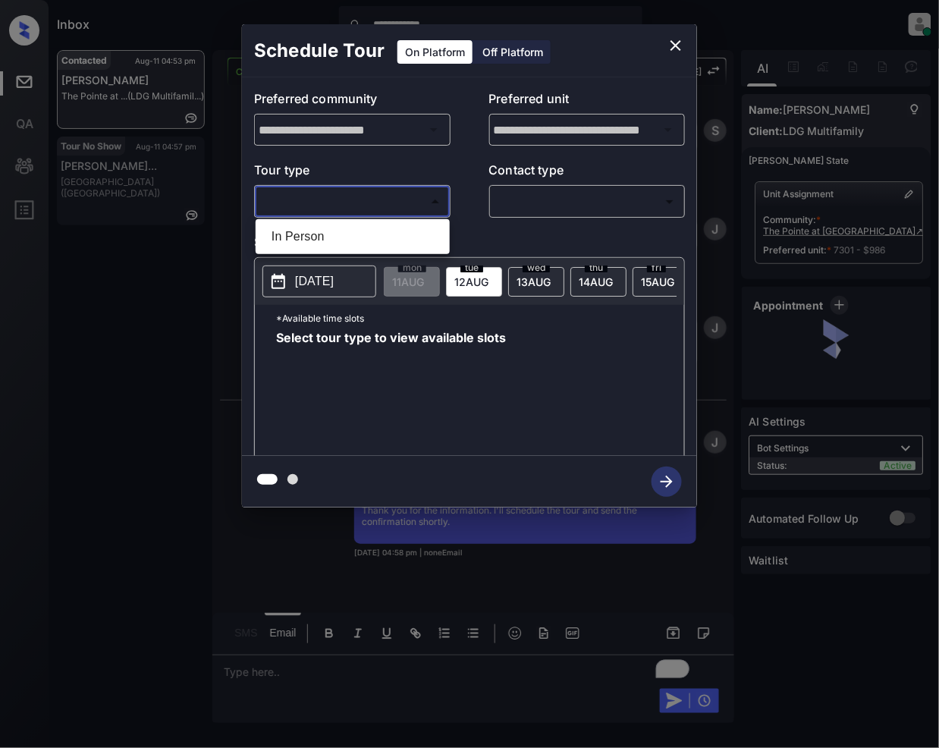
click at [396, 205] on body "**********" at bounding box center [469, 374] width 939 height 748
drag, startPoint x: 337, startPoint y: 227, endPoint x: 507, endPoint y: 229, distance: 169.9
click at [337, 228] on li "In Person" at bounding box center [352, 236] width 187 height 27
type input "********"
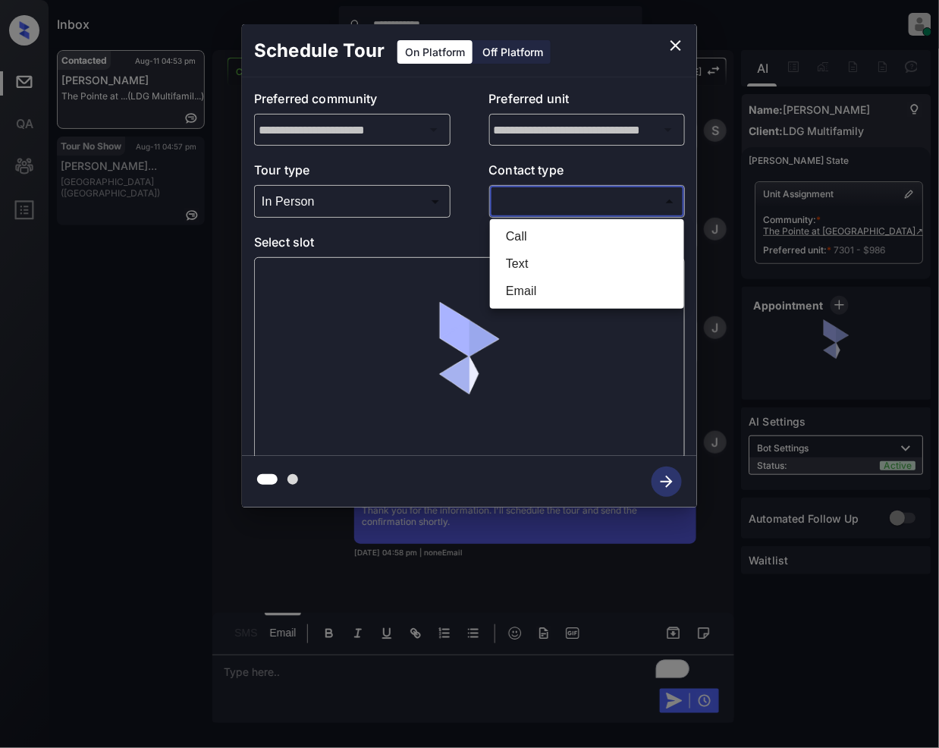
click at [543, 194] on body "**********" at bounding box center [469, 374] width 939 height 748
click at [531, 284] on li "Email" at bounding box center [587, 291] width 187 height 27
type input "*****"
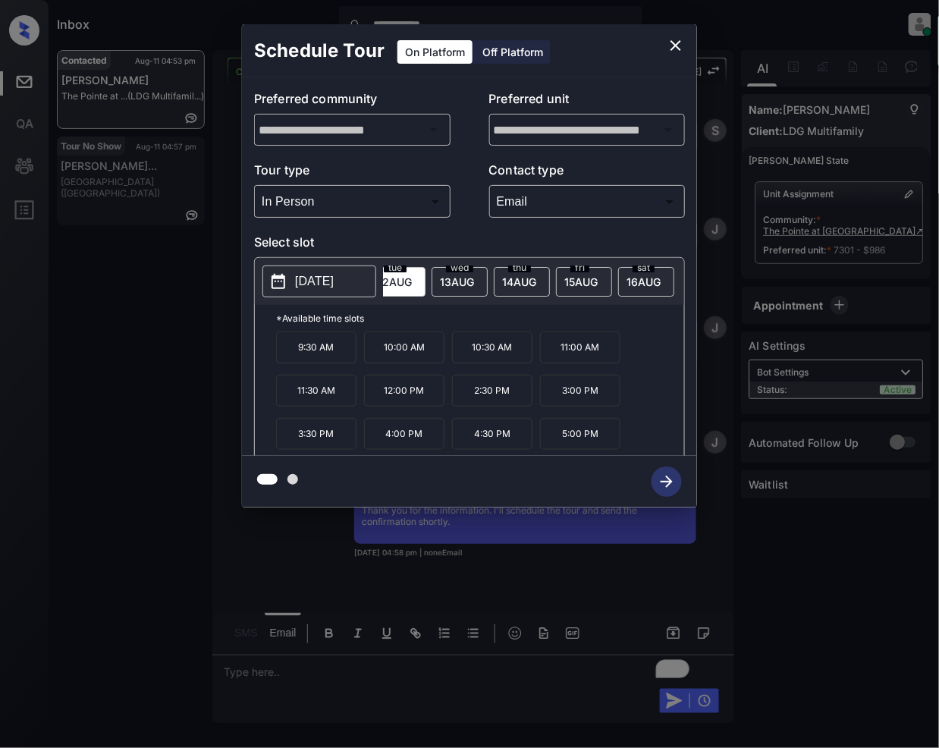
scroll to position [0, 80]
click at [343, 276] on span "16 AUG" at bounding box center [328, 281] width 32 height 13
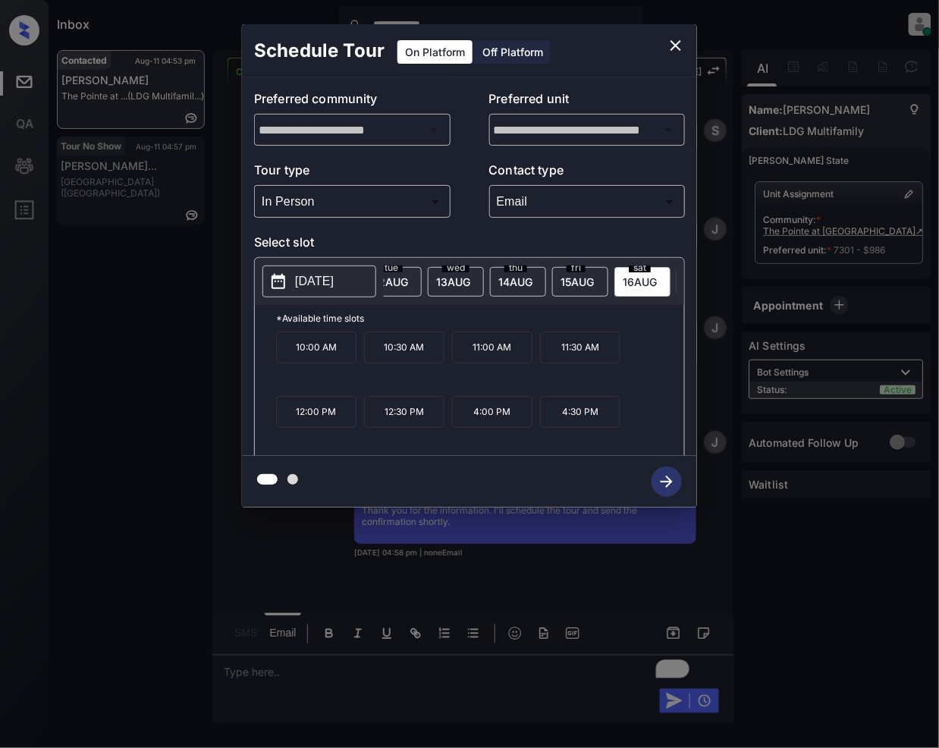
drag, startPoint x: 598, startPoint y: 365, endPoint x: 601, endPoint y: 440, distance: 74.3
click at [601, 363] on p "11:30 AM" at bounding box center [580, 347] width 80 height 32
click at [673, 487] on icon "button" at bounding box center [666, 481] width 30 height 30
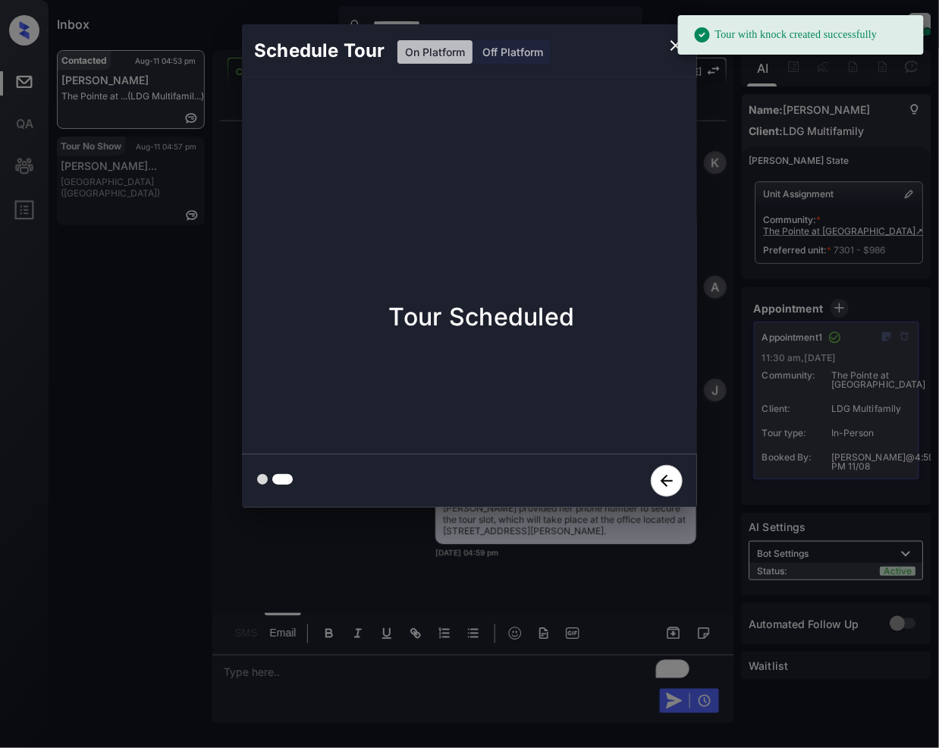
scroll to position [6670, 0]
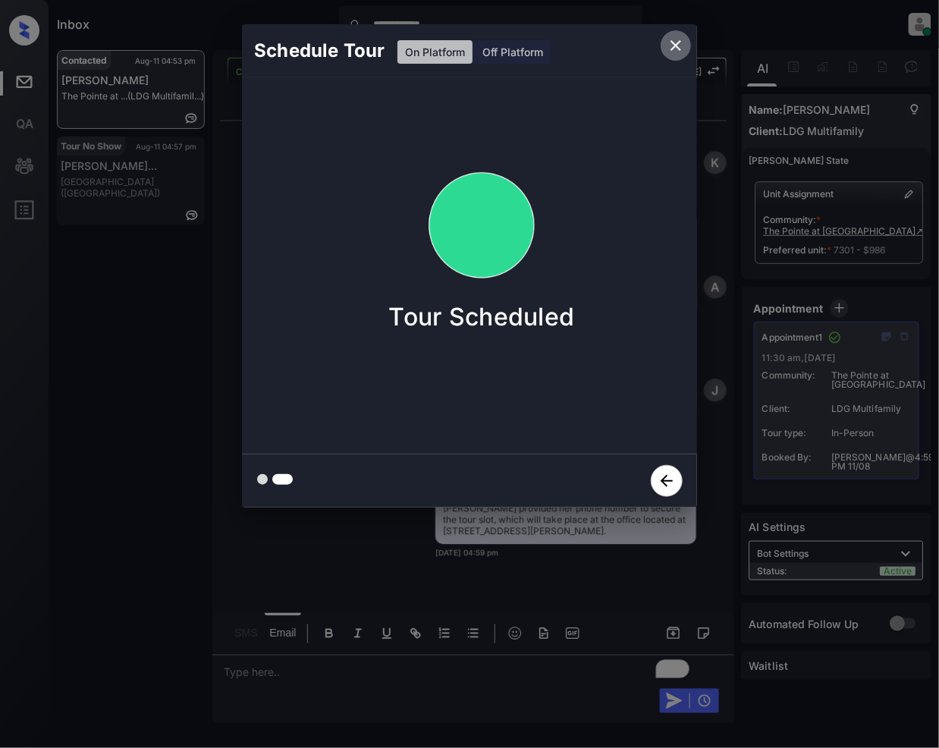
click at [679, 42] on icon "close" at bounding box center [675, 45] width 11 height 11
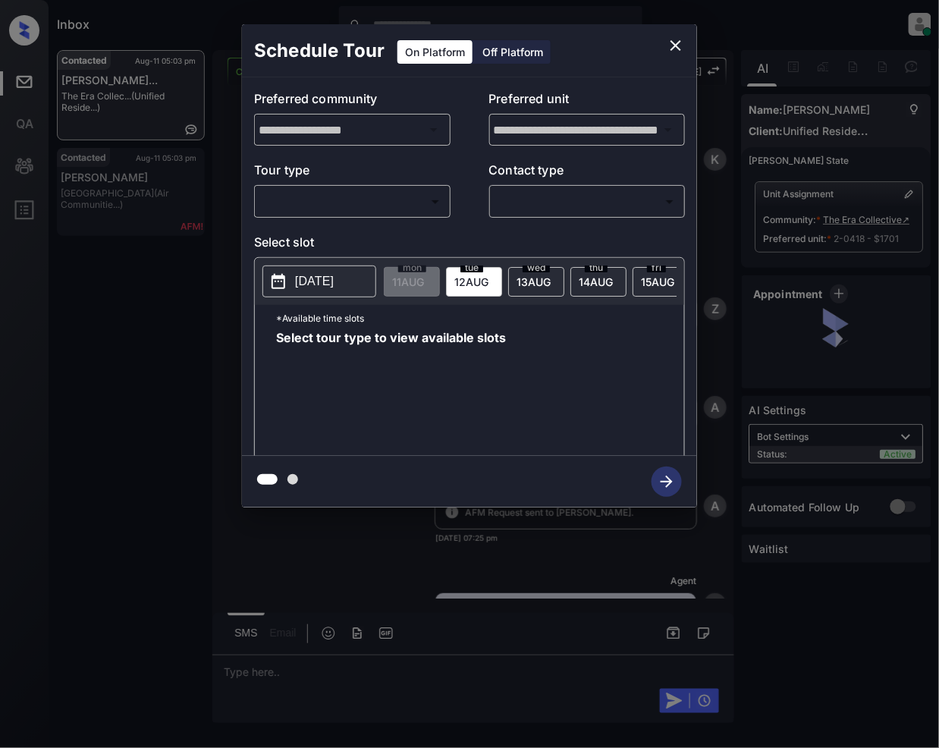
scroll to position [3969, 0]
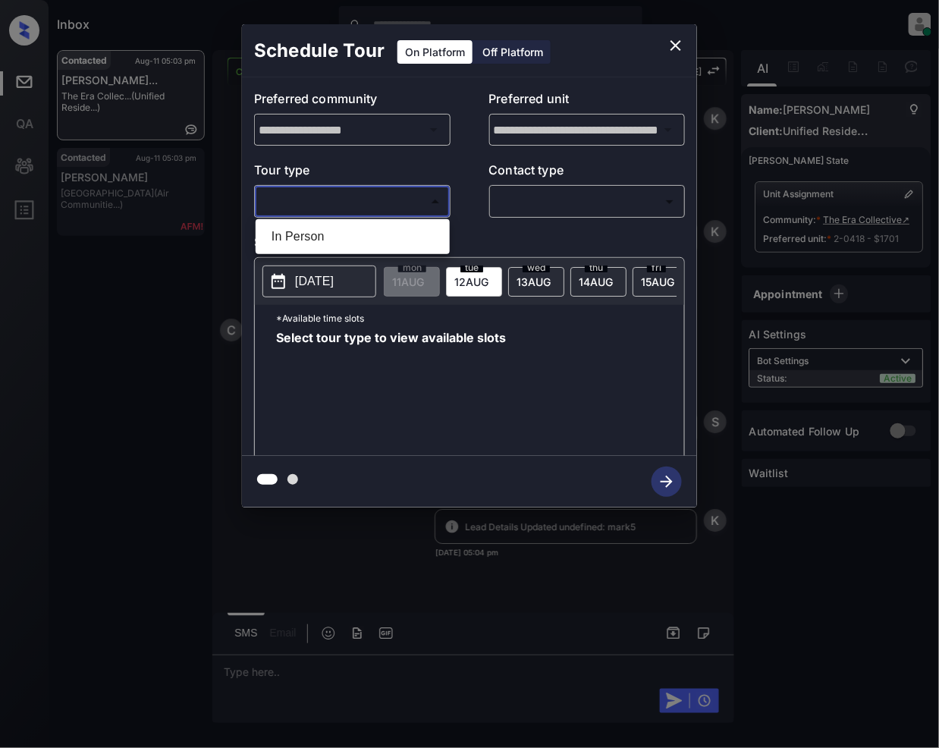
click at [378, 196] on body "Inbox [PERSON_NAME] Online Set yourself offline Set yourself on break Profile S…" at bounding box center [469, 374] width 939 height 748
click at [319, 237] on li "In Person" at bounding box center [352, 236] width 187 height 27
type input "********"
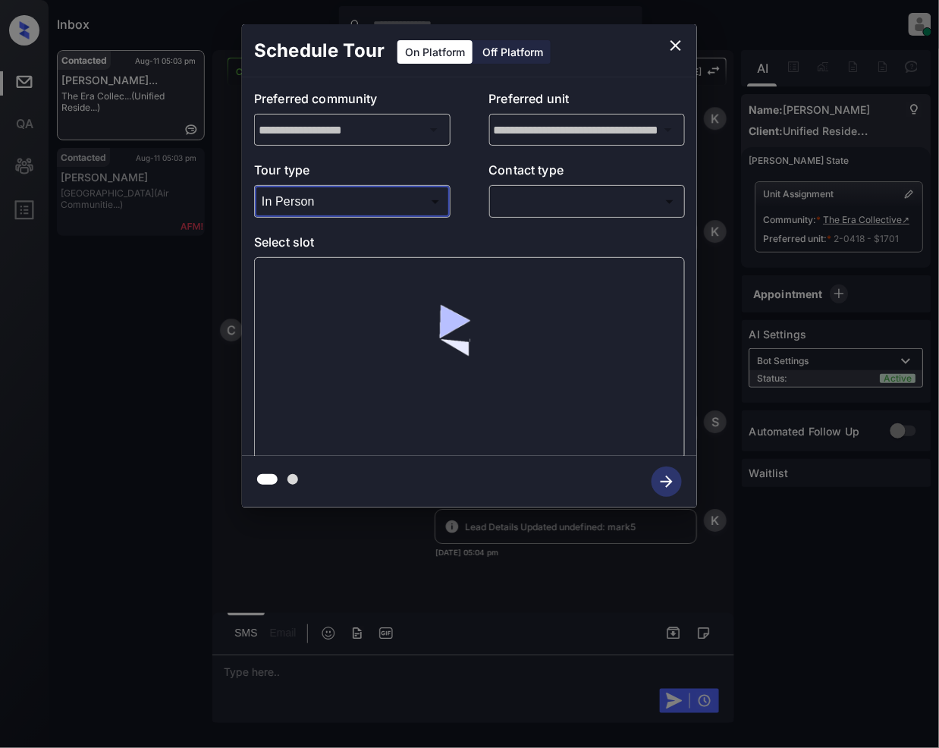
click at [529, 204] on body "Inbox [PERSON_NAME] Online Set yourself offline Set yourself on break Profile S…" at bounding box center [469, 374] width 939 height 748
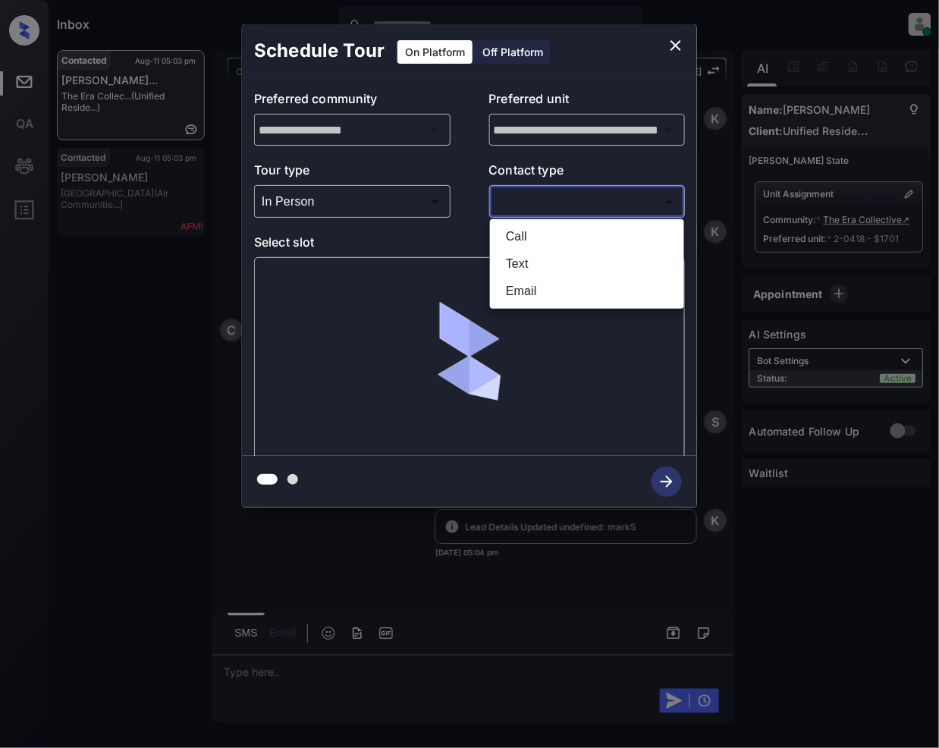
click at [532, 265] on li "Text" at bounding box center [587, 263] width 187 height 27
type input "****"
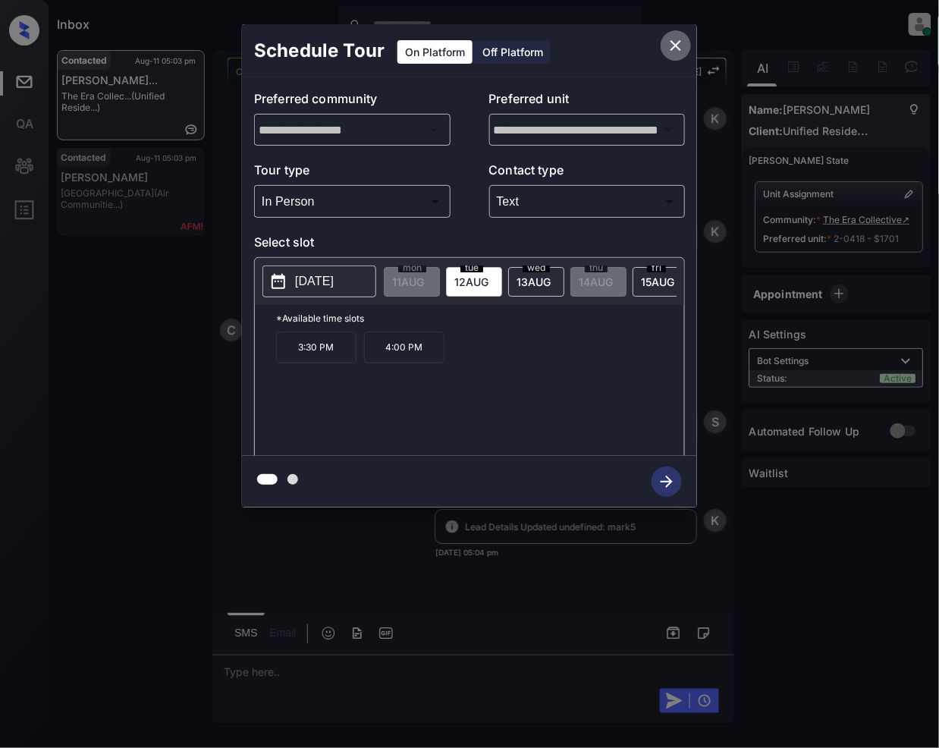
click at [673, 44] on icon "close" at bounding box center [676, 45] width 18 height 18
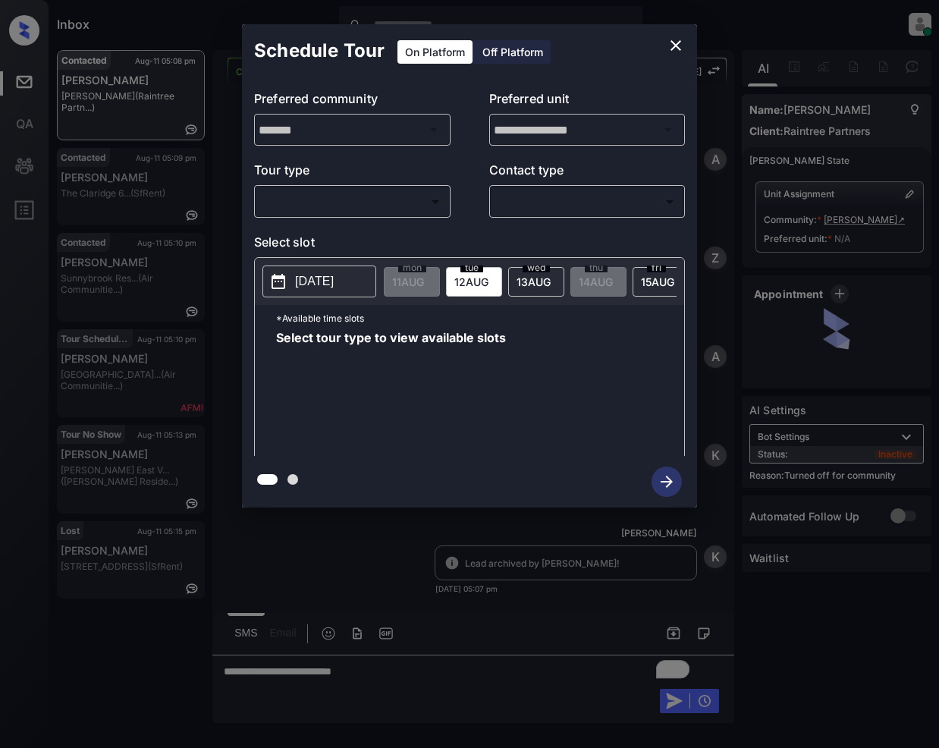
click at [362, 205] on body "Inbox [PERSON_NAME] Online Set yourself offline Set yourself on break Profile S…" at bounding box center [469, 374] width 939 height 748
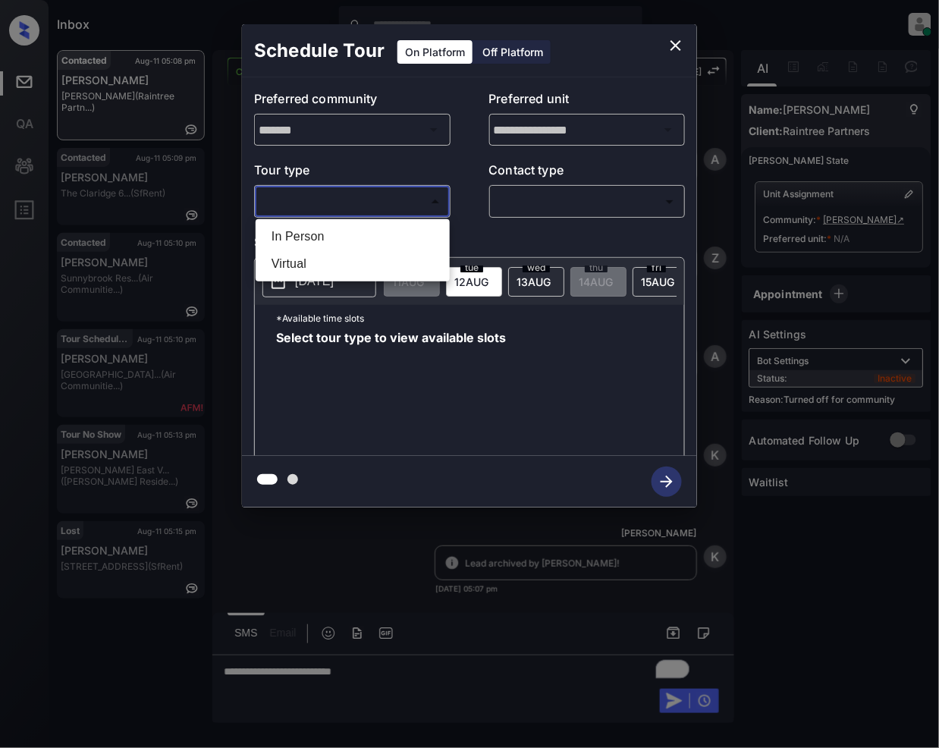
scroll to position [343, 0]
drag, startPoint x: 329, startPoint y: 237, endPoint x: 416, endPoint y: 258, distance: 89.0
click at [329, 238] on li "In Person" at bounding box center [352, 236] width 187 height 27
type input "********"
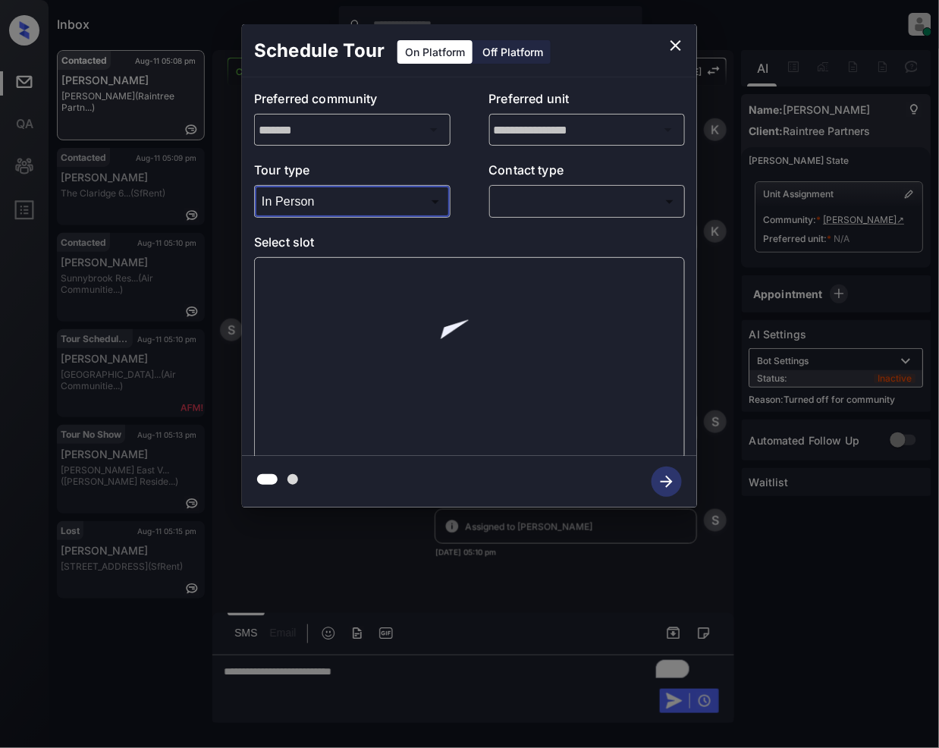
click at [516, 208] on body "Inbox [PERSON_NAME] Online Set yourself offline Set yourself on break Profile S…" at bounding box center [469, 374] width 939 height 748
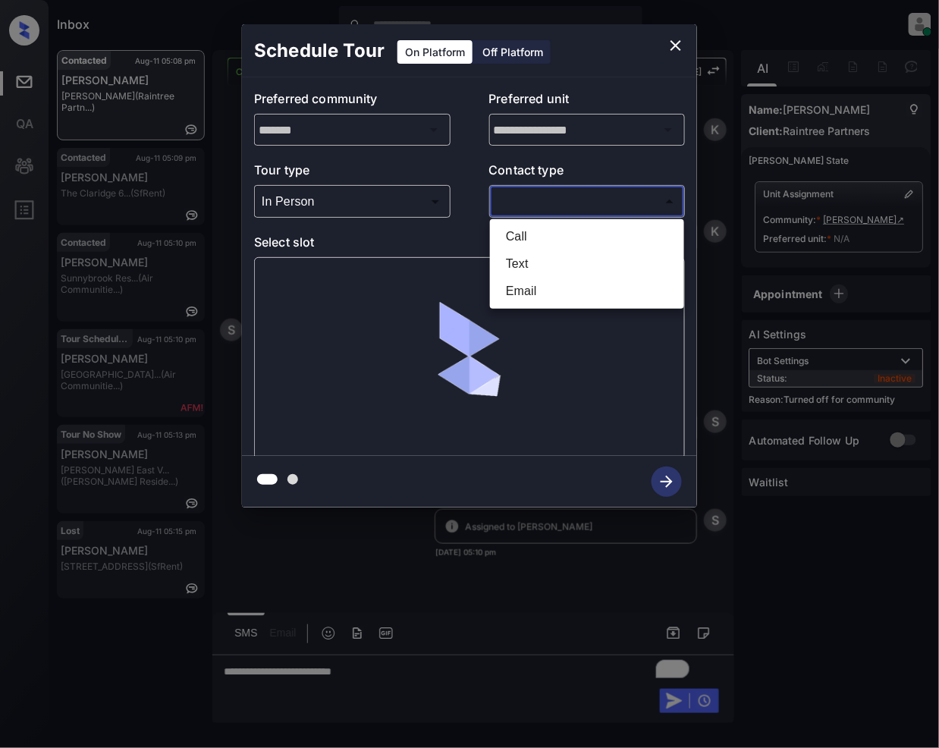
click at [537, 259] on li "Text" at bounding box center [587, 263] width 187 height 27
type input "****"
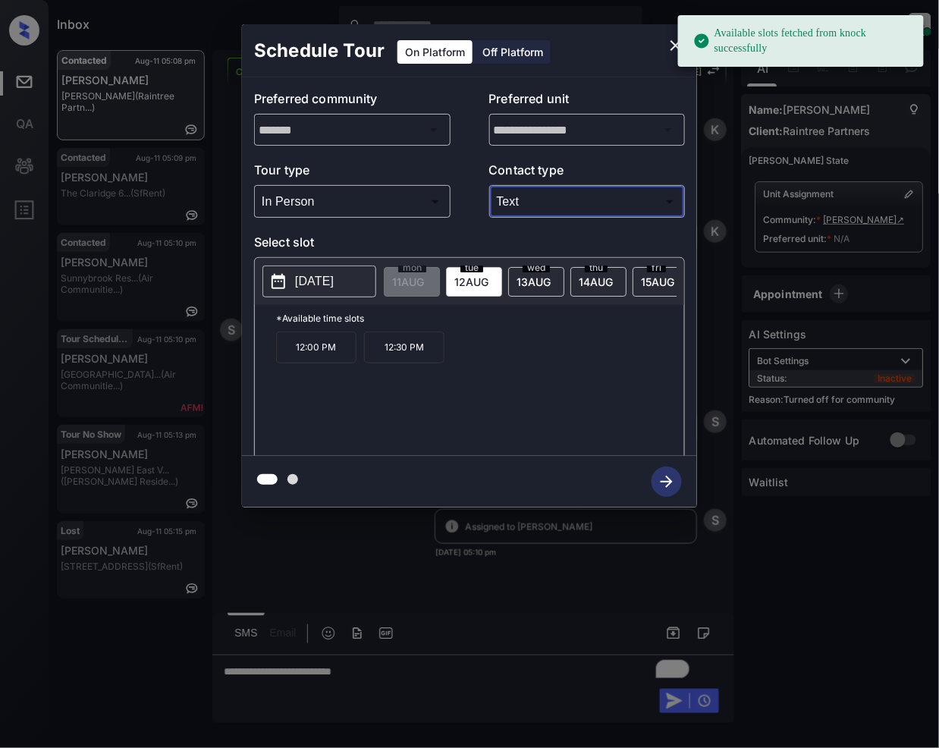
click at [424, 279] on span "[DATE]" at bounding box center [408, 281] width 32 height 13
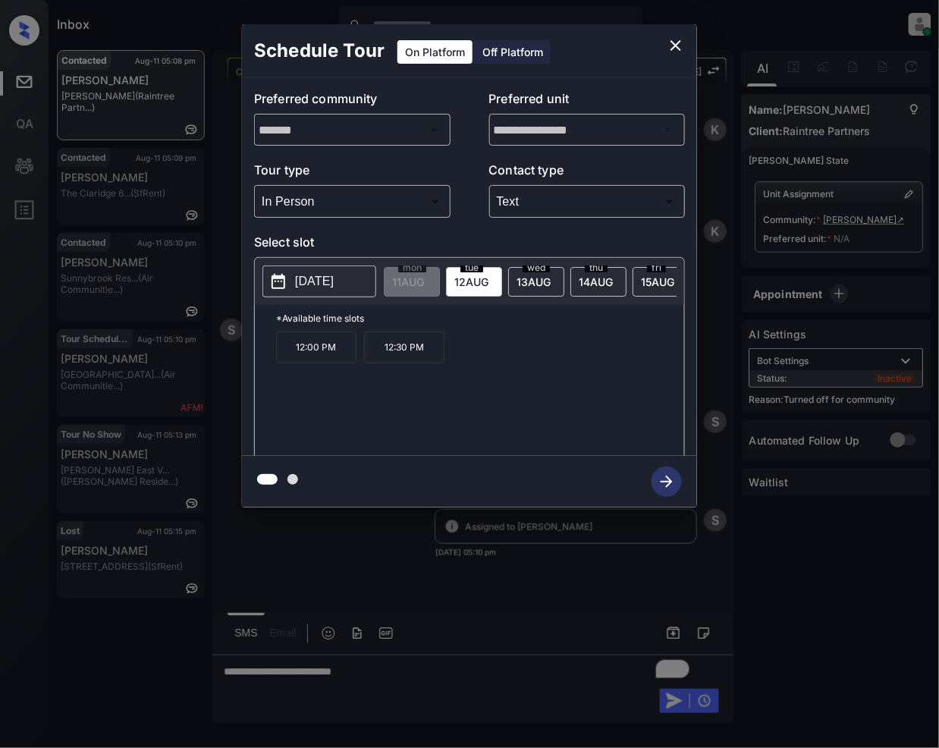
click at [424, 287] on span "13 AUG" at bounding box center [408, 281] width 32 height 13
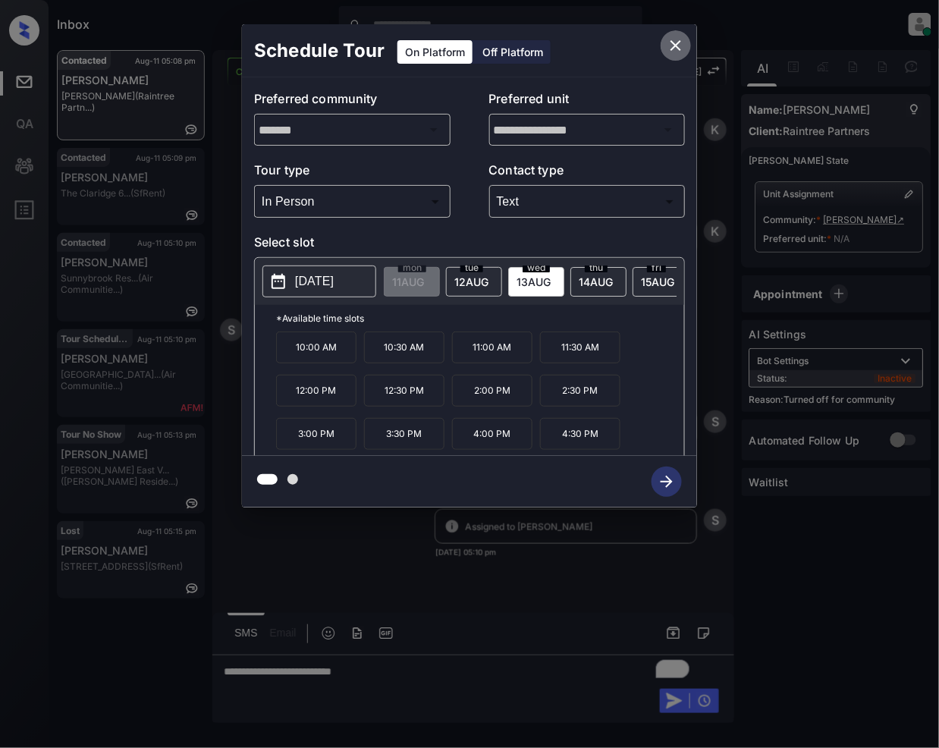
click at [677, 41] on icon "close" at bounding box center [676, 45] width 18 height 18
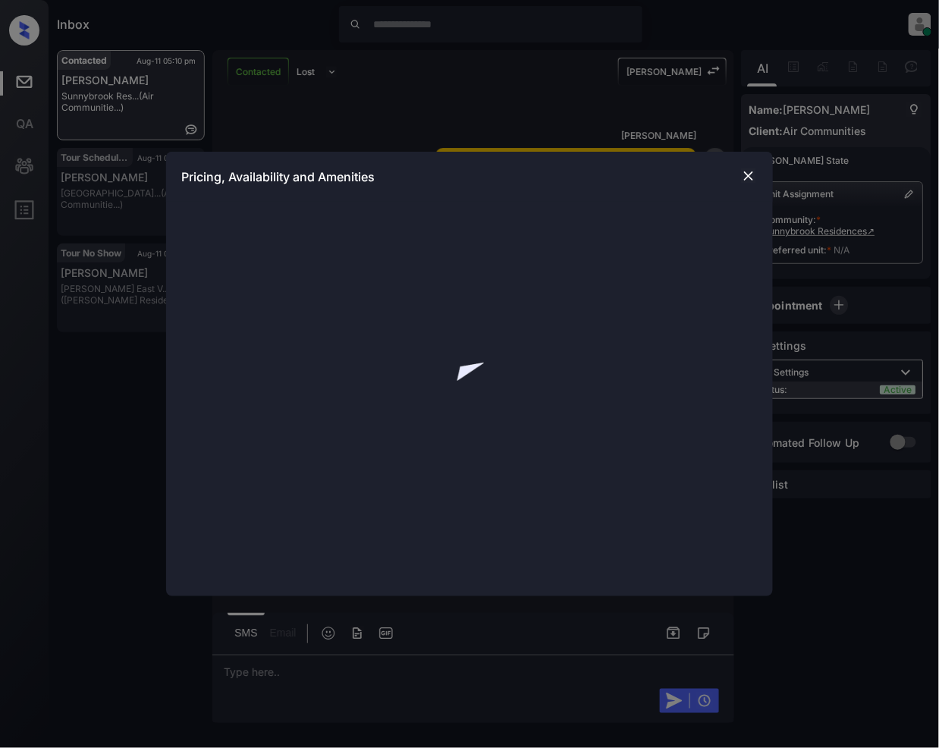
scroll to position [3895, 0]
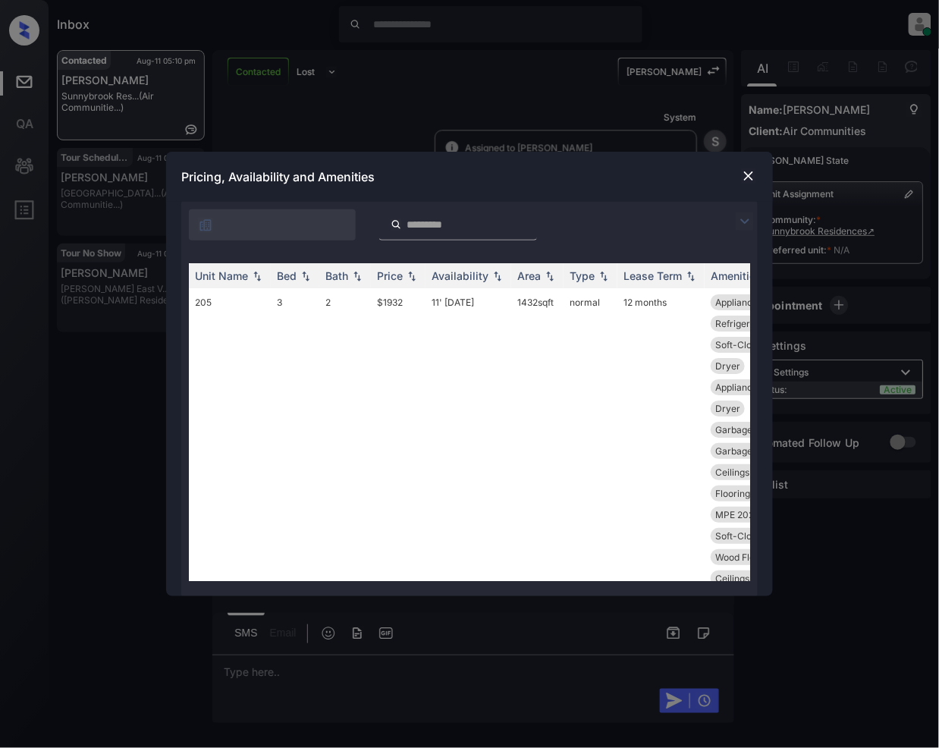
click at [747, 220] on img at bounding box center [745, 221] width 18 height 18
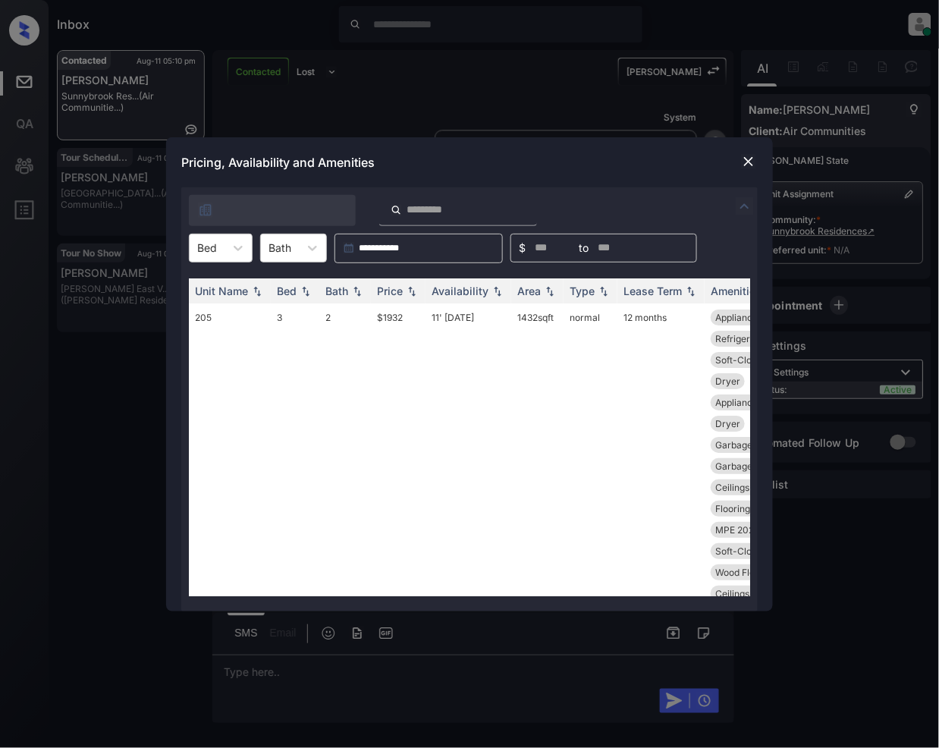
click at [743, 215] on img at bounding box center [745, 206] width 18 height 18
click at [746, 215] on img at bounding box center [745, 206] width 18 height 18
click at [237, 247] on icon at bounding box center [238, 248] width 9 height 5
click at [202, 346] on div "2" at bounding box center [221, 339] width 64 height 27
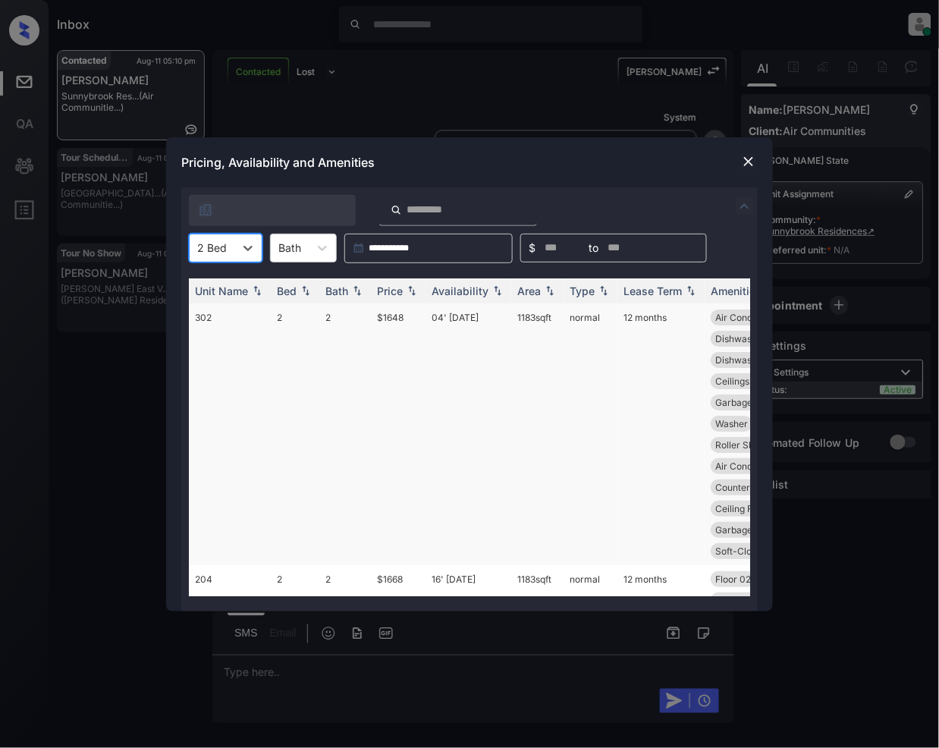
scroll to position [0, 0]
click at [413, 297] on div "Price" at bounding box center [398, 290] width 42 height 13
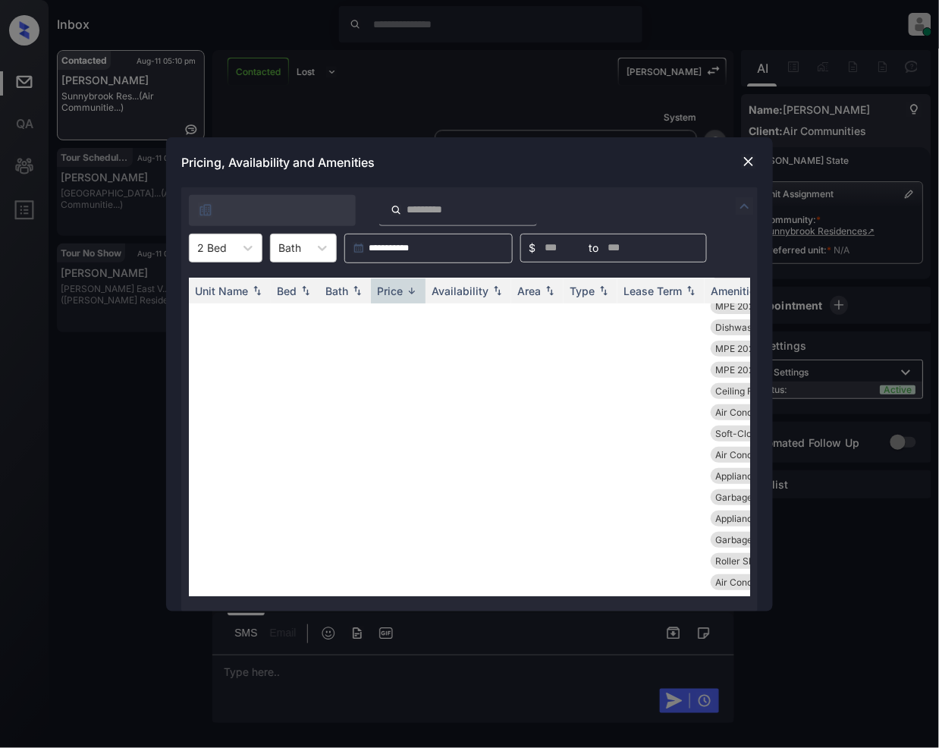
scroll to position [10073, 0]
click at [400, 328] on td "$1648" at bounding box center [398, 348] width 55 height 495
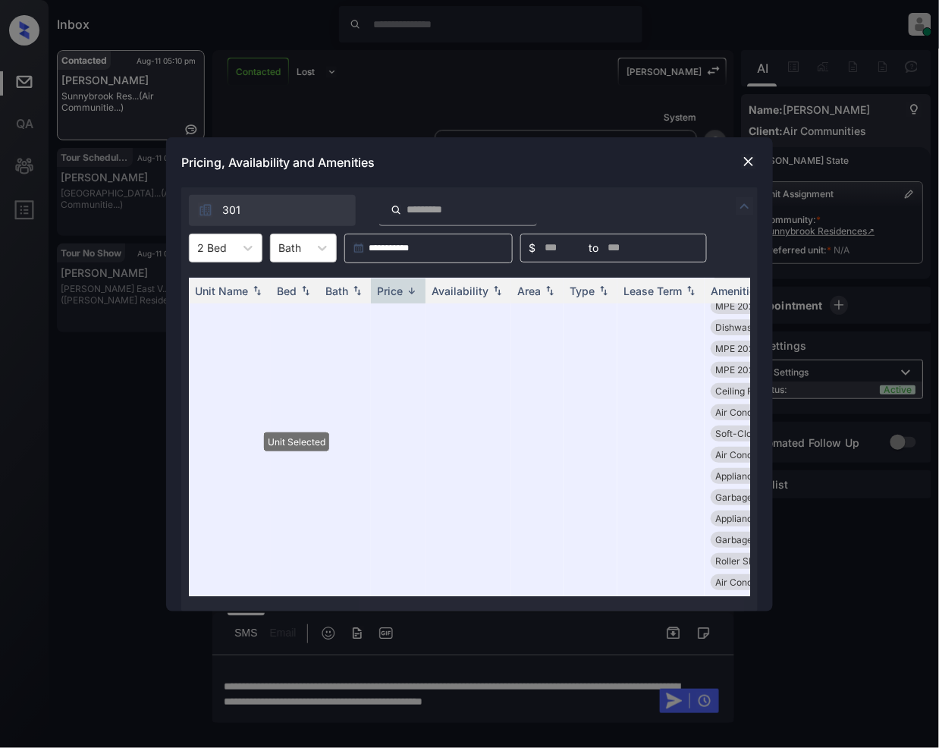
click at [745, 164] on img at bounding box center [748, 161] width 15 height 15
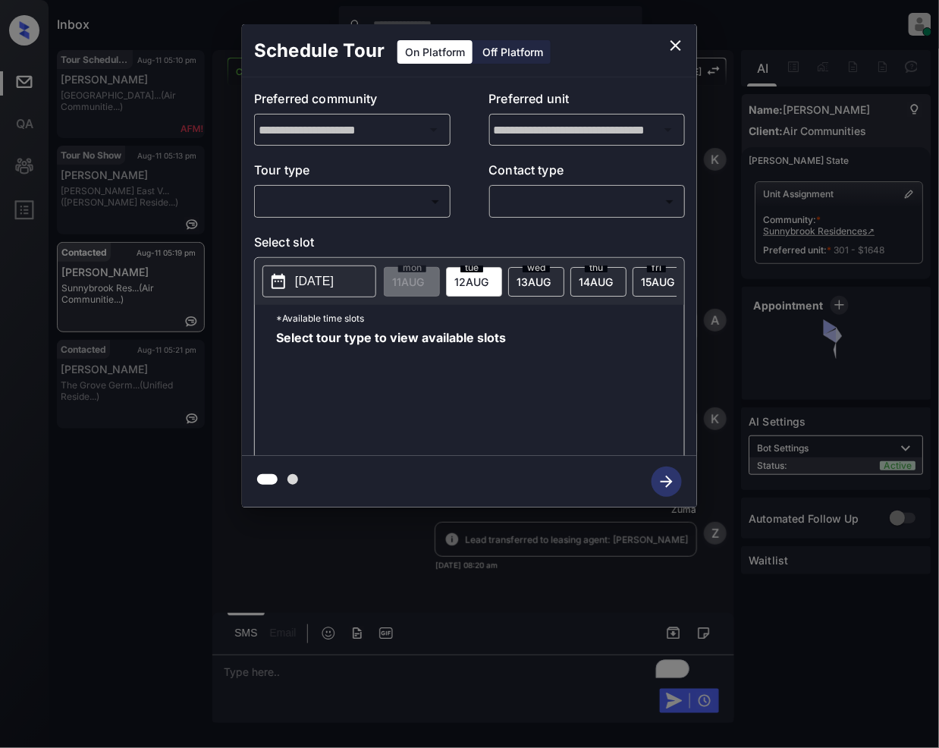
scroll to position [4095, 0]
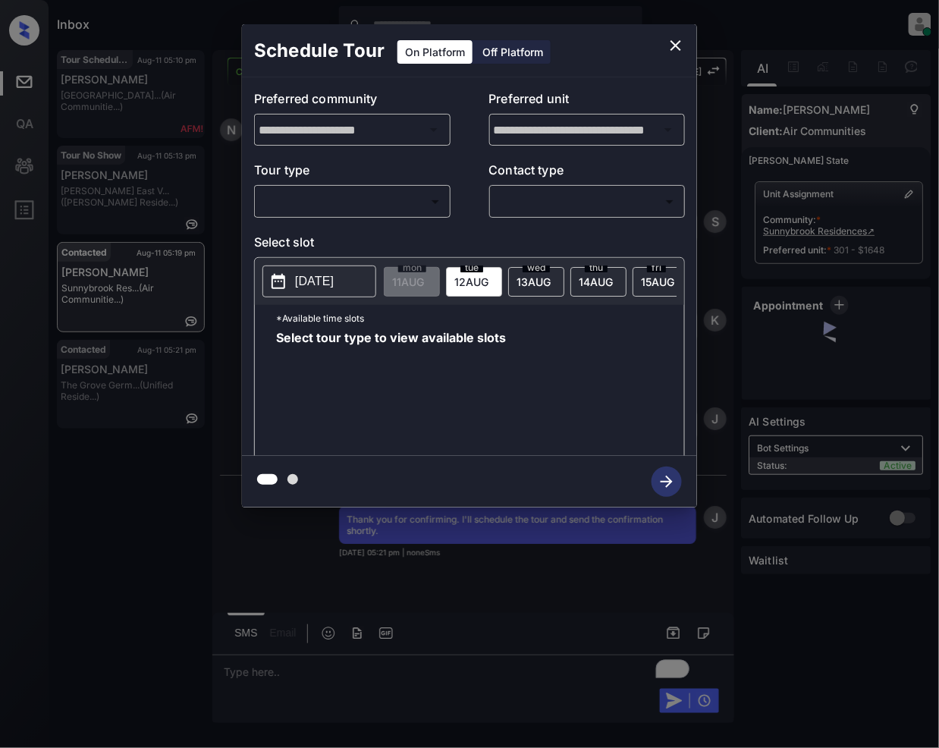
click at [390, 197] on body "Inbox [PERSON_NAME] Online Set yourself offline Set yourself on break Profile S…" at bounding box center [469, 374] width 939 height 748
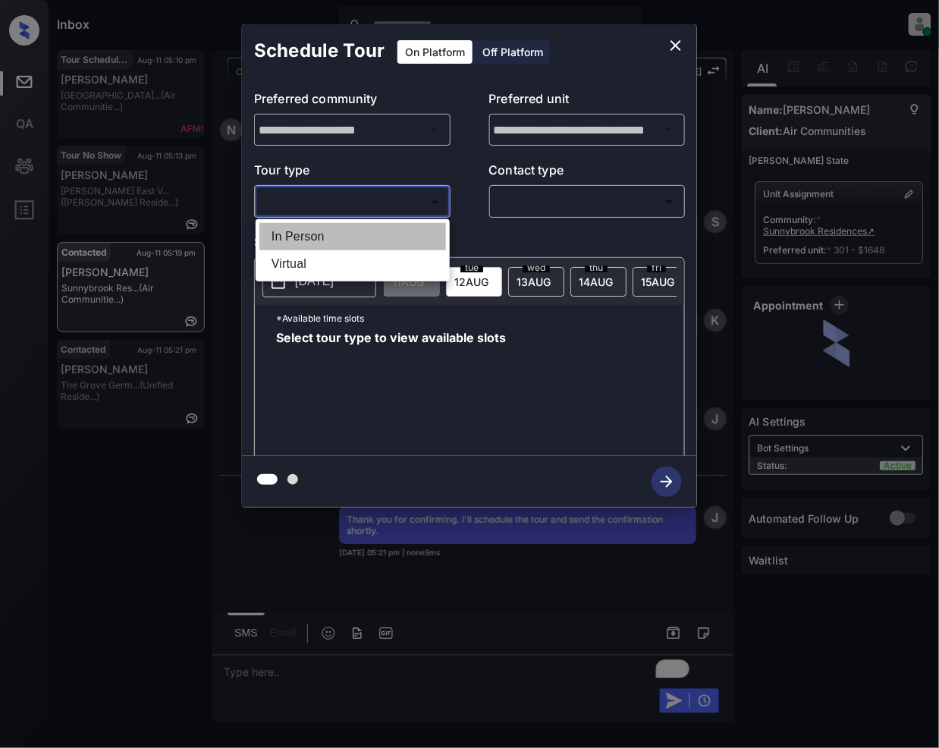
click at [320, 224] on li "In Person" at bounding box center [352, 236] width 187 height 27
type input "********"
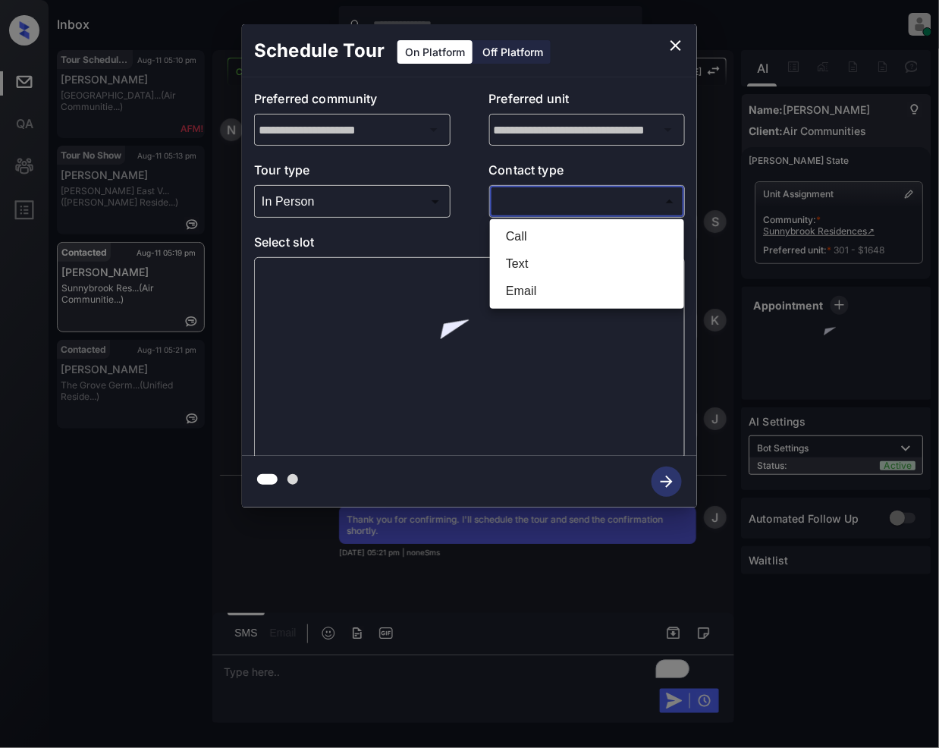
click at [529, 197] on body "Inbox [PERSON_NAME] Online Set yourself offline Set yourself on break Profile S…" at bounding box center [469, 374] width 939 height 748
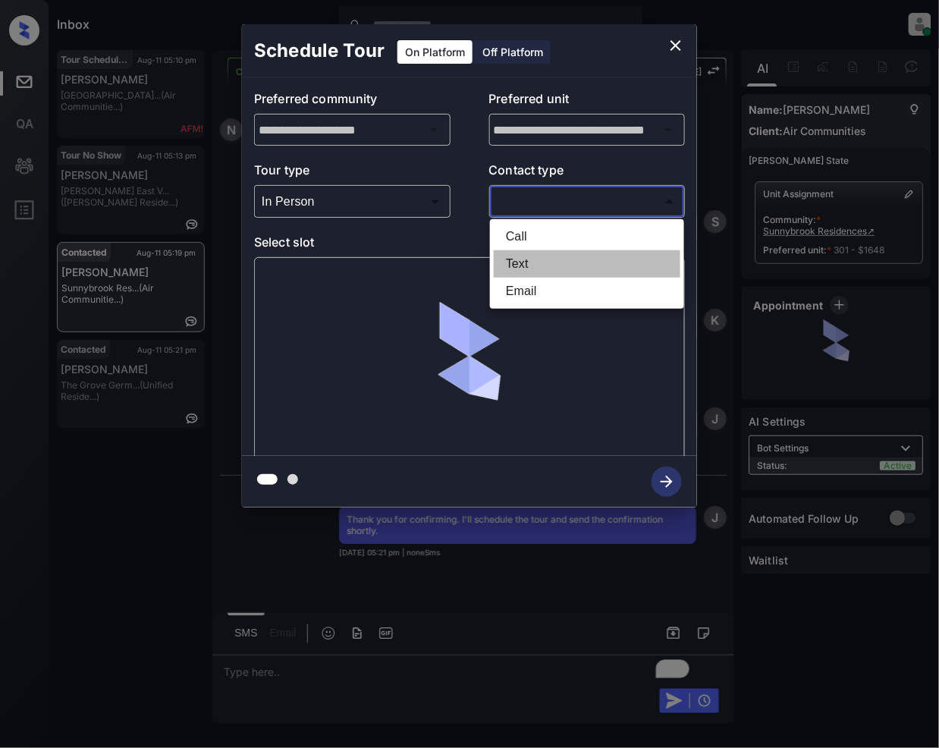
drag, startPoint x: 529, startPoint y: 258, endPoint x: 677, endPoint y: 377, distance: 190.4
click at [529, 259] on li "Text" at bounding box center [587, 263] width 187 height 27
type input "****"
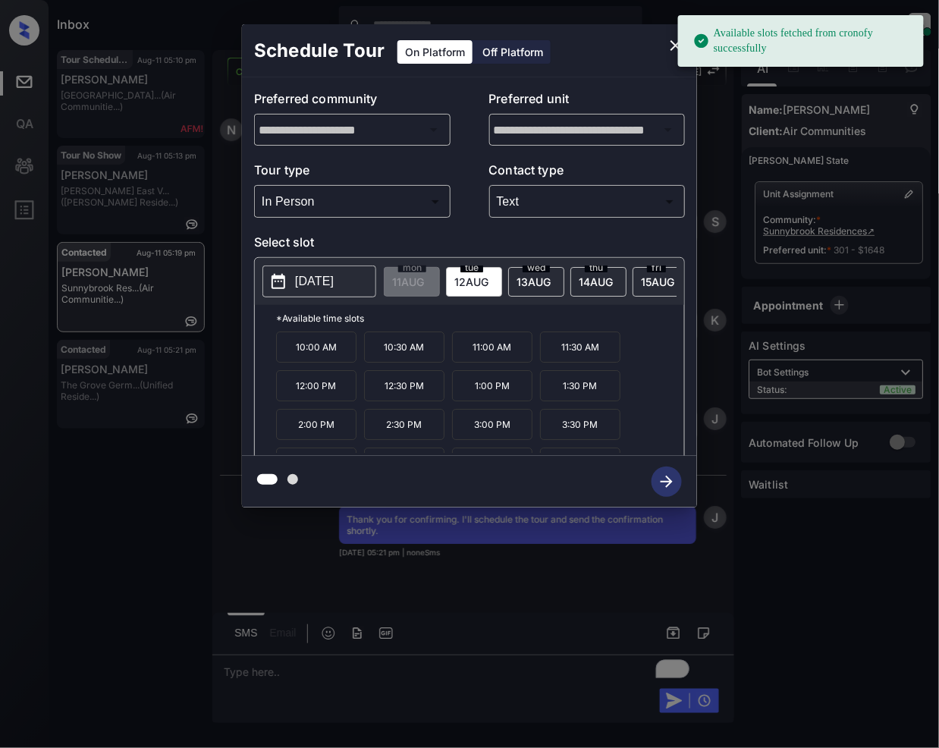
click at [424, 280] on span "12 AUG" at bounding box center [408, 281] width 32 height 13
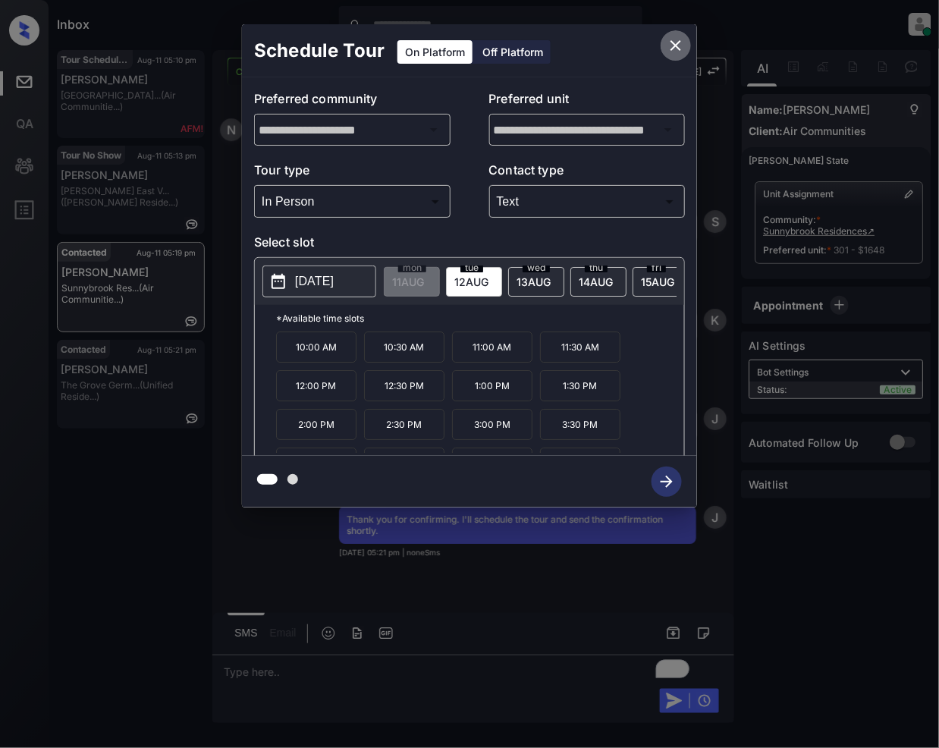
click at [676, 45] on icon "close" at bounding box center [675, 45] width 11 height 11
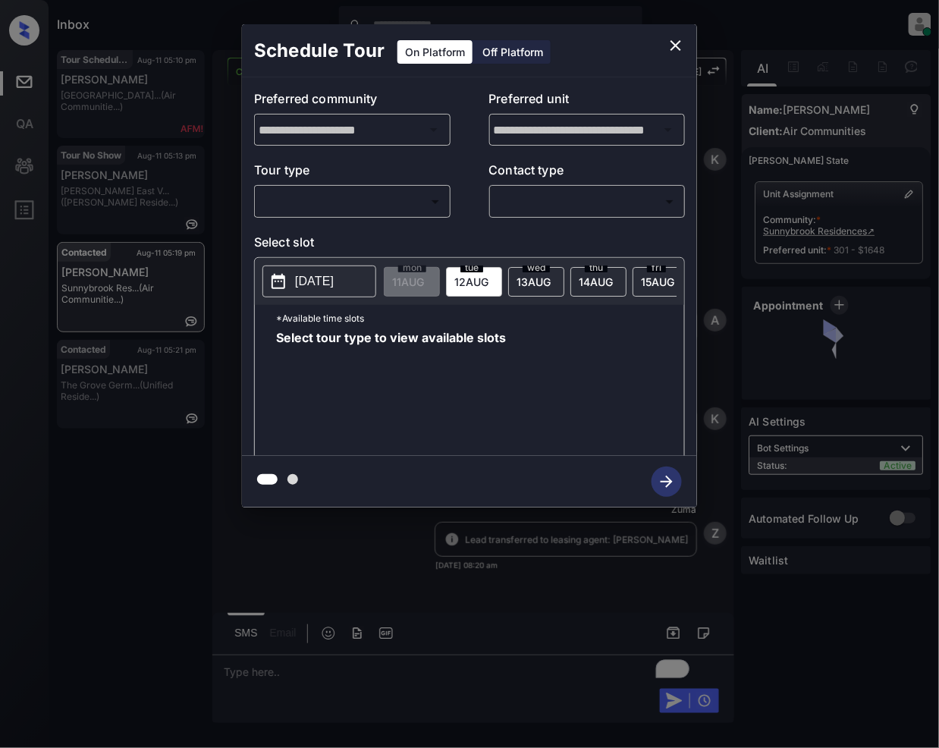
scroll to position [4095, 0]
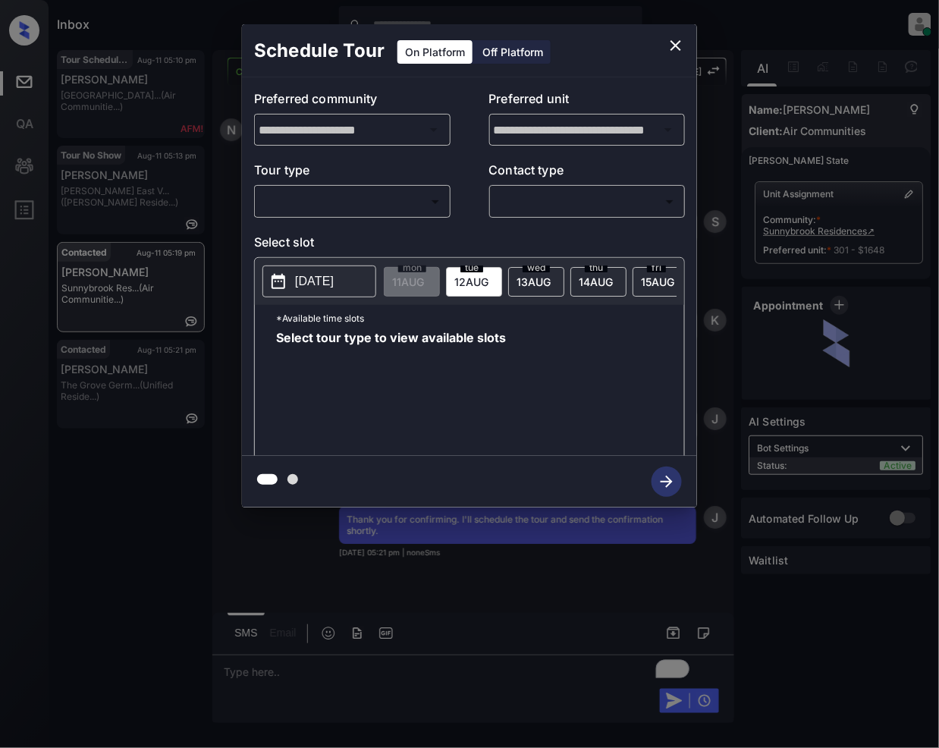
click at [390, 199] on body "Inbox [PERSON_NAME] Online Set yourself offline Set yourself on break Profile S…" at bounding box center [469, 374] width 939 height 748
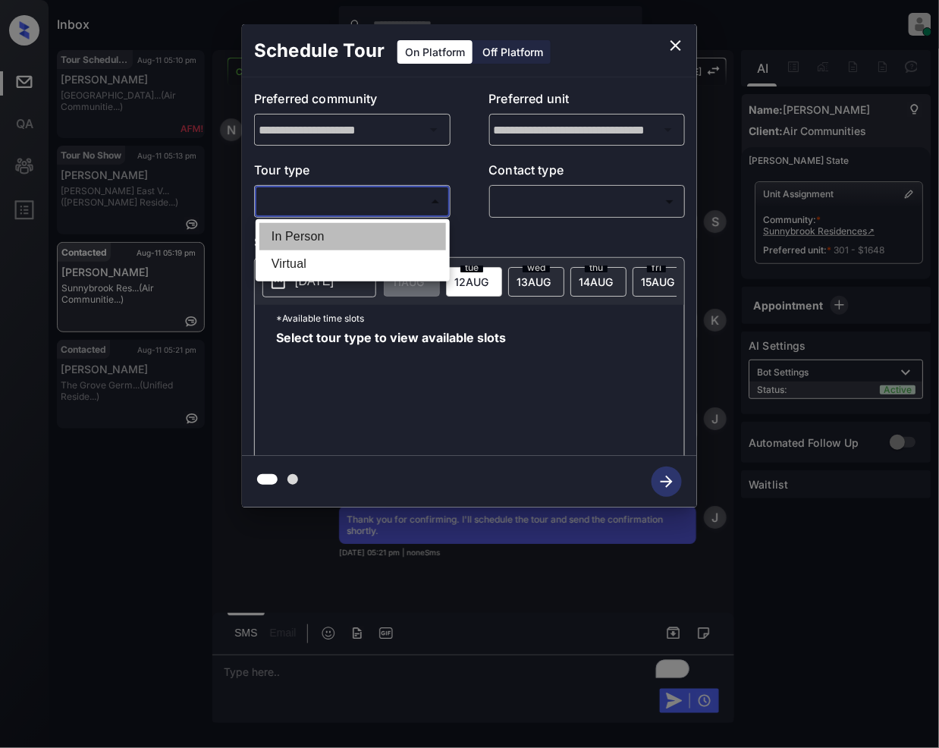
click at [288, 240] on li "In Person" at bounding box center [352, 236] width 187 height 27
type input "********"
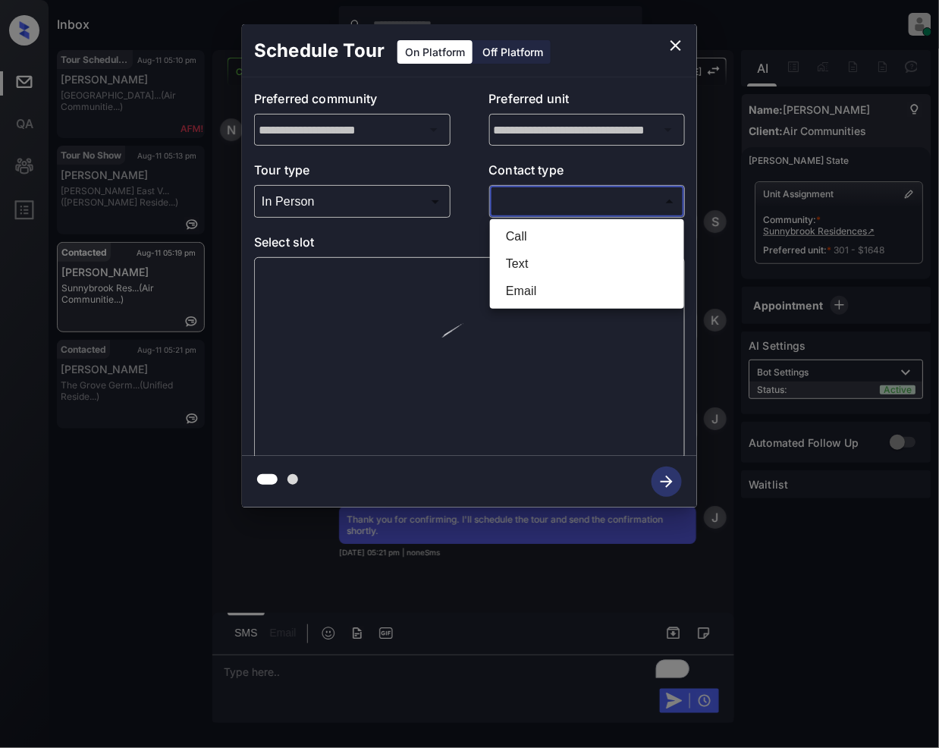
click at [514, 198] on body "Inbox [PERSON_NAME] Online Set yourself offline Set yourself on break Profile S…" at bounding box center [469, 374] width 939 height 748
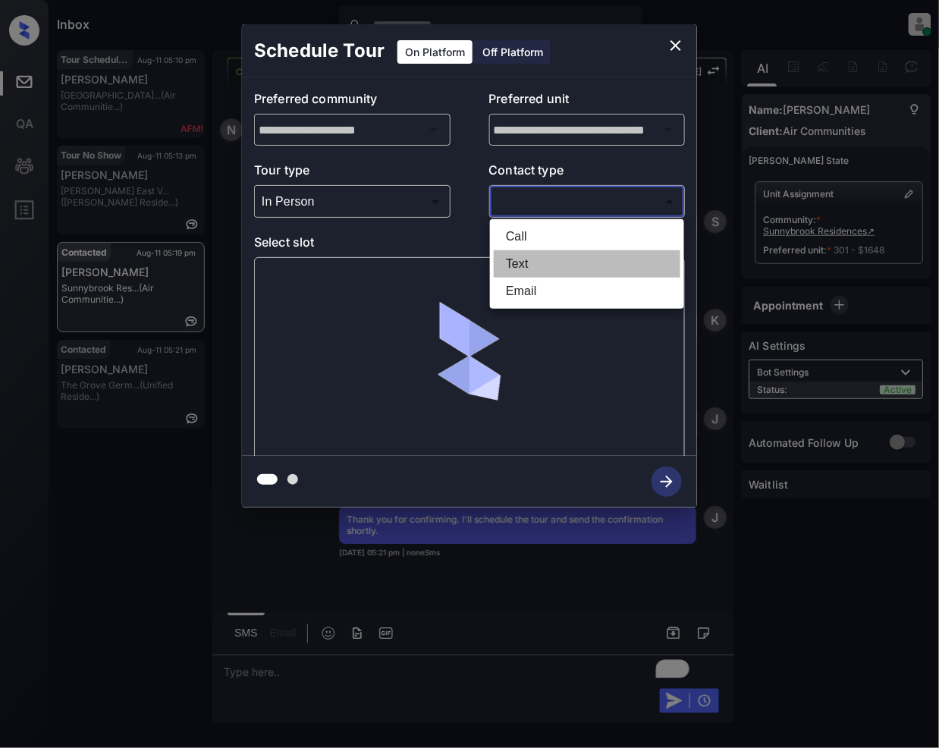
click at [531, 267] on li "Text" at bounding box center [587, 263] width 187 height 27
type input "****"
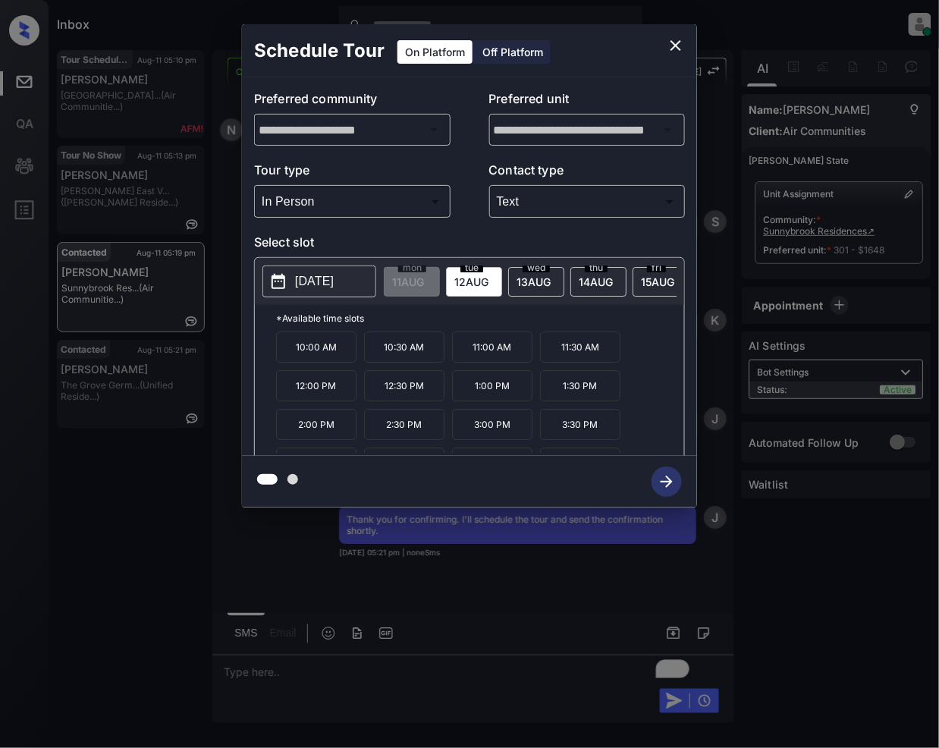
scroll to position [27, 0]
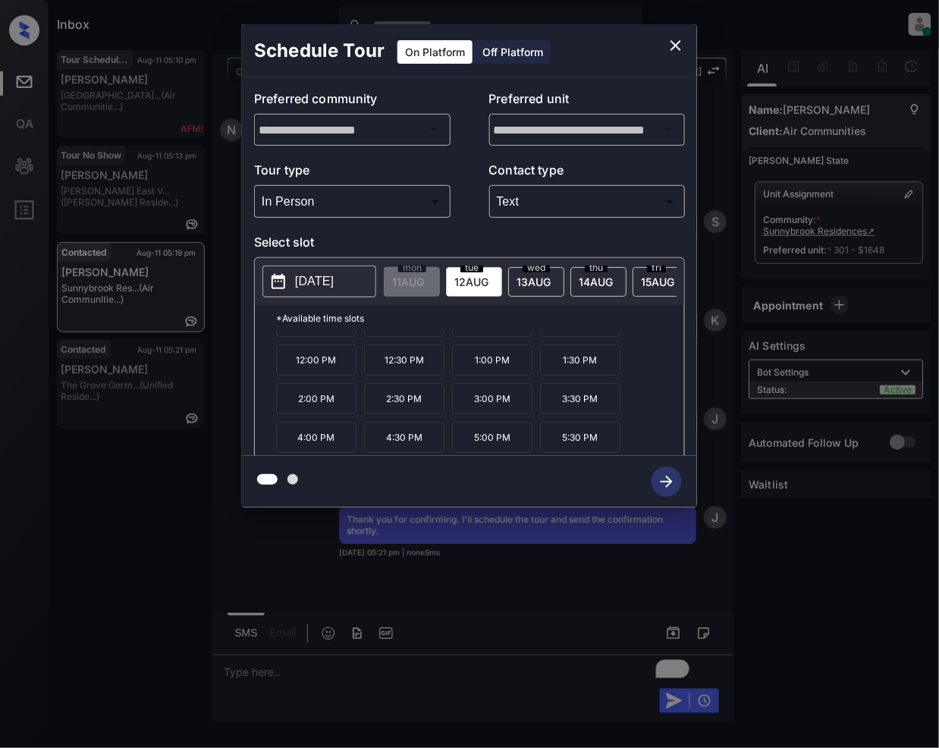
drag, startPoint x: 408, startPoint y: 450, endPoint x: 446, endPoint y: 531, distance: 88.9
click at [410, 450] on p "4:30 PM" at bounding box center [404, 437] width 80 height 31
click at [669, 486] on icon "button" at bounding box center [666, 481] width 30 height 30
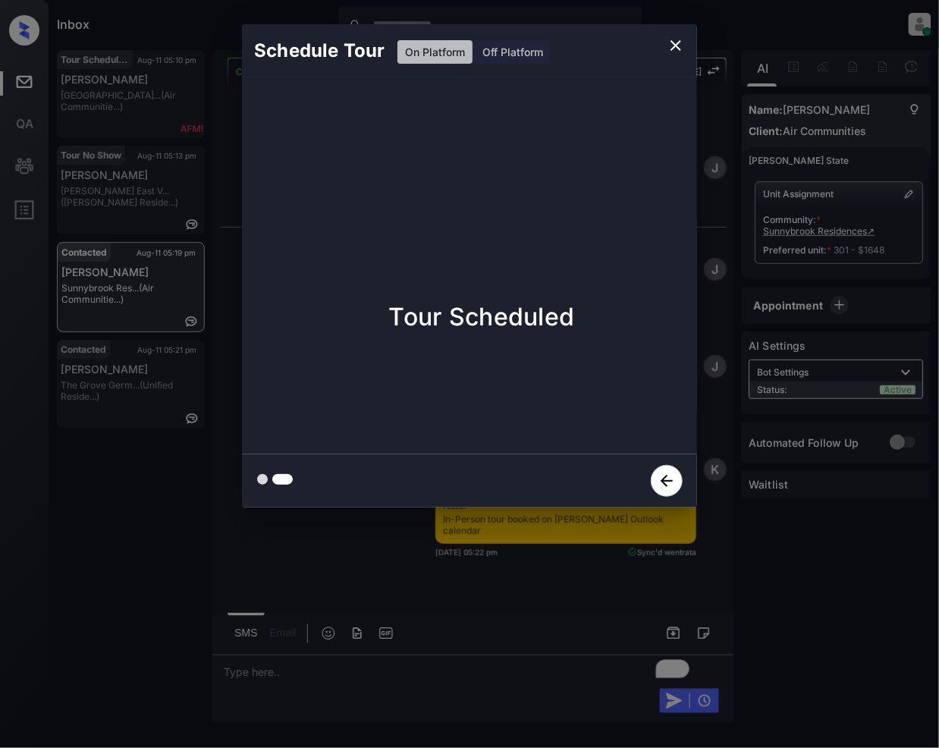
scroll to position [4444, 0]
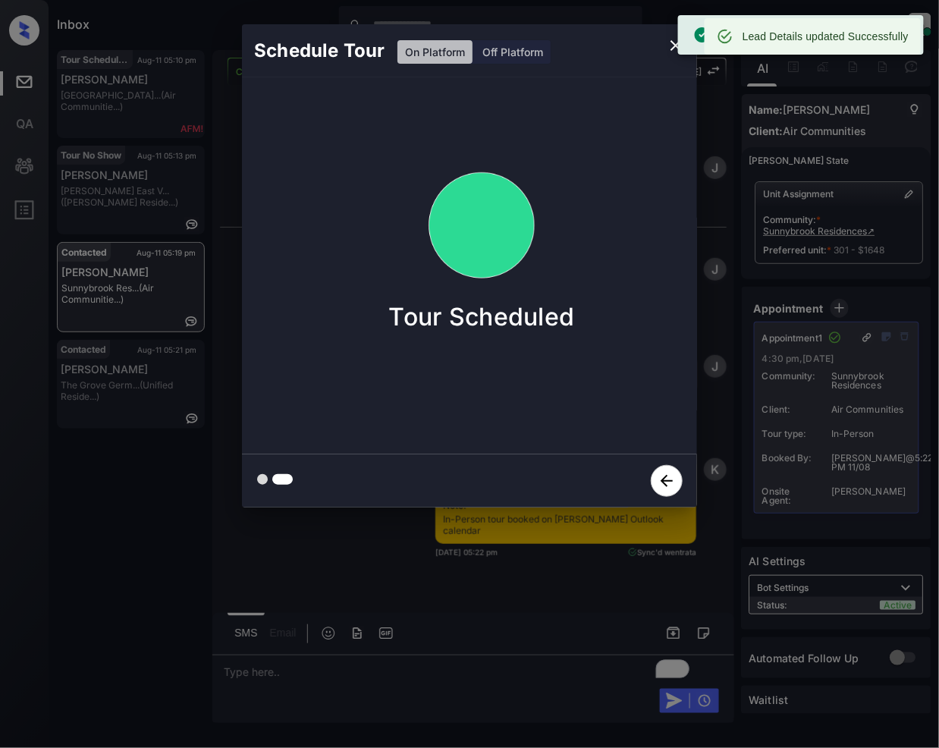
click at [673, 52] on icon "close" at bounding box center [676, 45] width 18 height 18
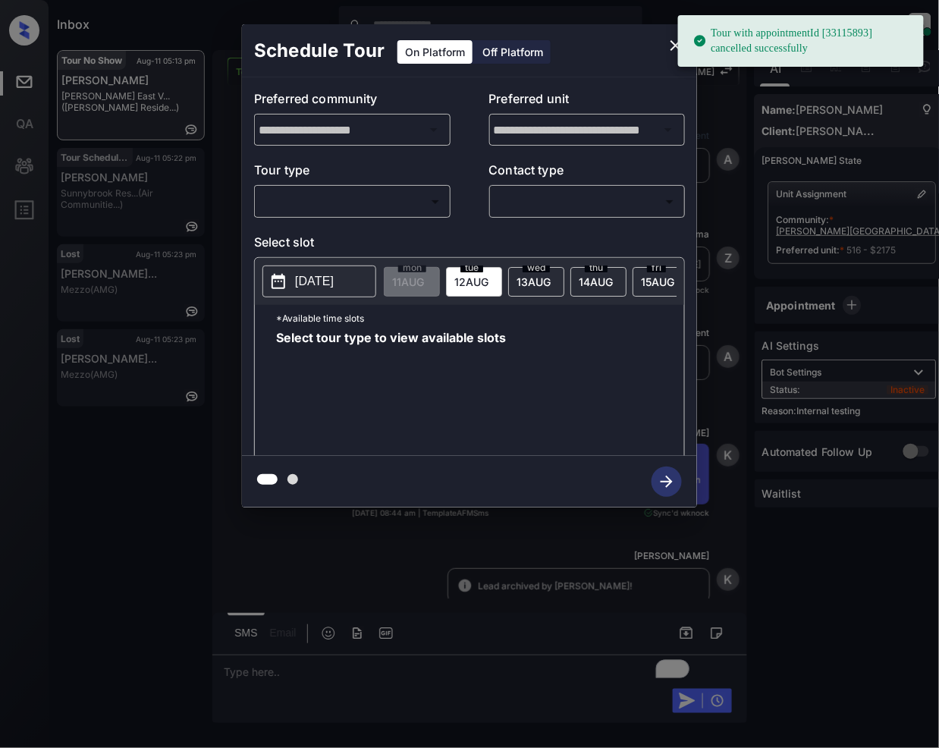
scroll to position [5684, 0]
click at [392, 189] on body "Tour with appointmentId [33115893] cancelled successfully Inbox [PERSON_NAME] O…" at bounding box center [469, 374] width 939 height 748
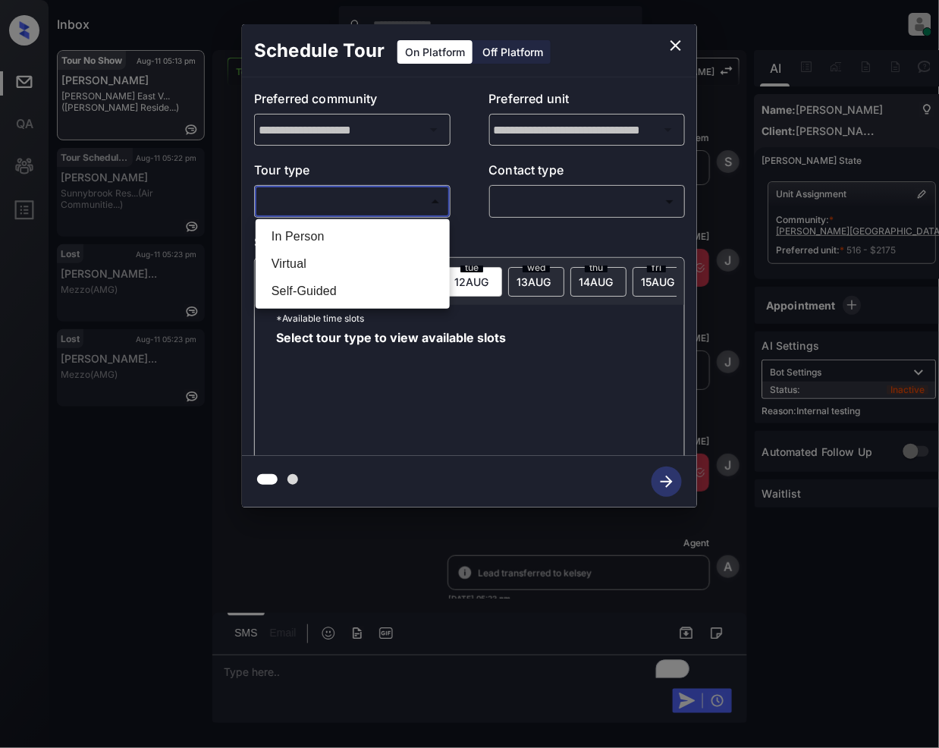
click at [347, 238] on li "In Person" at bounding box center [352, 236] width 187 height 27
type input "********"
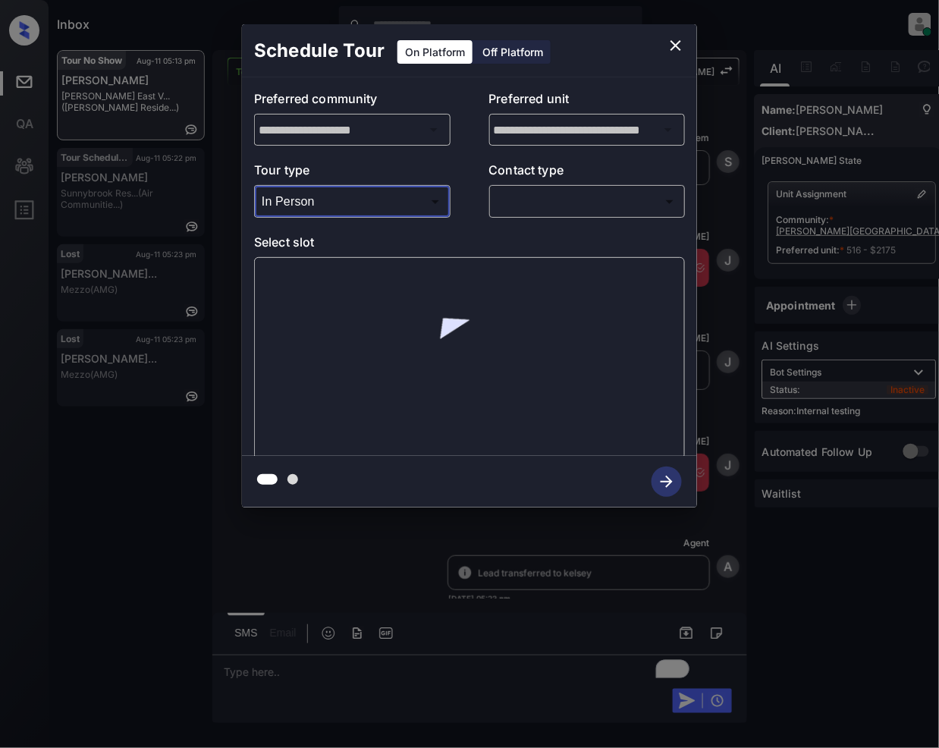
click at [522, 208] on body "Inbox Jeramie Castro Online Set yourself offline Set yourself on break Profile …" at bounding box center [469, 374] width 939 height 748
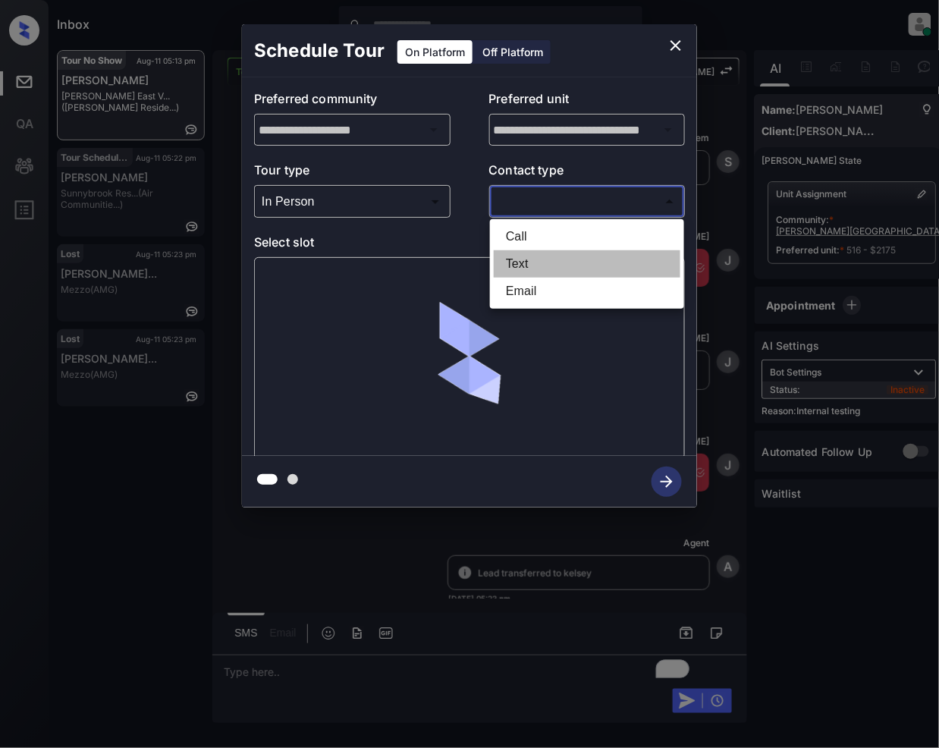
click at [519, 252] on li "Text" at bounding box center [587, 263] width 187 height 27
type input "****"
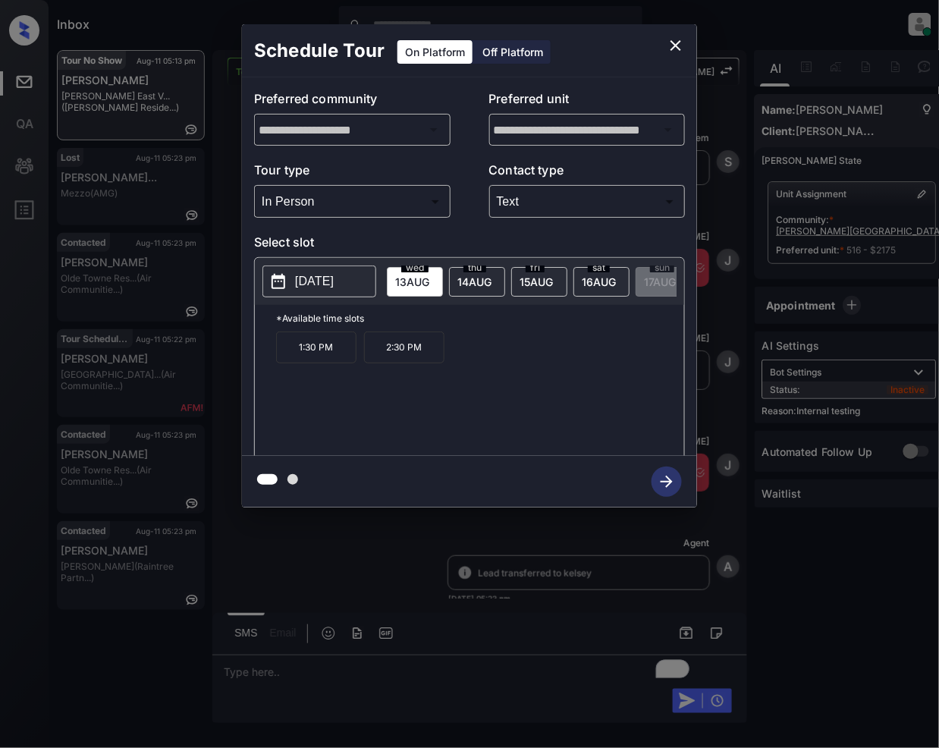
scroll to position [0, 134]
click at [672, 46] on icon "close" at bounding box center [676, 45] width 18 height 18
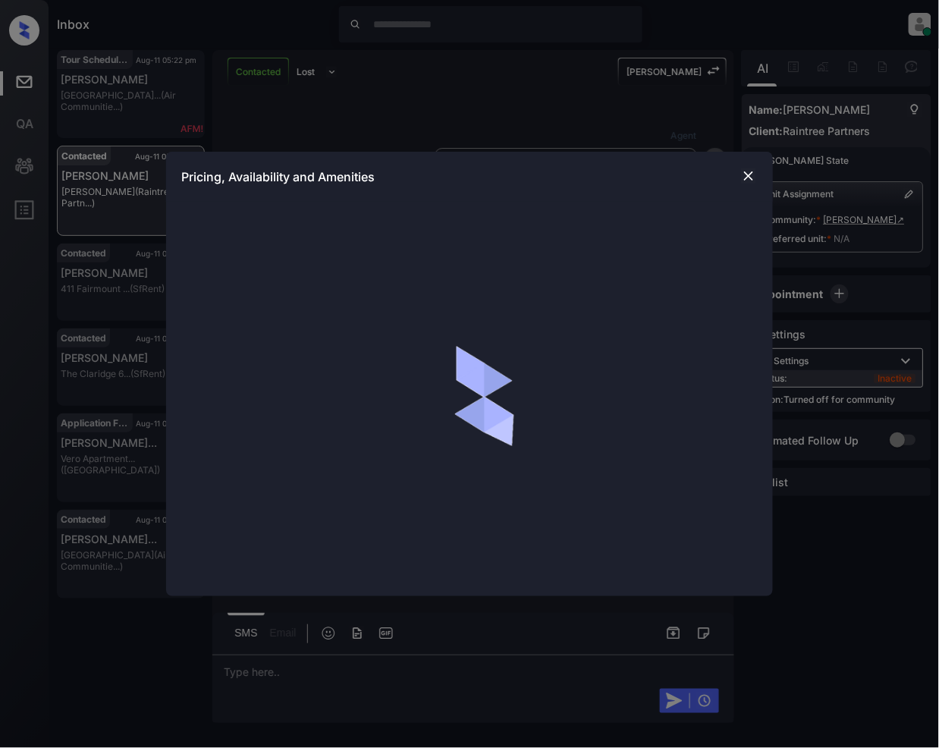
scroll to position [943, 0]
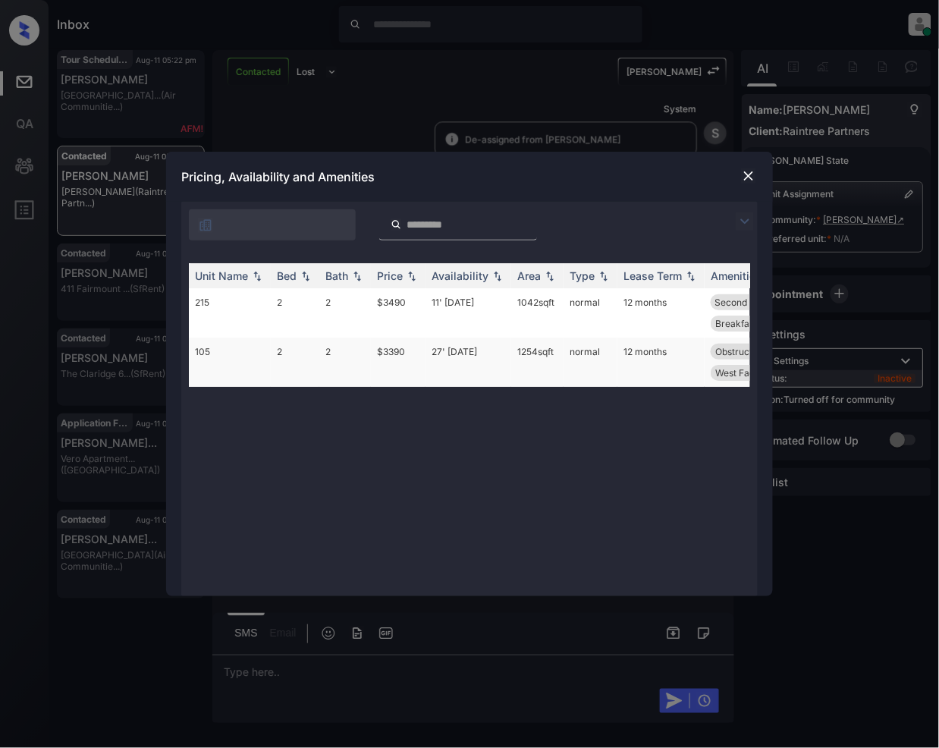
click at [386, 356] on td "$3390" at bounding box center [398, 361] width 55 height 49
drag, startPoint x: 386, startPoint y: 356, endPoint x: 601, endPoint y: 361, distance: 214.7
click at [387, 359] on td "$3390" at bounding box center [398, 361] width 55 height 49
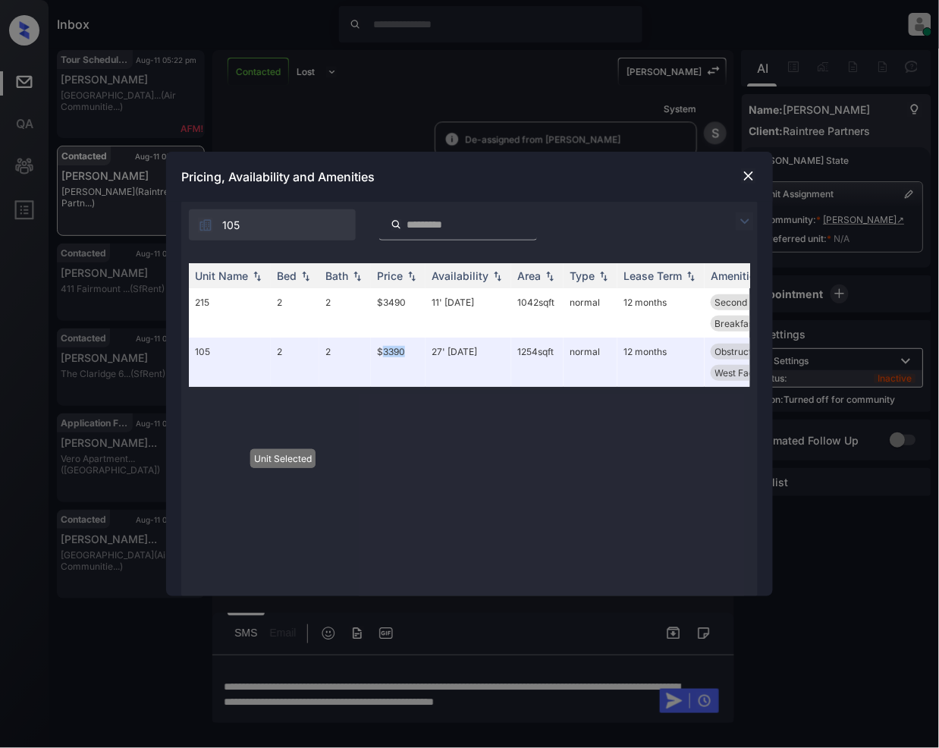
click at [753, 177] on img at bounding box center [748, 175] width 15 height 15
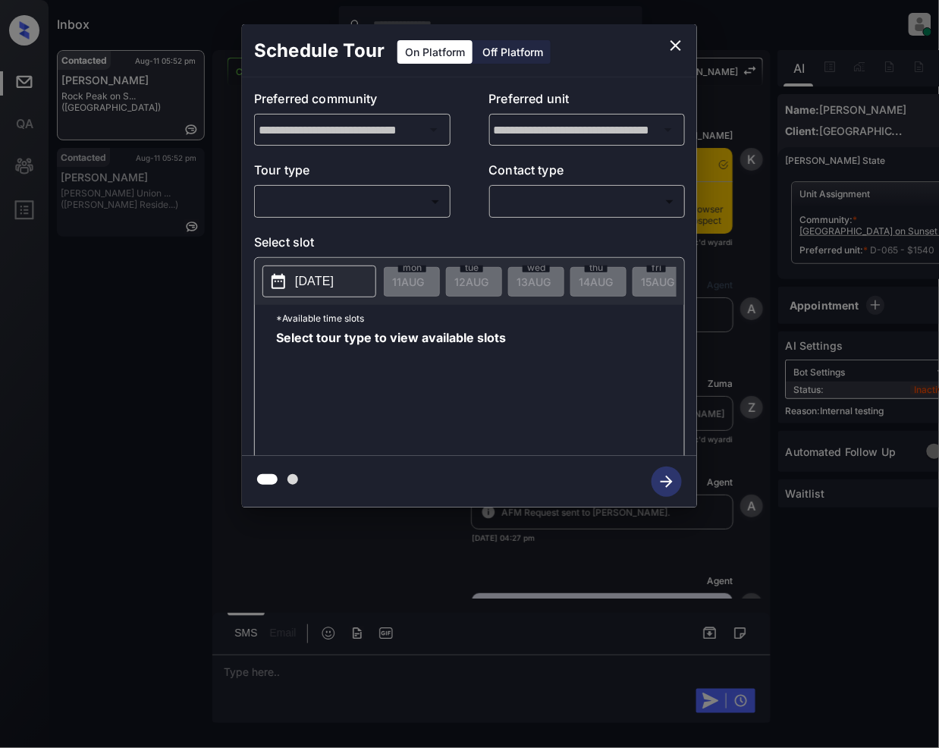
scroll to position [1035, 0]
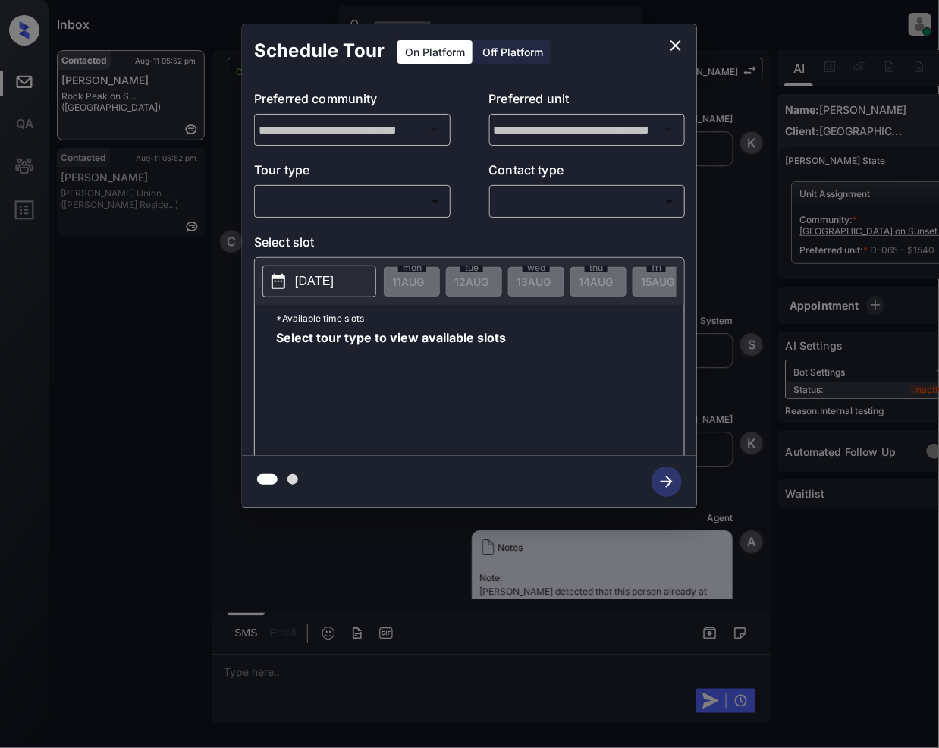
click at [353, 197] on body "Inbox Jeramie Castro Online Set yourself offline Set yourself on break Profile …" at bounding box center [469, 374] width 939 height 748
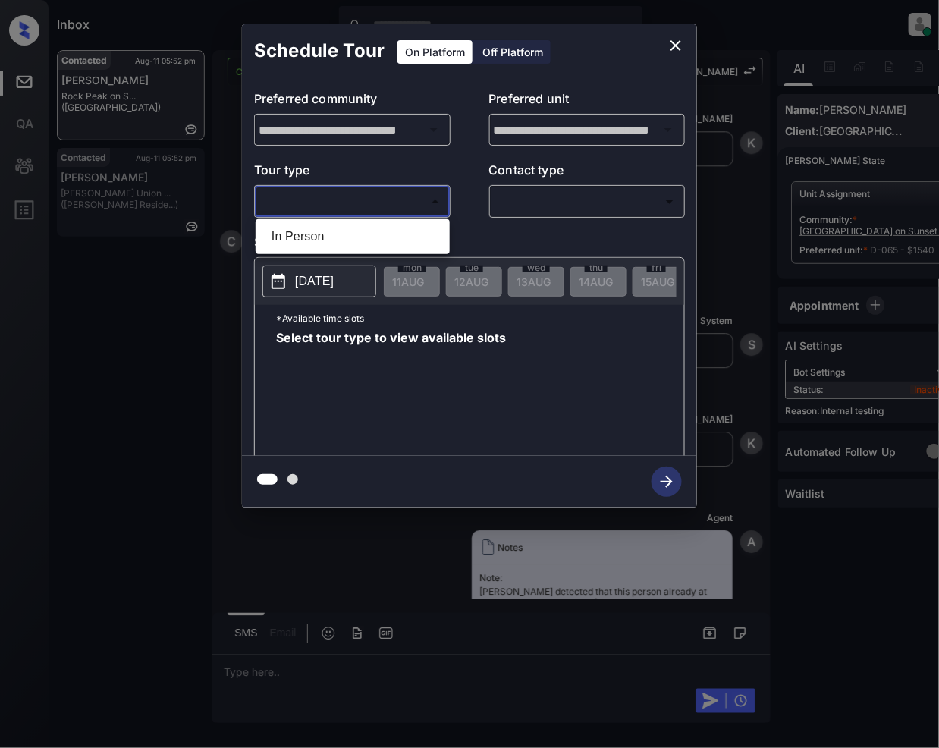
click at [672, 49] on div at bounding box center [469, 374] width 939 height 748
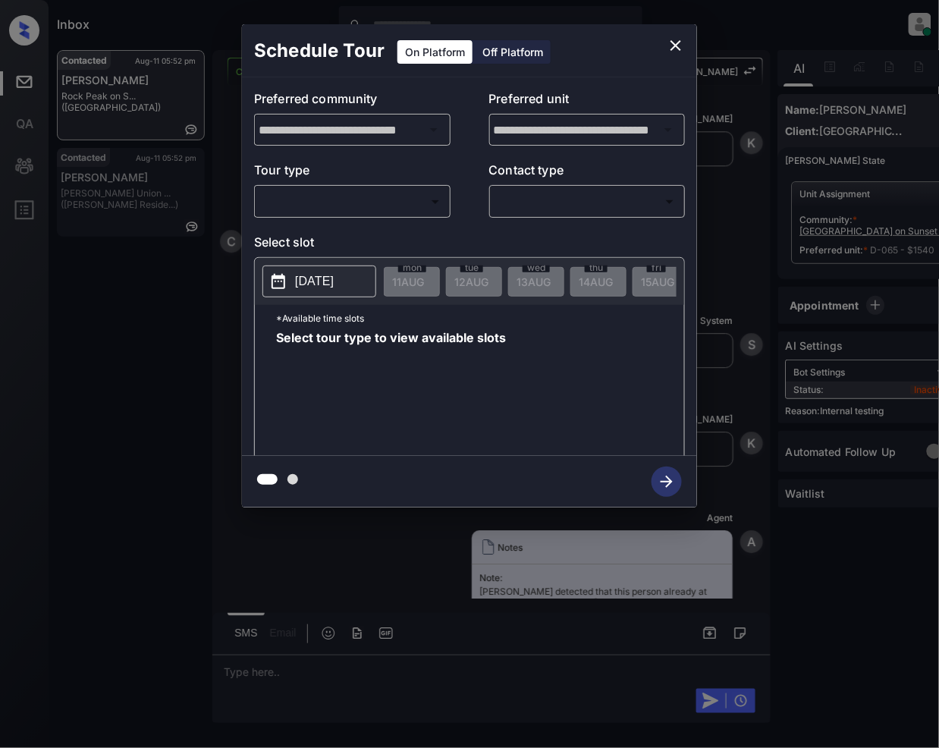
click at [183, 544] on div at bounding box center [469, 374] width 939 height 748
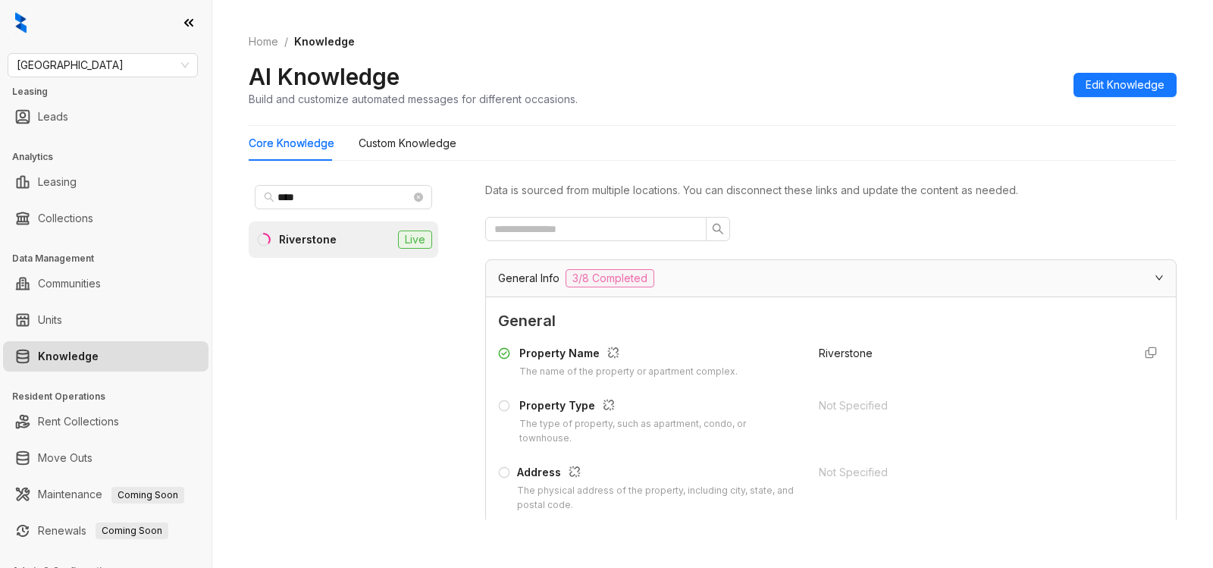
scroll to position [412, 0]
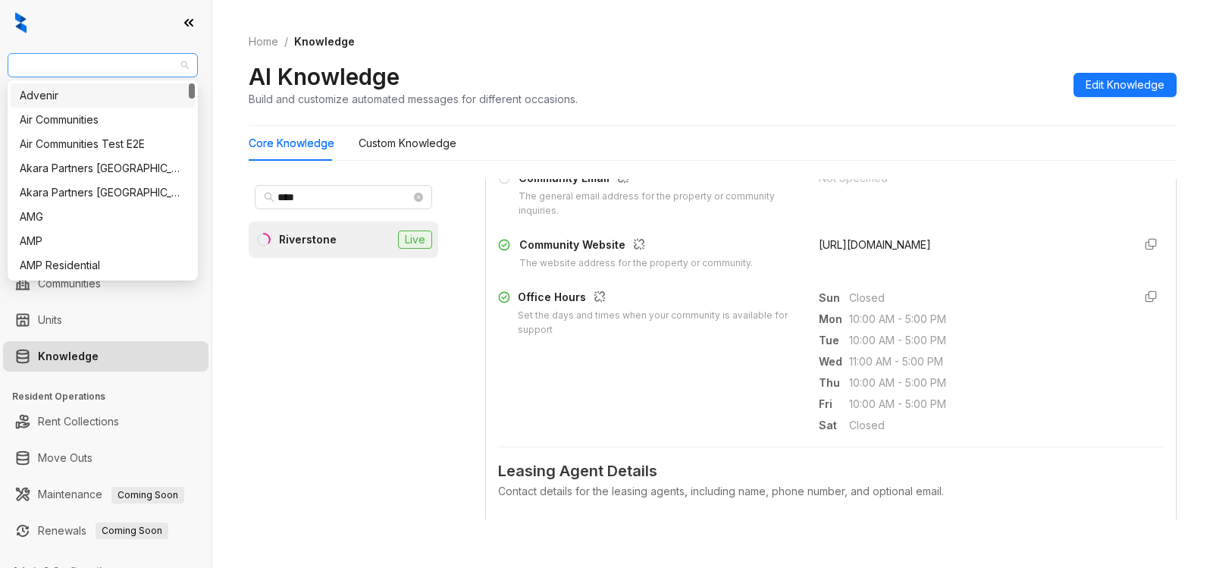
click at [90, 64] on span "[GEOGRAPHIC_DATA]" at bounding box center [103, 65] width 172 height 23
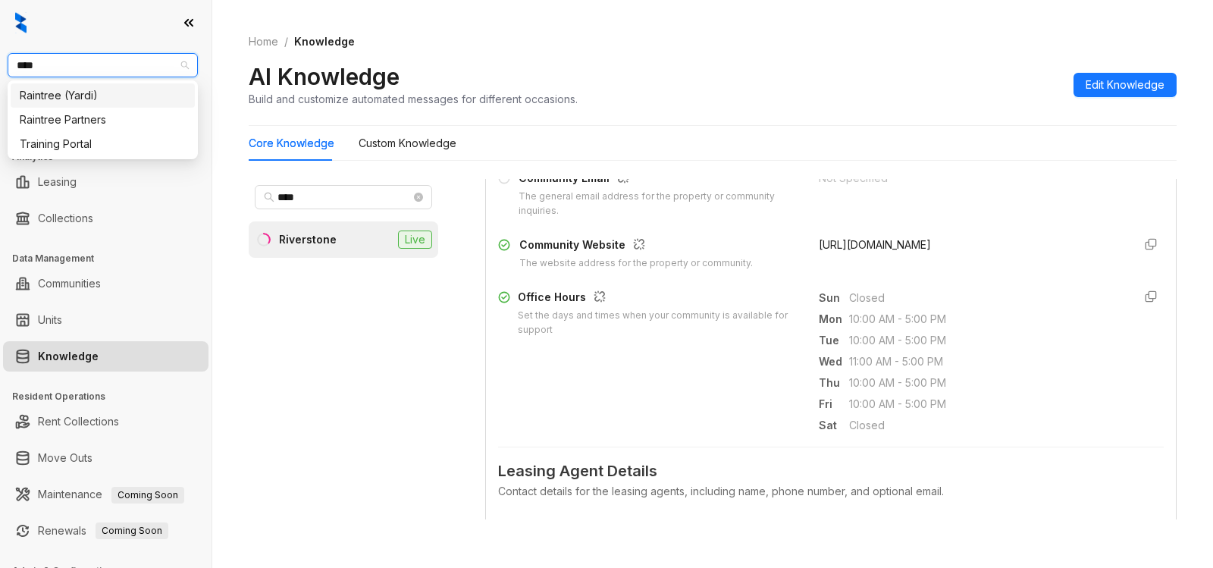
type input "*****"
click at [94, 124] on div "Raintree Partners" at bounding box center [103, 119] width 166 height 17
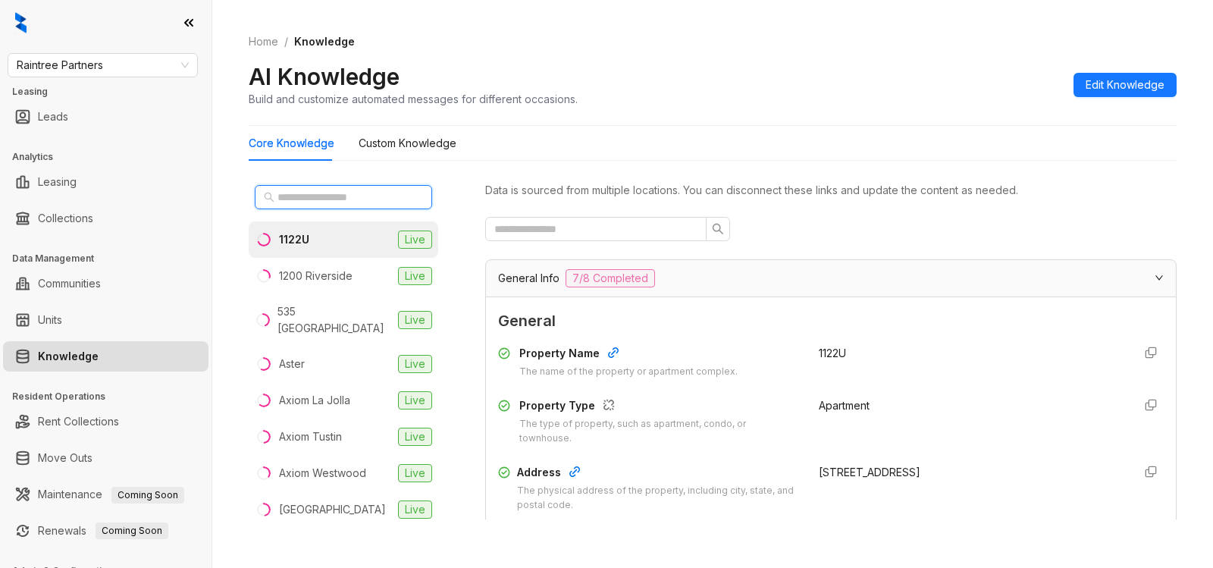
click at [331, 196] on input "text" at bounding box center [344, 197] width 133 height 17
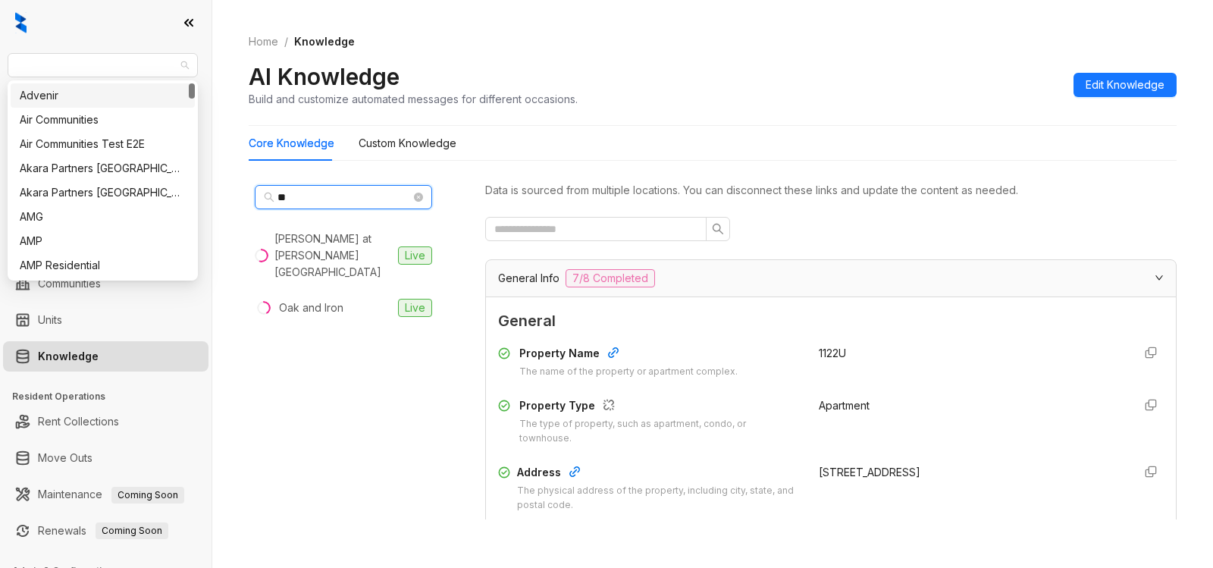
drag, startPoint x: 113, startPoint y: 64, endPoint x: 0, endPoint y: 81, distance: 114.2
click at [0, 81] on div "Raintree Partners Leasing Leads Analytics Leasing Collections Data Management C…" at bounding box center [106, 284] width 212 height 568
type input "*"
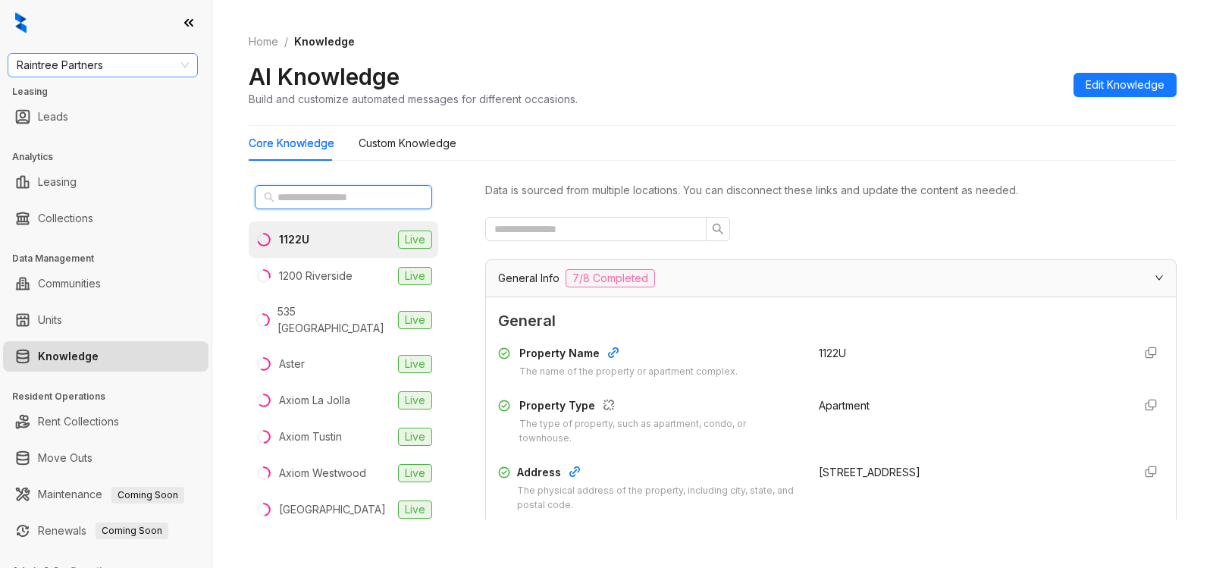
click at [44, 70] on span "Raintree Partners" at bounding box center [103, 65] width 172 height 23
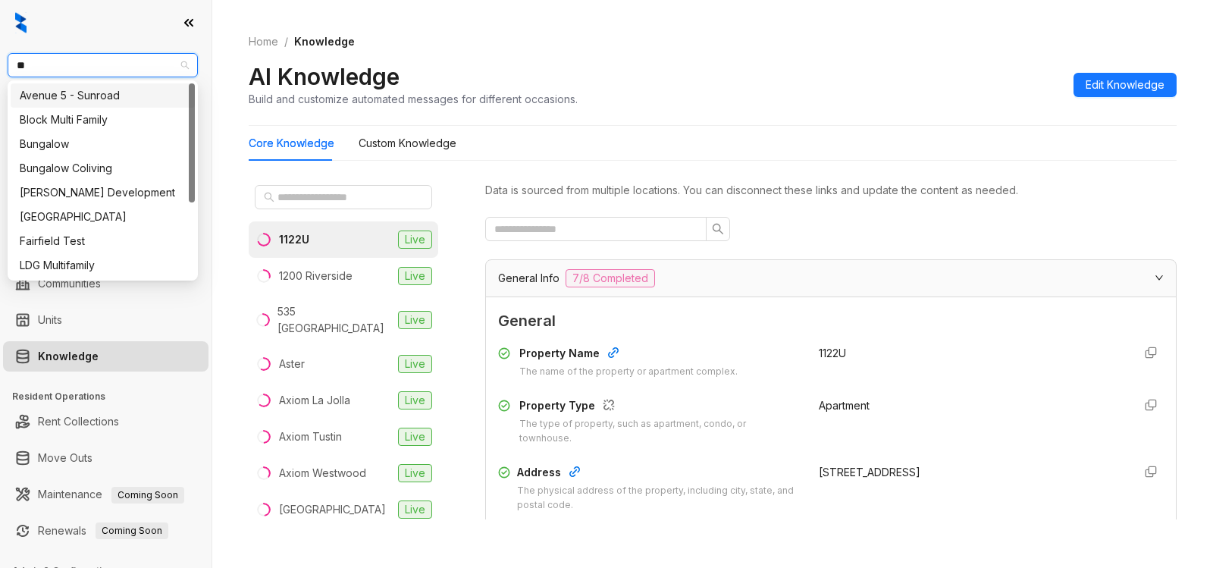
type input "***"
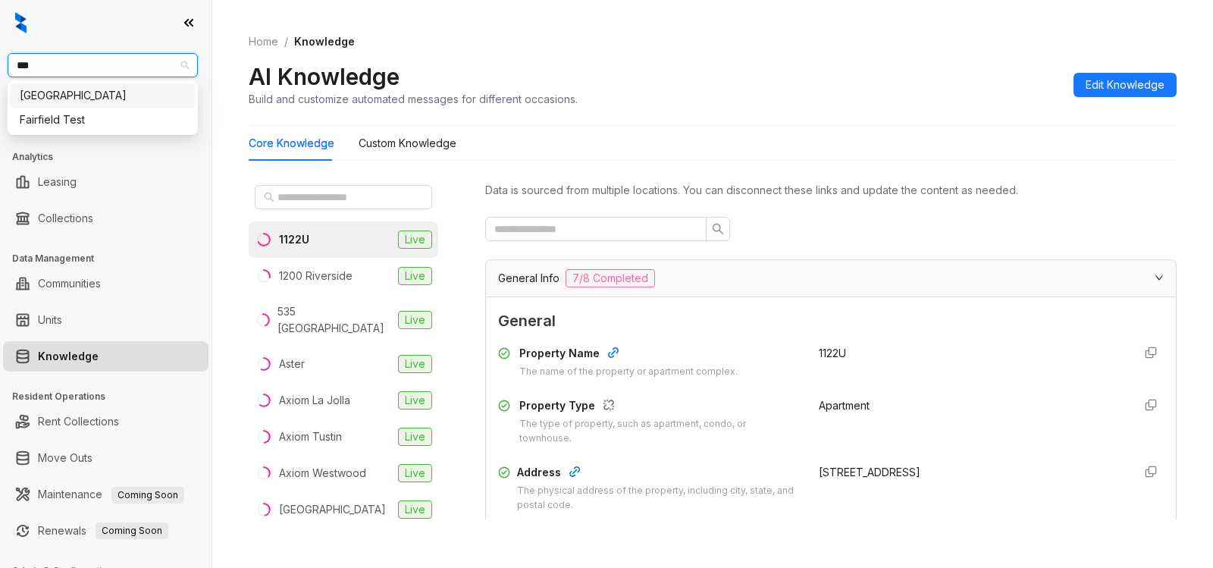
click at [59, 97] on div "[GEOGRAPHIC_DATA]" at bounding box center [103, 95] width 166 height 17
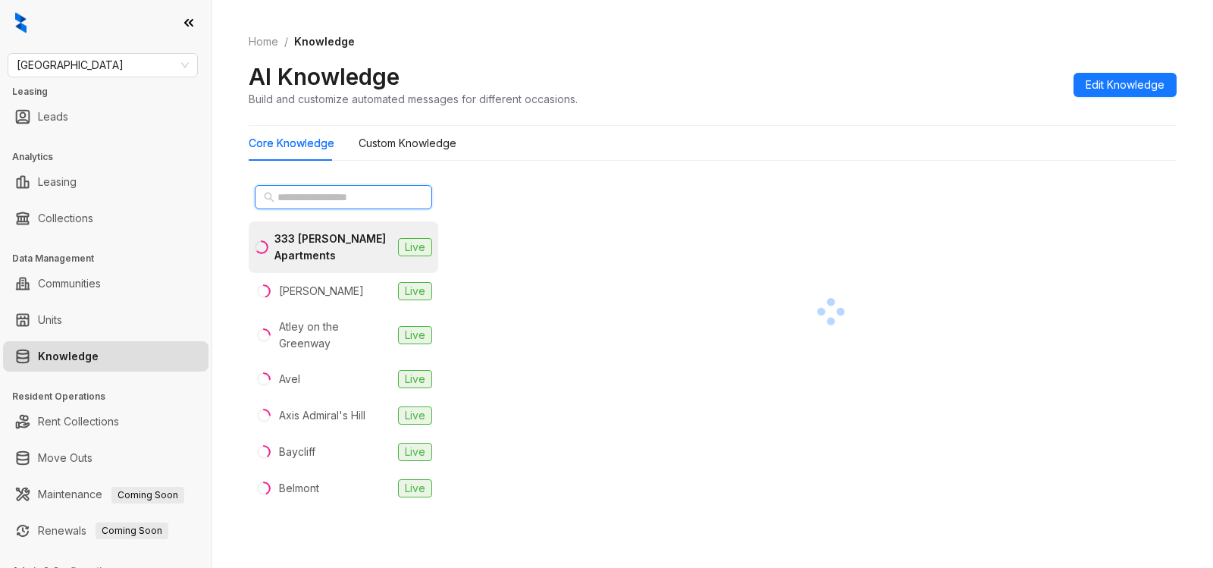
click at [319, 198] on input "text" at bounding box center [344, 197] width 133 height 17
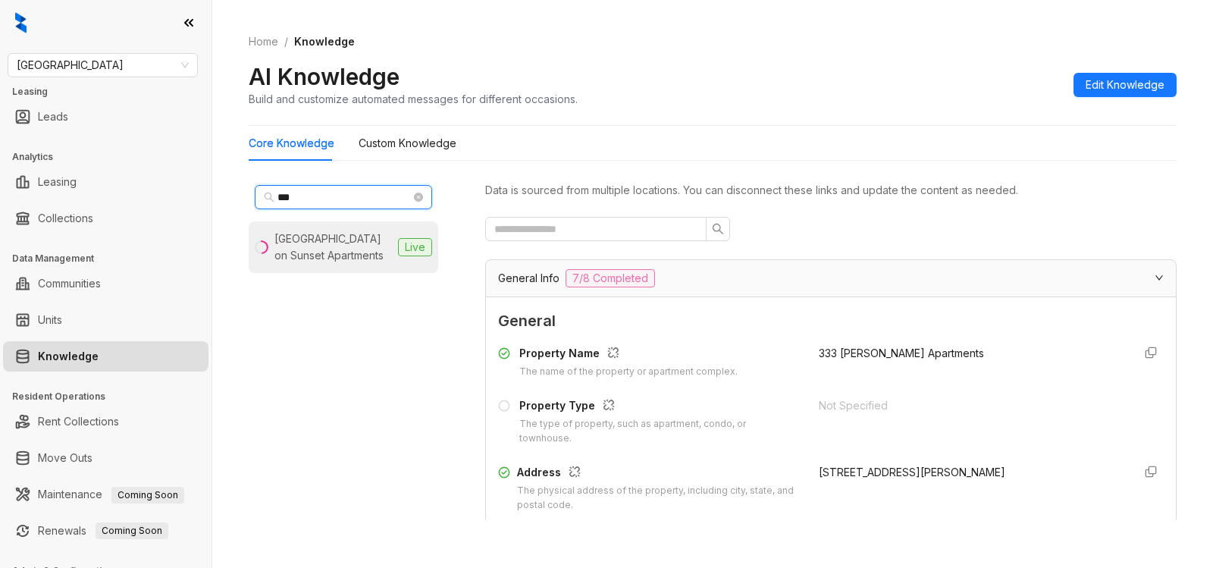
type input "***"
click at [331, 249] on div "[GEOGRAPHIC_DATA] on Sunset Apartments" at bounding box center [333, 247] width 118 height 33
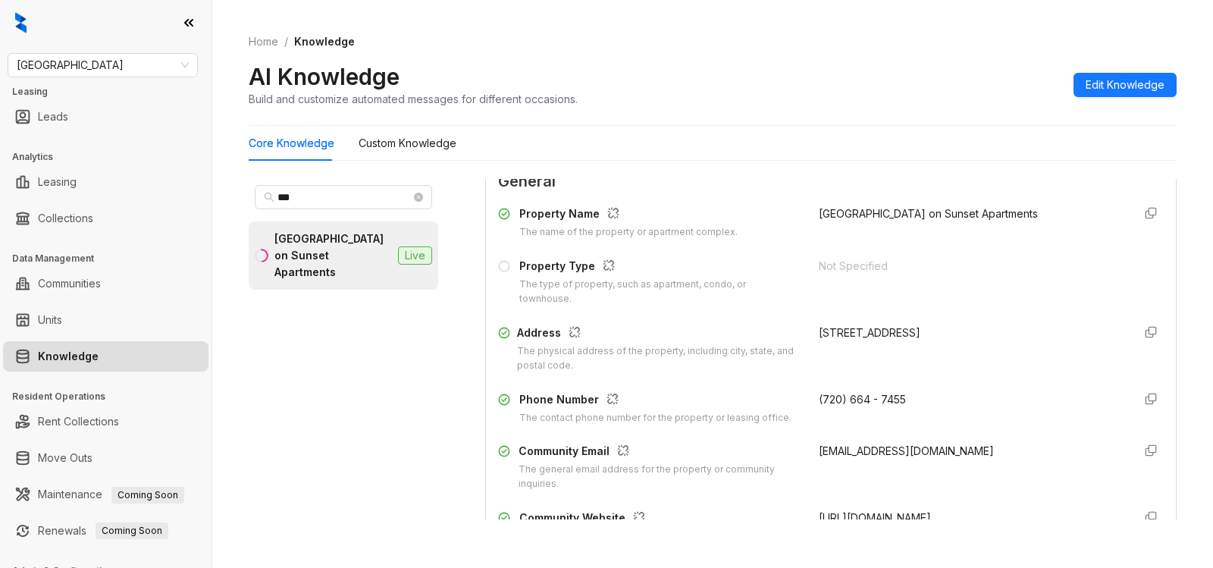
scroll to position [153, 0]
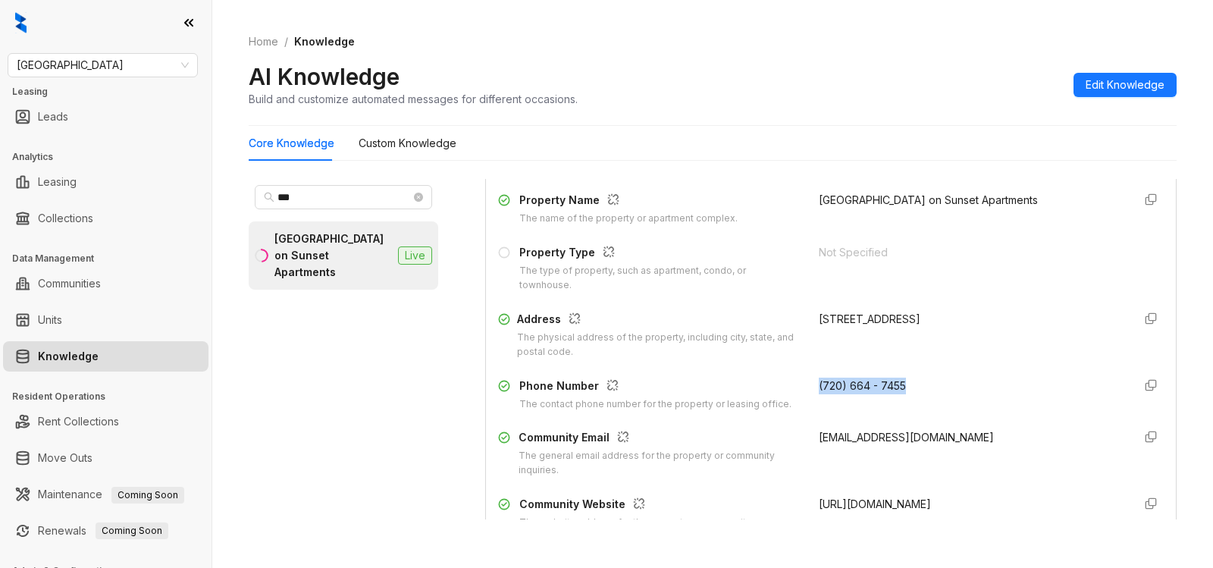
drag, startPoint x: 796, startPoint y: 394, endPoint x: 915, endPoint y: 394, distance: 119.0
click at [915, 394] on div "Phone Number The contact phone number for the property or leasing office. (720)…" at bounding box center [831, 395] width 666 height 34
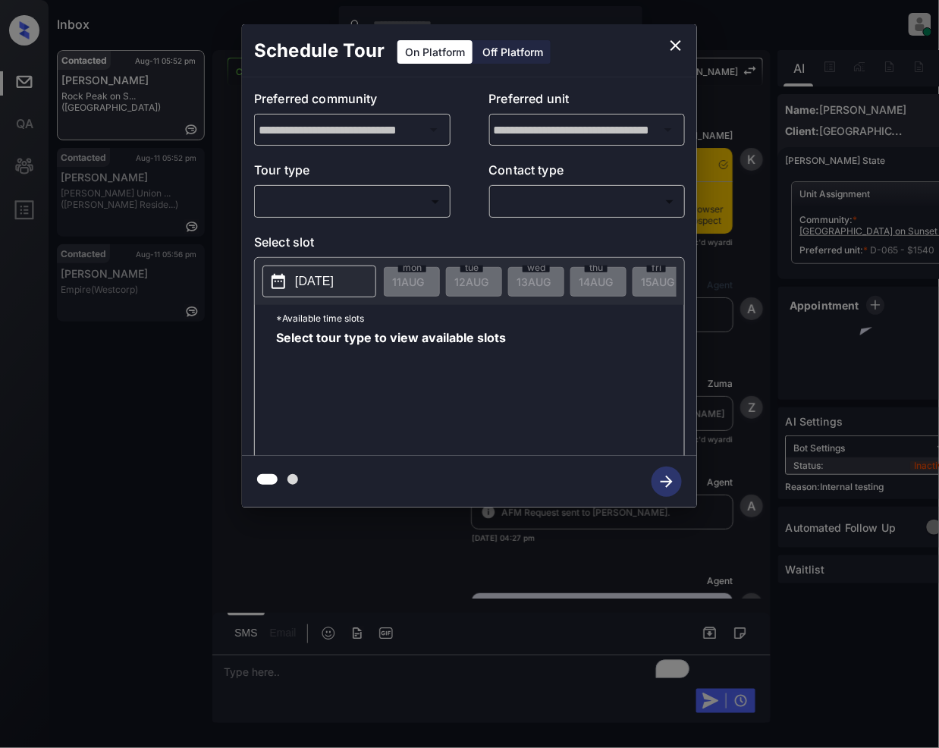
scroll to position [2567, 0]
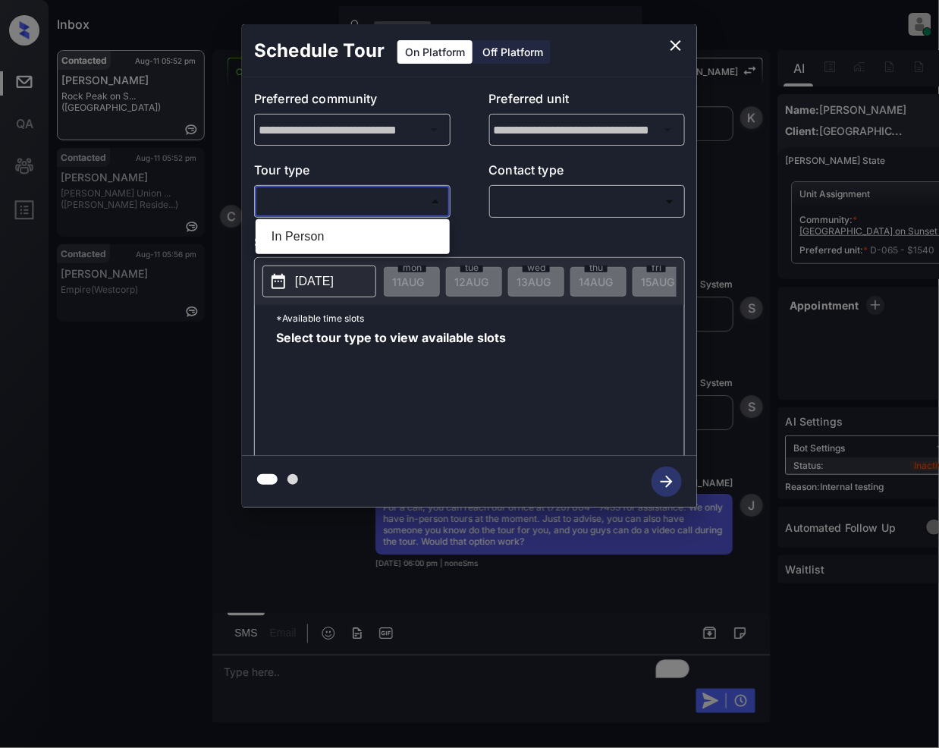
click at [338, 203] on body "Inbox [PERSON_NAME] Online Set yourself offline Set yourself on break Profile S…" at bounding box center [469, 374] width 939 height 748
click at [683, 46] on div at bounding box center [469, 374] width 939 height 748
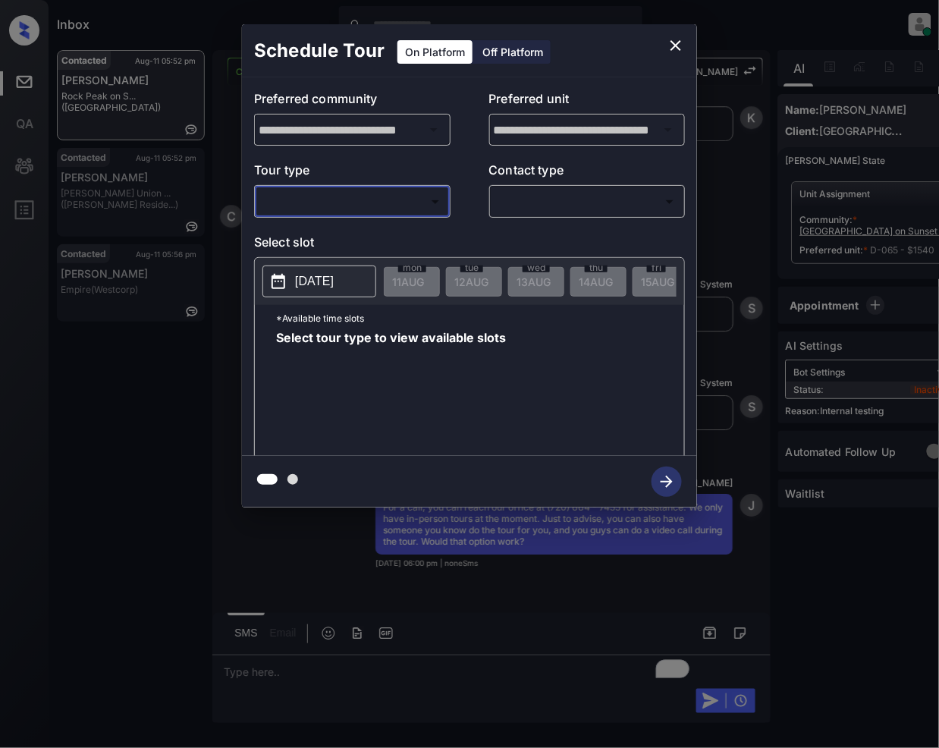
click at [671, 39] on icon "close" at bounding box center [676, 45] width 18 height 18
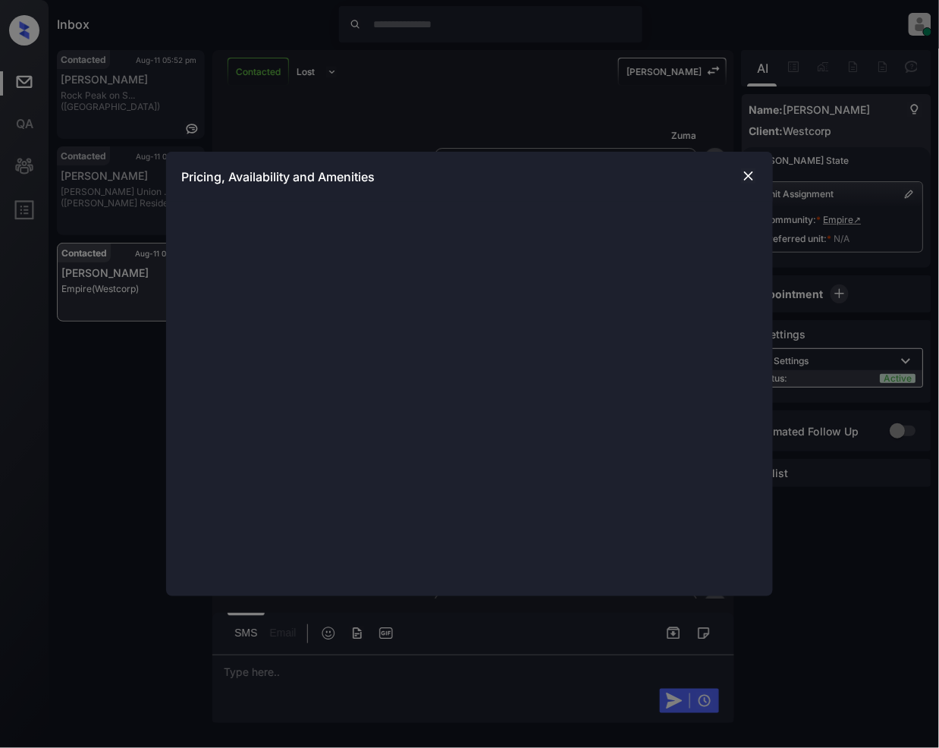
scroll to position [734, 0]
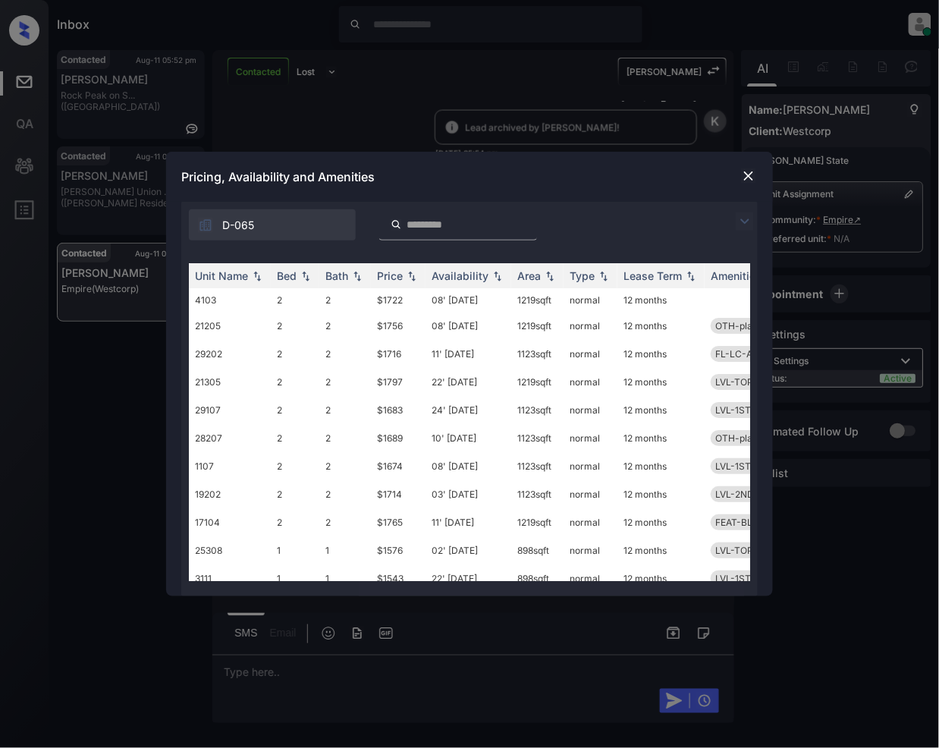
click at [749, 223] on img at bounding box center [745, 221] width 18 height 18
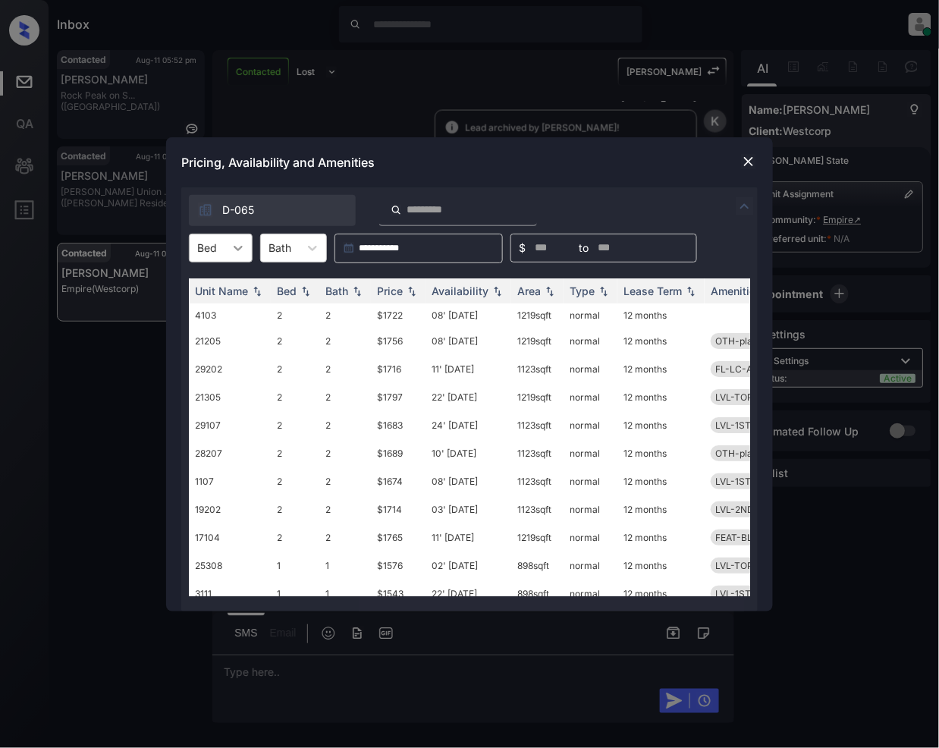
click at [234, 252] on icon at bounding box center [238, 247] width 15 height 15
click at [223, 337] on div "3" at bounding box center [221, 339] width 64 height 27
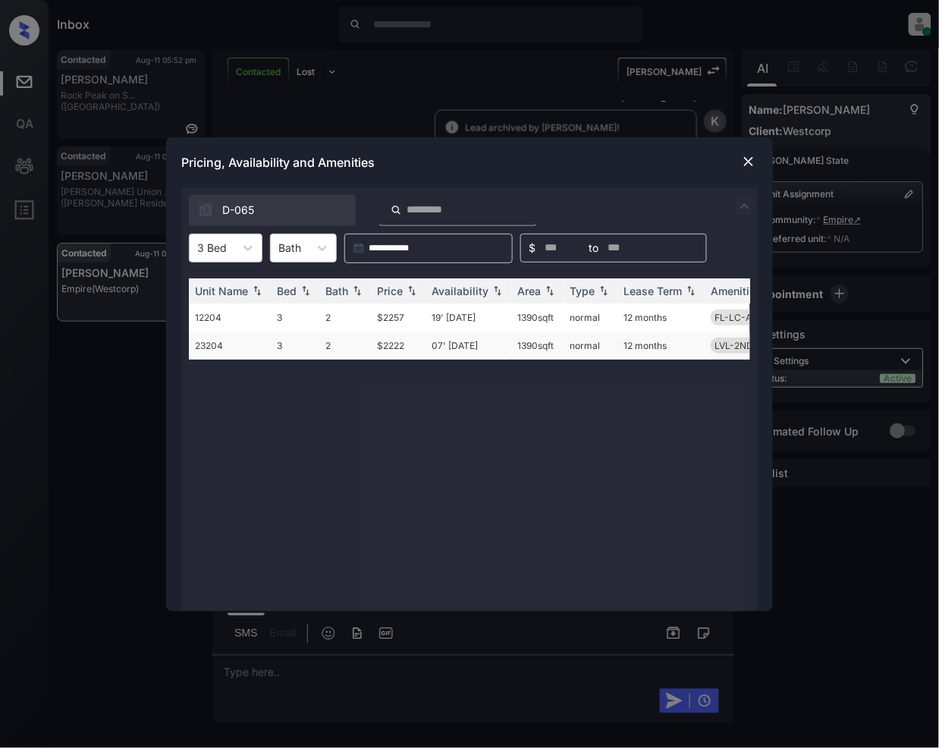
click at [401, 350] on td "$2222" at bounding box center [398, 345] width 55 height 28
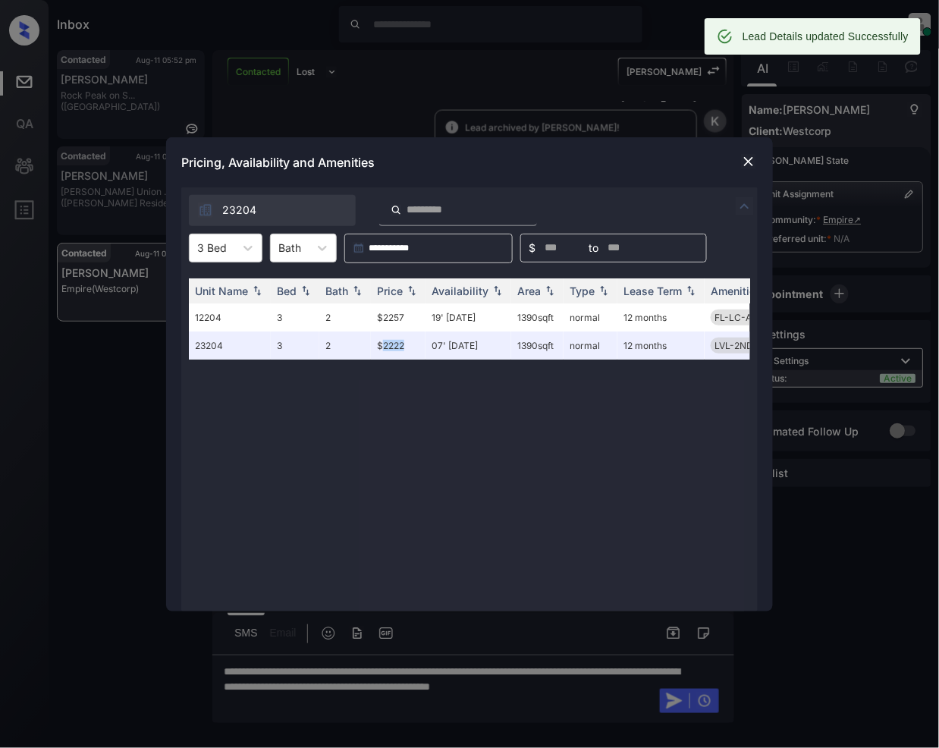
click at [750, 155] on img at bounding box center [748, 161] width 15 height 15
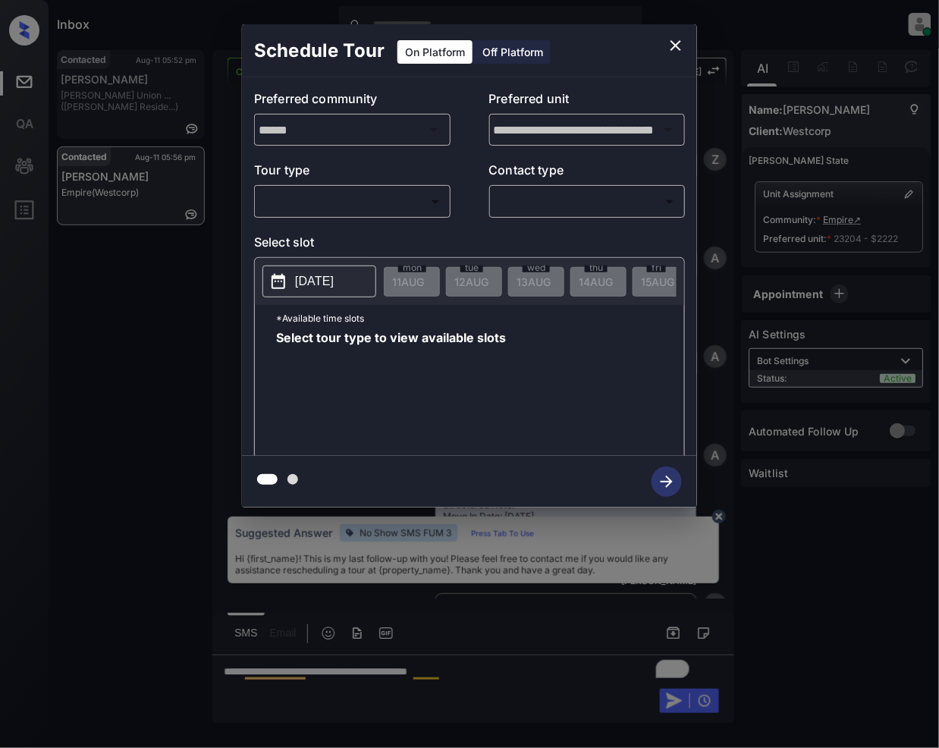
scroll to position [833, 0]
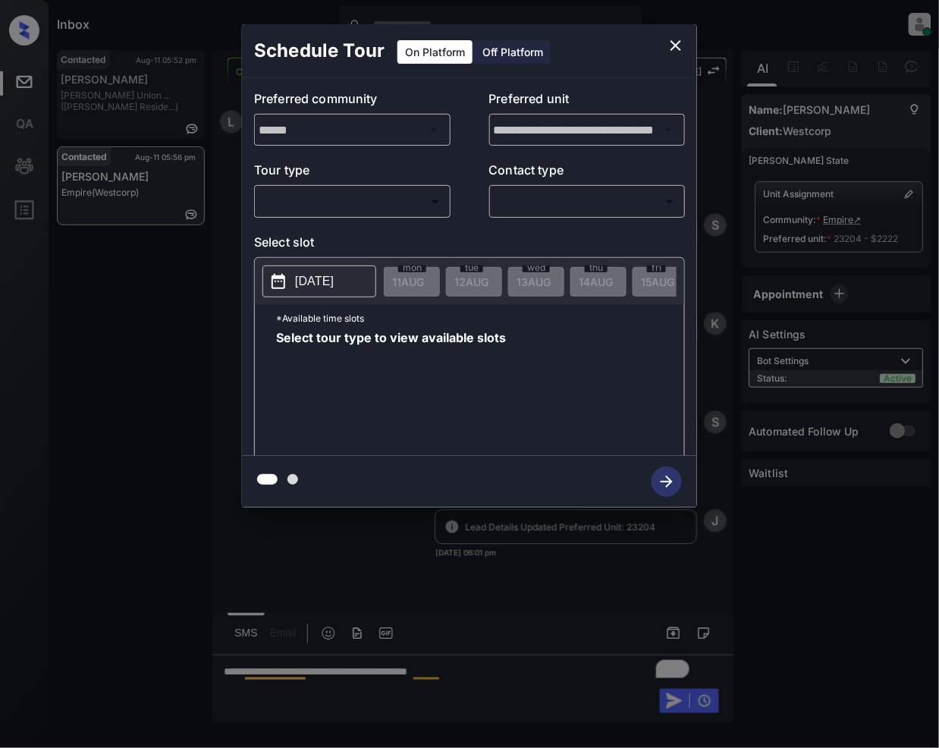
click at [384, 200] on body "Inbox [PERSON_NAME] Online Set yourself offline Set yourself on break Profile S…" at bounding box center [469, 374] width 939 height 748
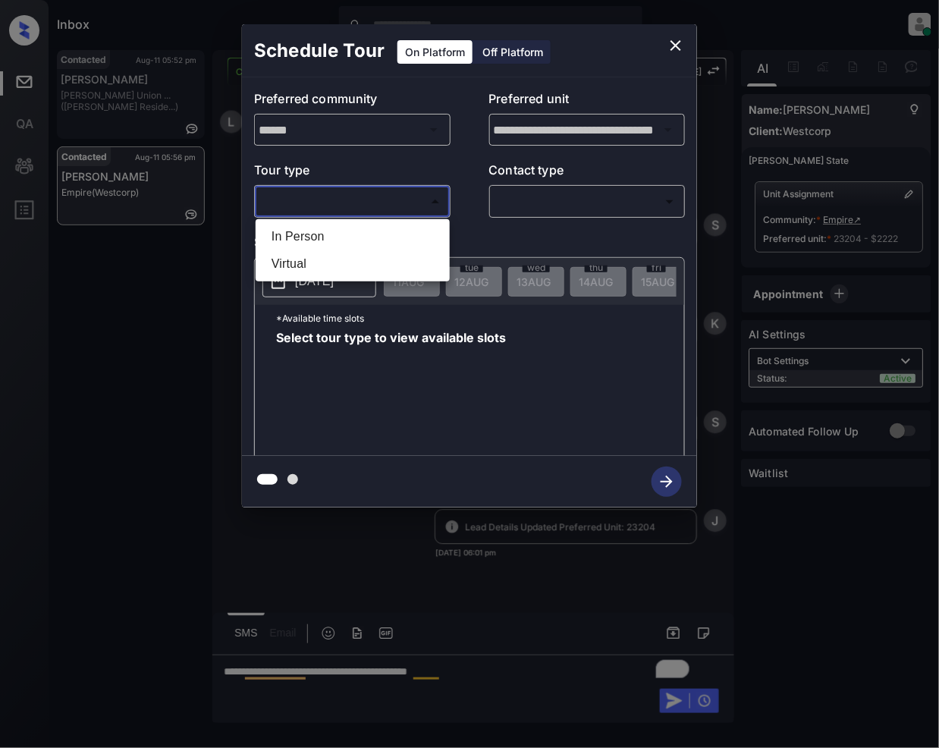
click at [347, 229] on li "In Person" at bounding box center [352, 236] width 187 height 27
type input "********"
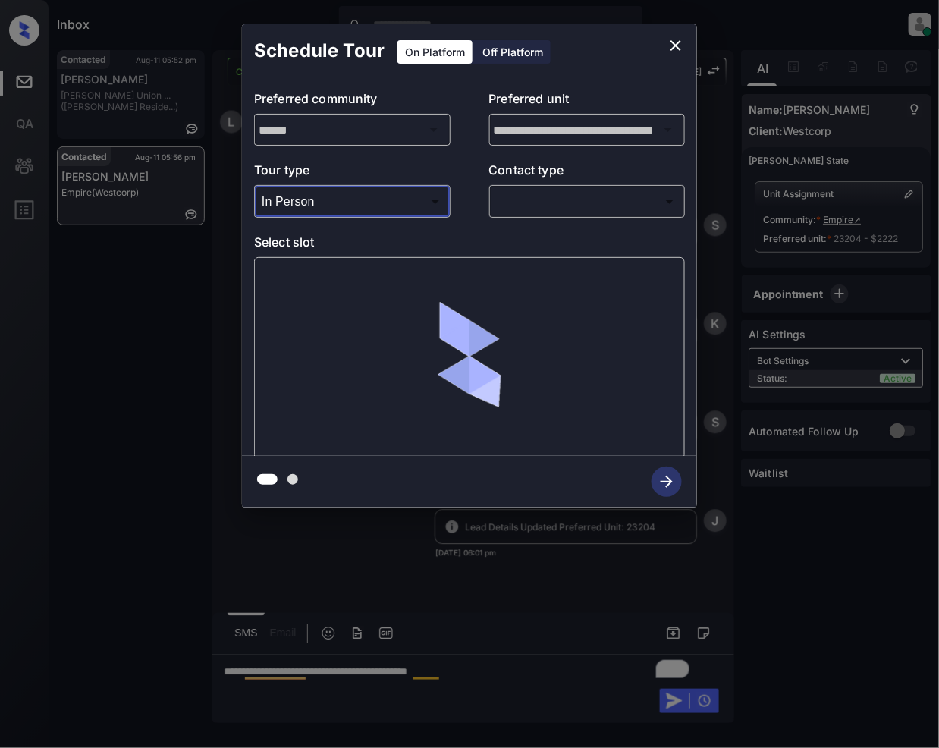
click at [525, 205] on body "Inbox [PERSON_NAME] Online Set yourself offline Set yourself on break Profile S…" at bounding box center [469, 374] width 939 height 748
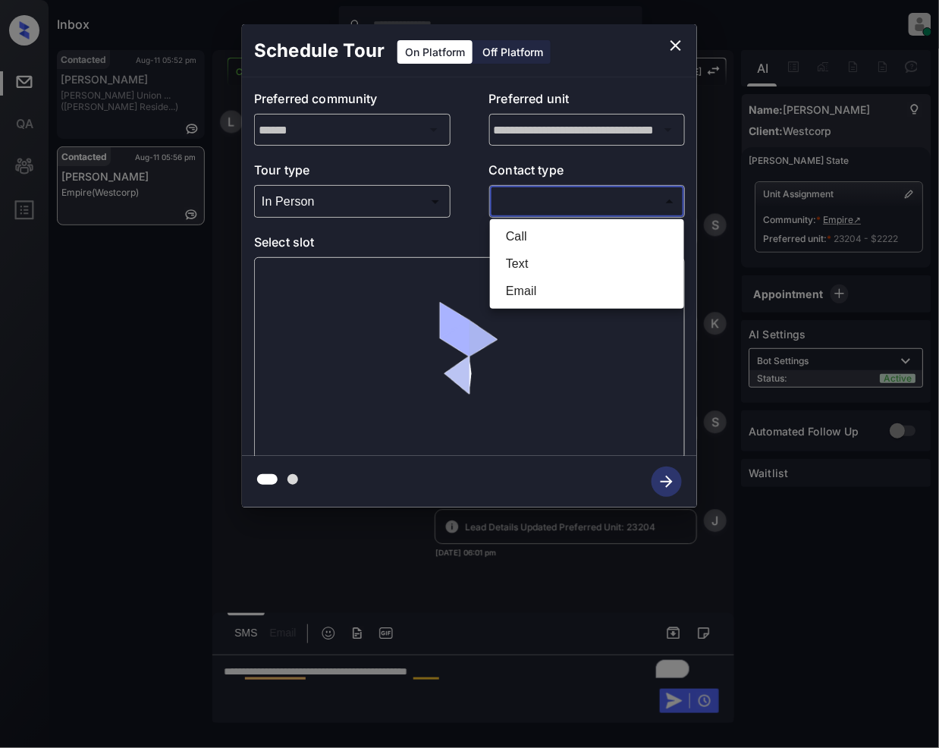
click at [526, 268] on li "Text" at bounding box center [587, 263] width 187 height 27
type input "****"
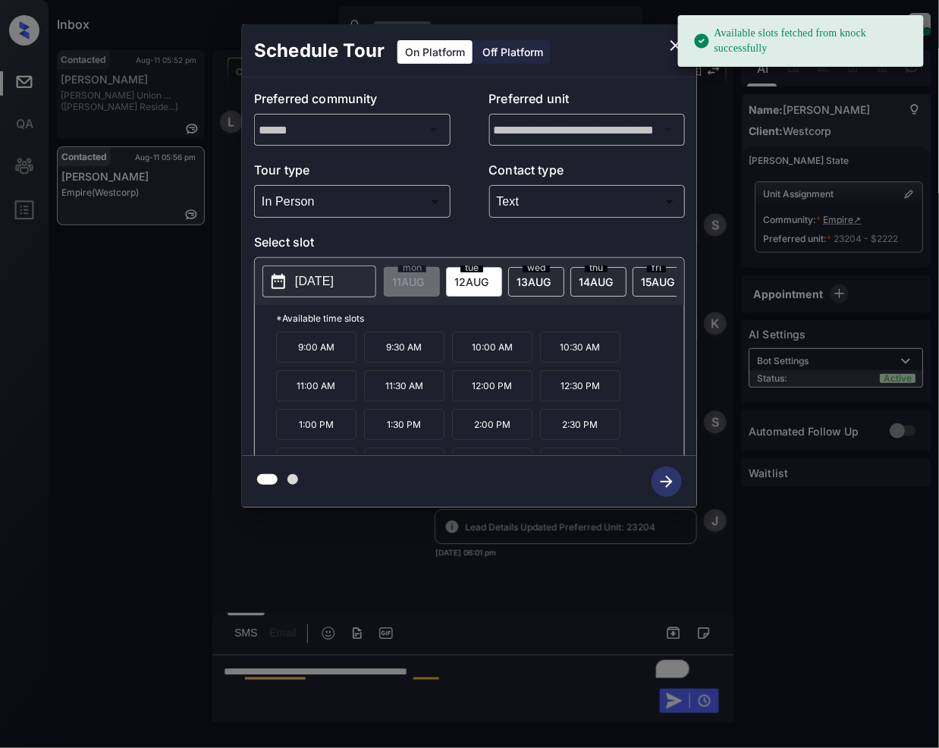
click at [424, 278] on span "[DATE]" at bounding box center [408, 281] width 32 height 13
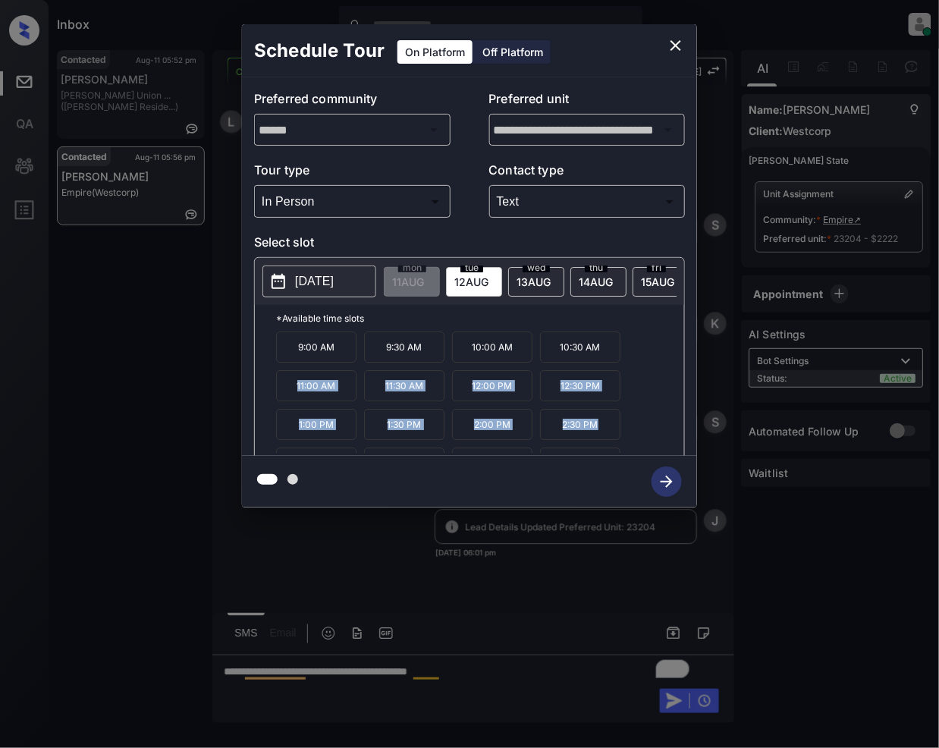
drag, startPoint x: 686, startPoint y: 371, endPoint x: 677, endPoint y: 434, distance: 64.3
click at [674, 452] on div "**********" at bounding box center [469, 266] width 455 height 378
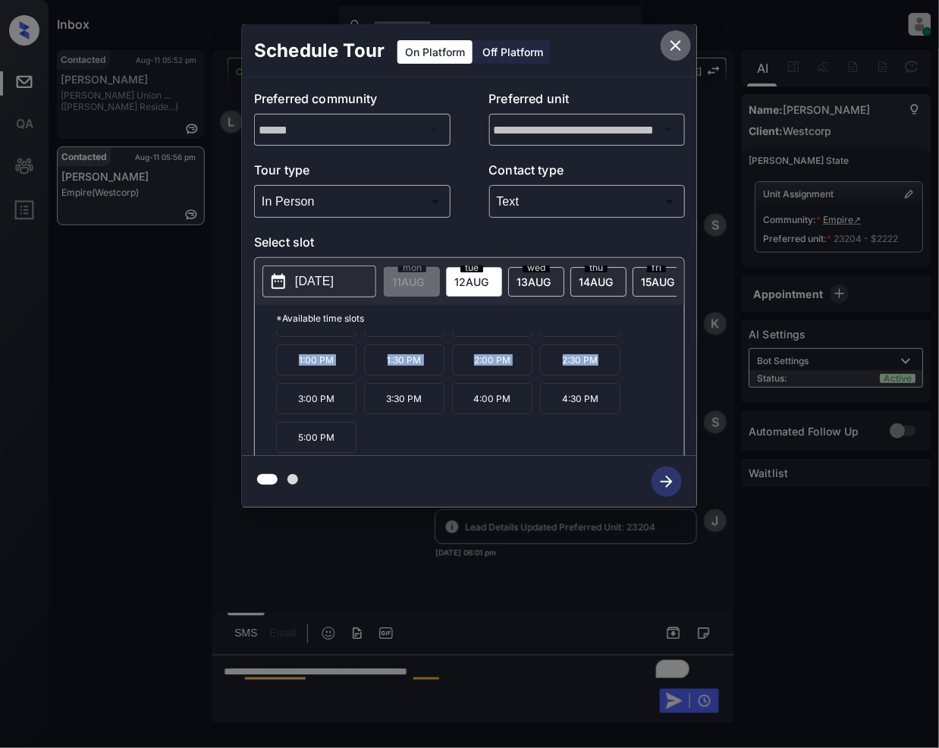
click at [673, 42] on icon "close" at bounding box center [675, 45] width 11 height 11
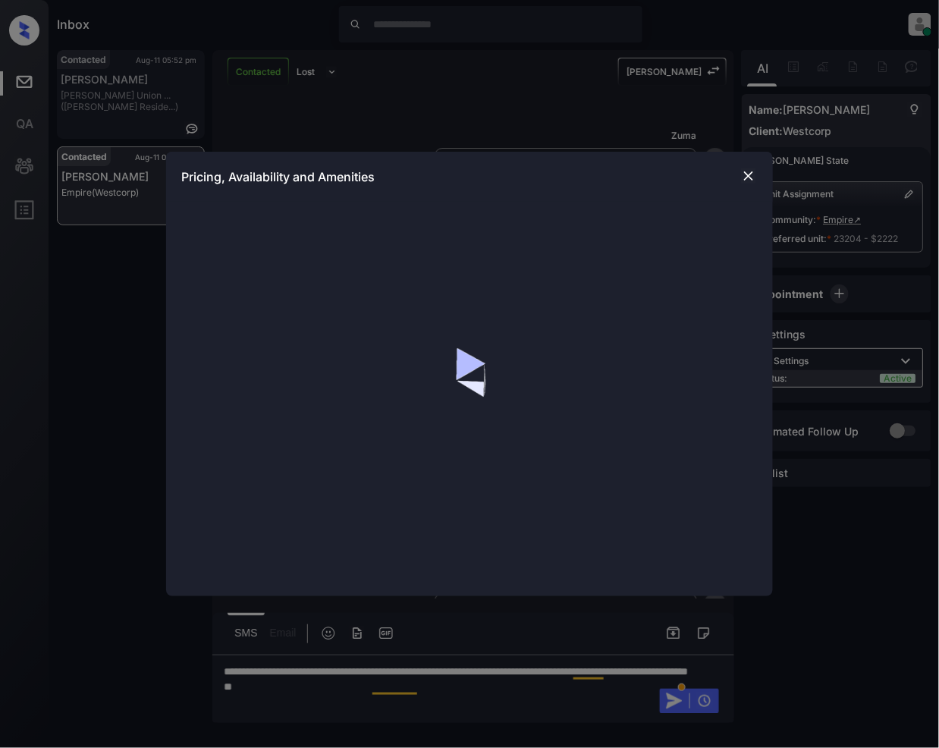
scroll to position [833, 0]
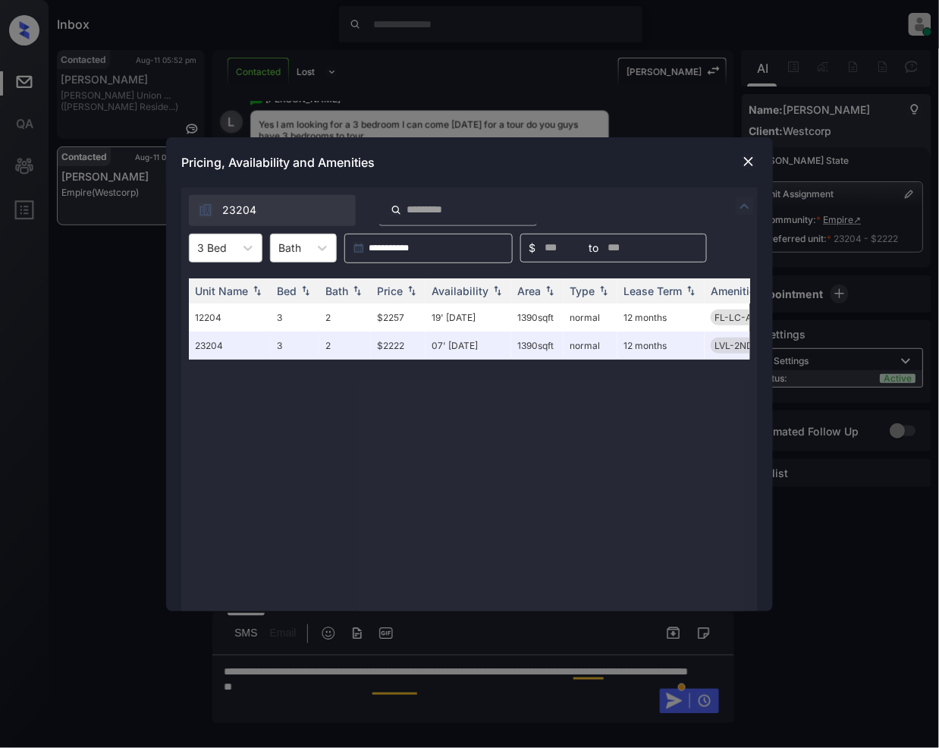
click at [750, 158] on img at bounding box center [748, 161] width 15 height 15
